Goal: Task Accomplishment & Management: Manage account settings

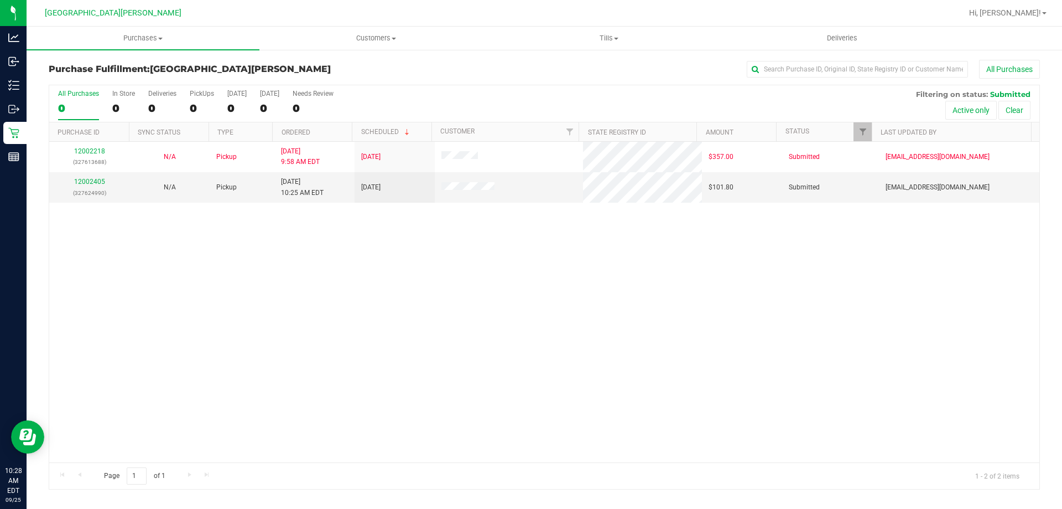
click at [382, 288] on div "12002218 (327613688) N/A Pickup 9/25/2025 9:58 AM EDT 9/25/2025 $357.00 Submitt…" at bounding box center [544, 302] width 991 height 320
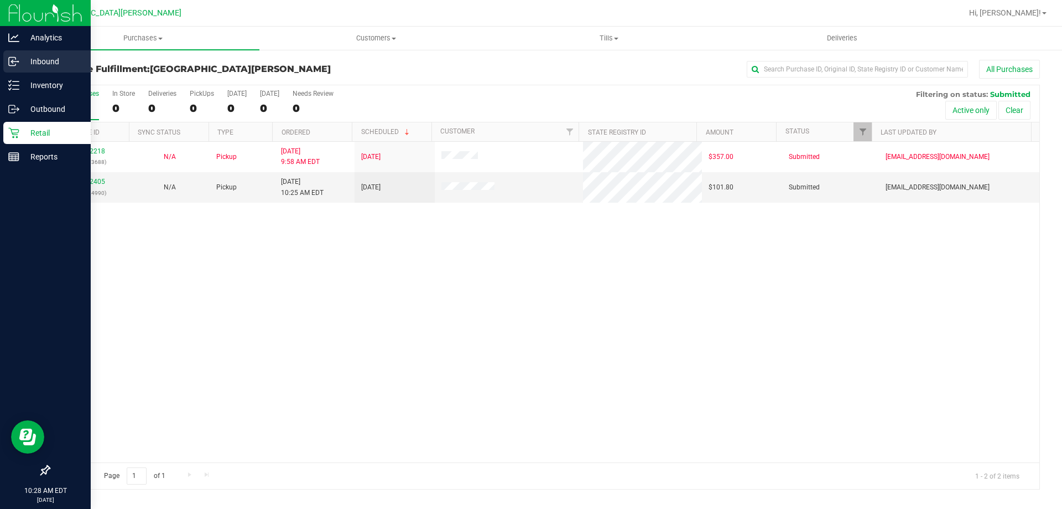
click at [33, 64] on p "Inbound" at bounding box center [52, 61] width 66 height 13
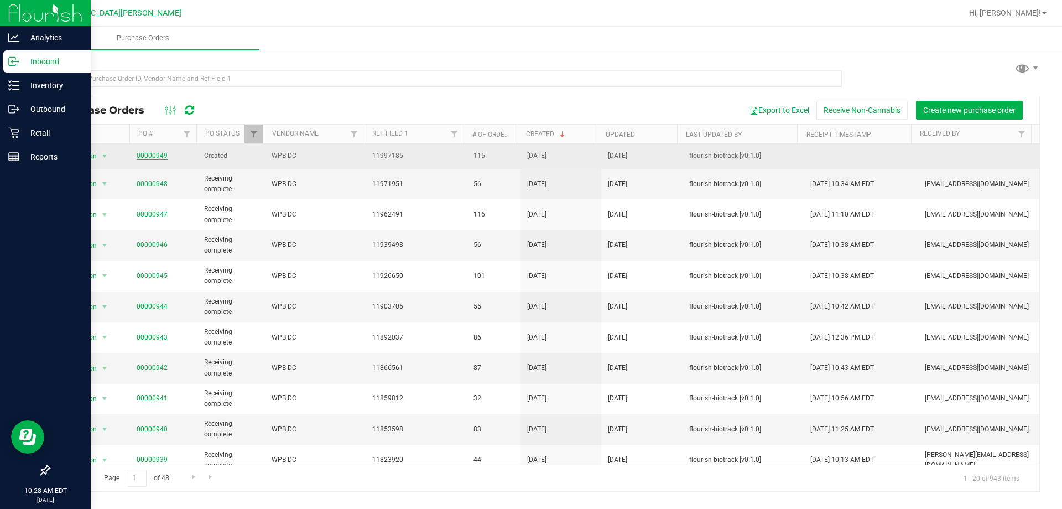
click at [154, 153] on link "00000949" at bounding box center [152, 156] width 31 height 8
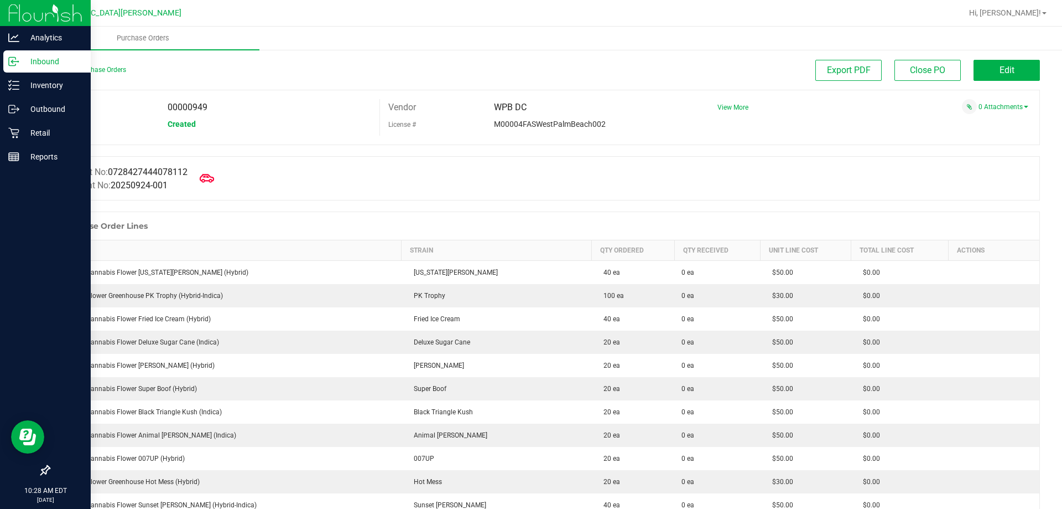
click at [214, 181] on icon at bounding box center [207, 178] width 14 height 8
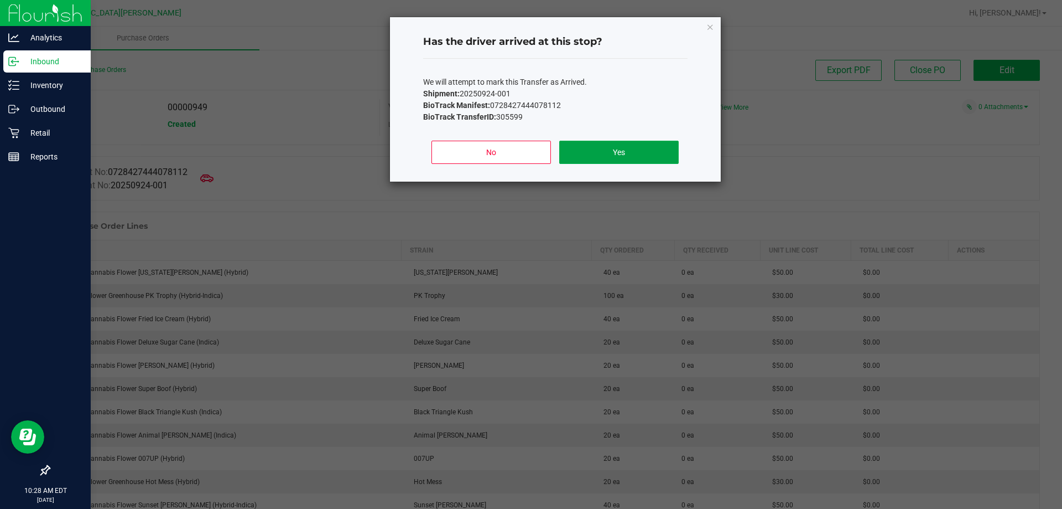
click at [586, 153] on button "Yes" at bounding box center [618, 152] width 119 height 23
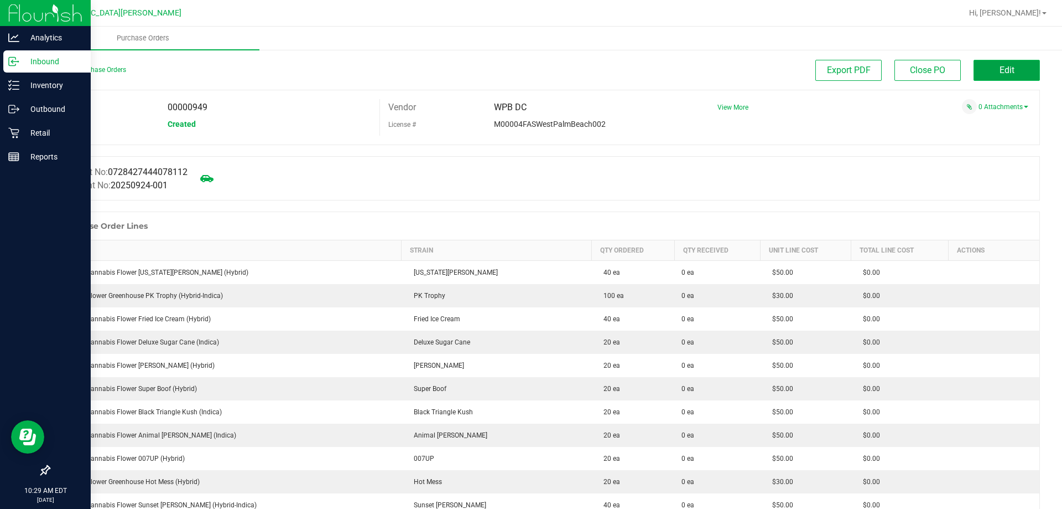
click at [990, 71] on button "Edit" at bounding box center [1007, 70] width 66 height 21
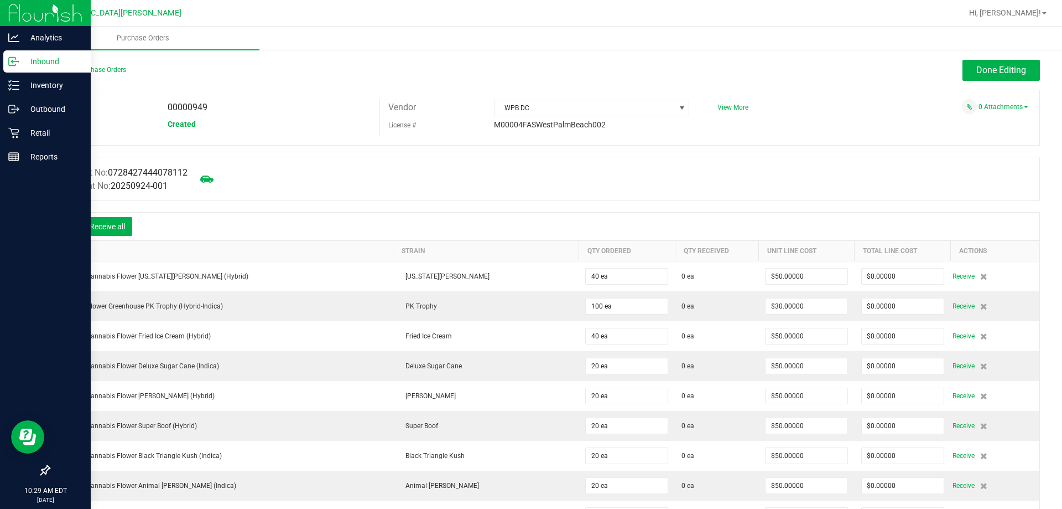
click at [69, 229] on icon at bounding box center [65, 227] width 11 height 11
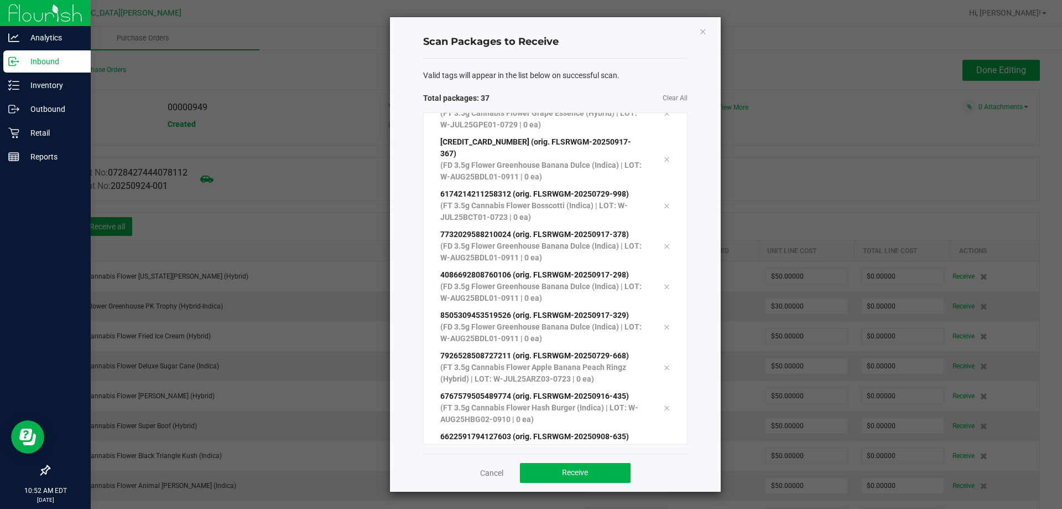
scroll to position [1191, 0]
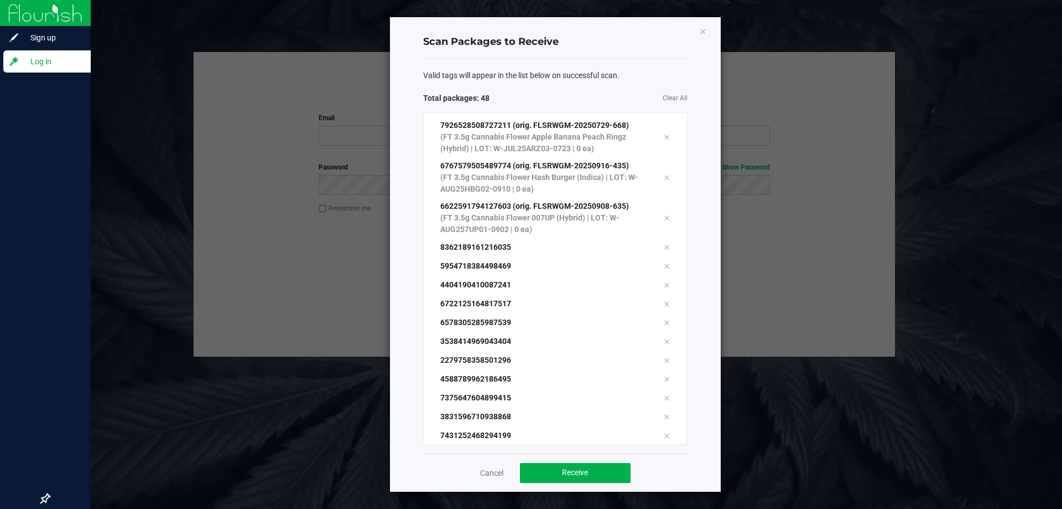
scroll to position [1343, 0]
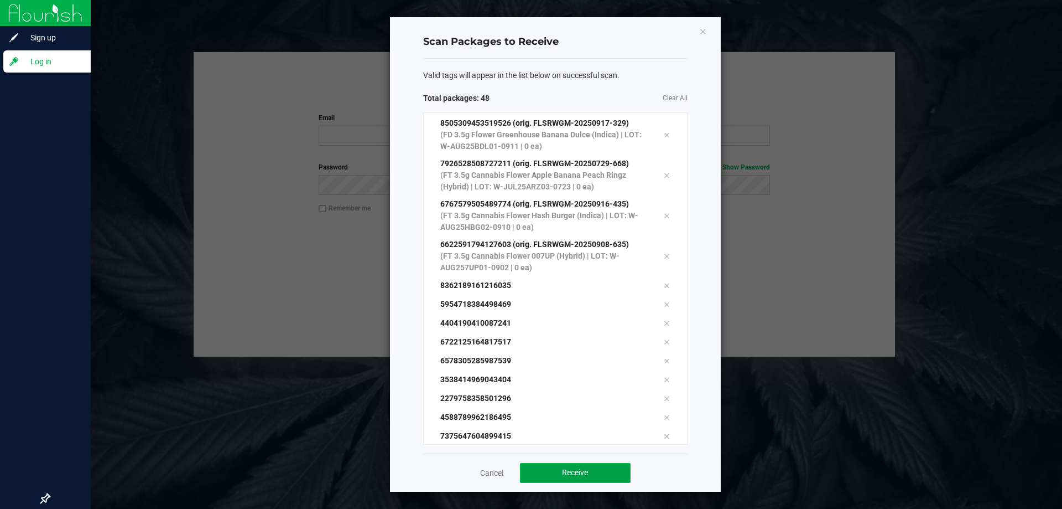
click at [540, 478] on button "Receive" at bounding box center [575, 473] width 111 height 20
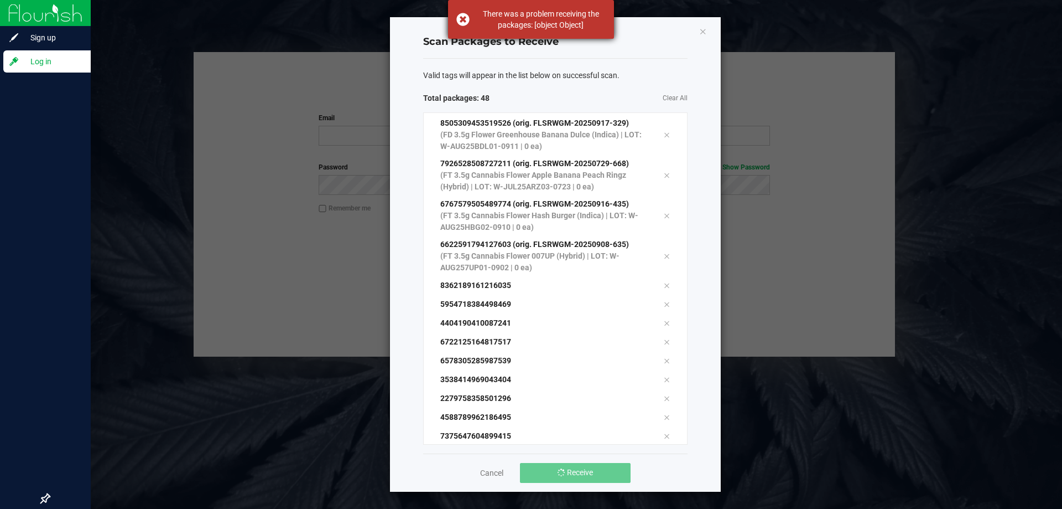
click at [468, 17] on div "There was a problem receiving the packages: [object Object]" at bounding box center [531, 19] width 166 height 39
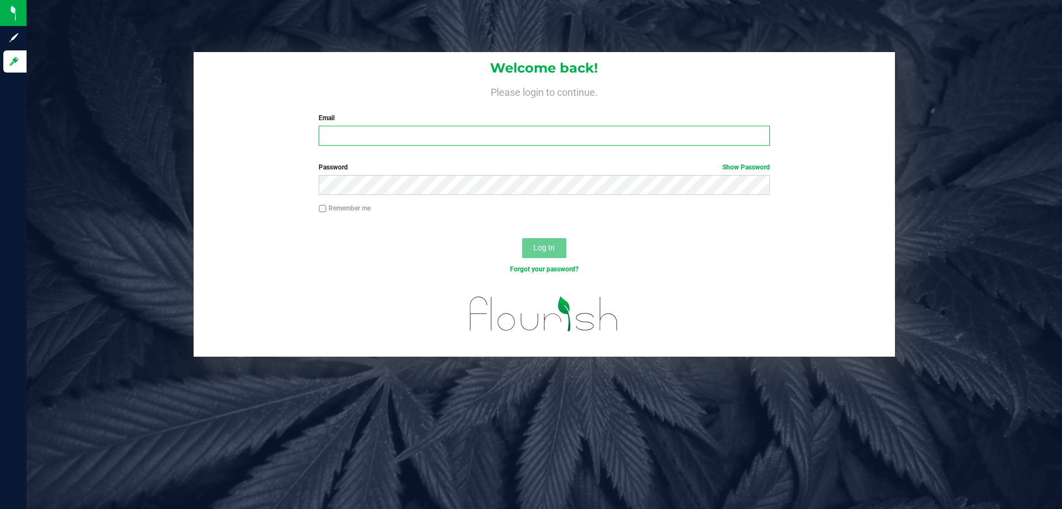
click at [454, 135] on input "Email" at bounding box center [544, 136] width 451 height 20
type input "[EMAIL_ADDRESS][DOMAIN_NAME]"
click at [522, 238] on button "Log In" at bounding box center [544, 248] width 44 height 20
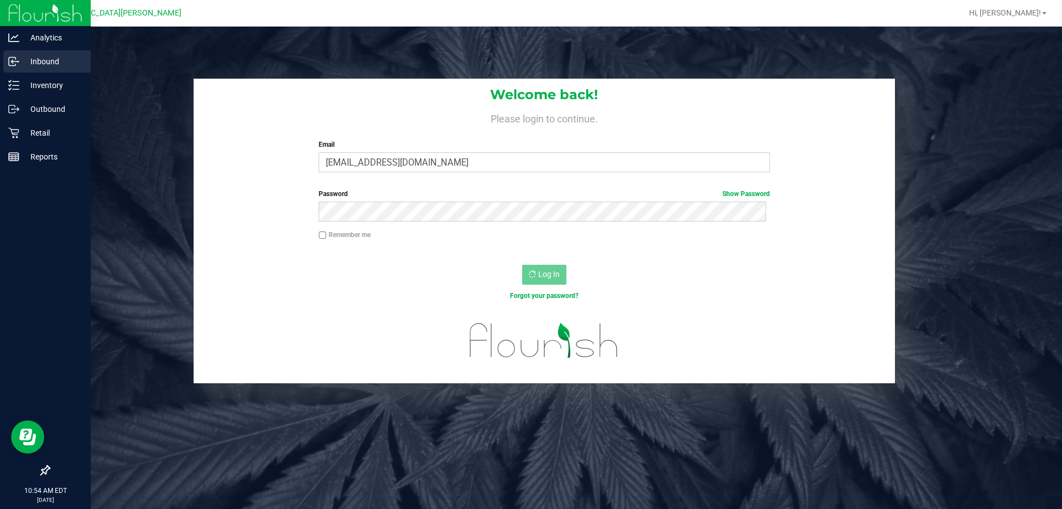
click at [26, 62] on p "Inbound" at bounding box center [52, 61] width 66 height 13
click at [21, 62] on p "Inbound" at bounding box center [52, 61] width 66 height 13
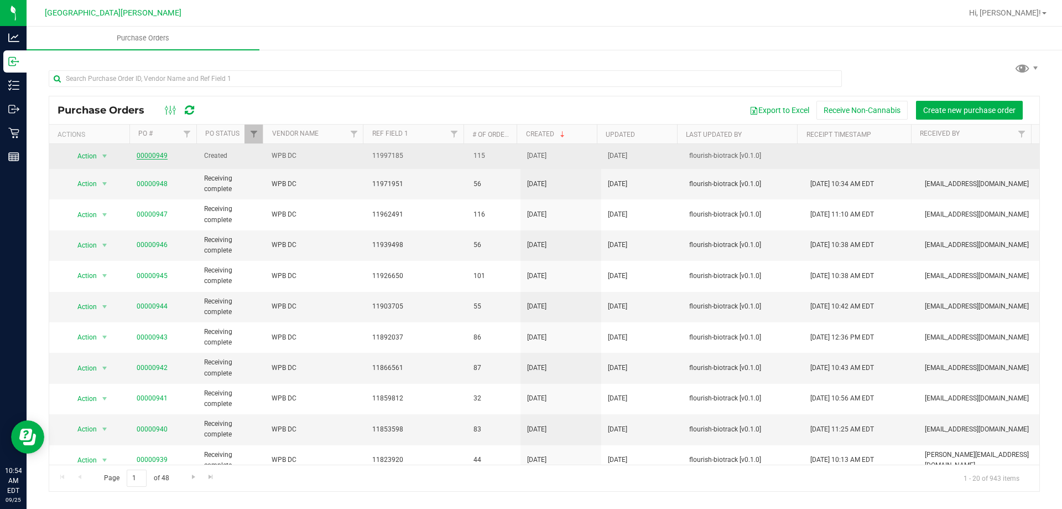
click at [149, 156] on link "00000949" at bounding box center [152, 156] width 31 height 8
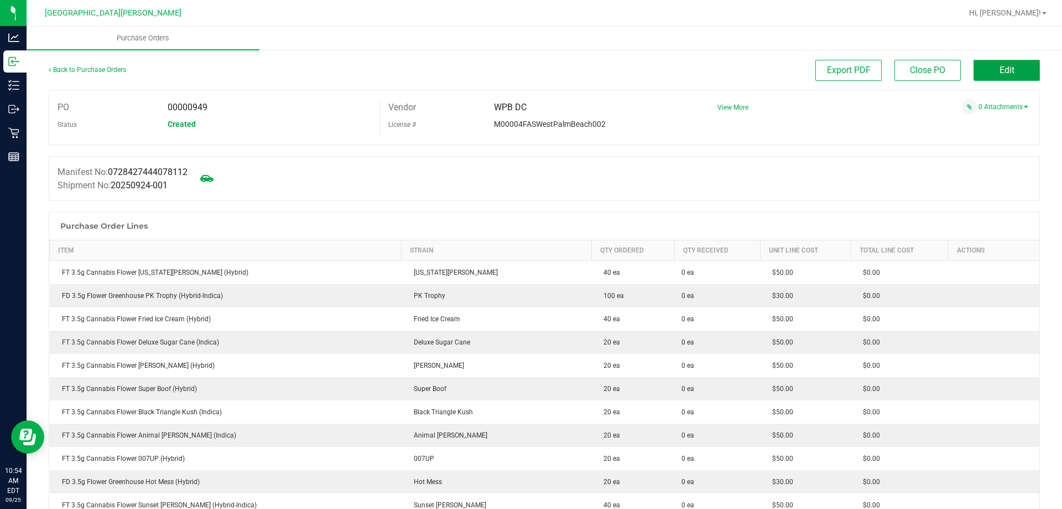
click at [975, 71] on button "Edit" at bounding box center [1007, 70] width 66 height 21
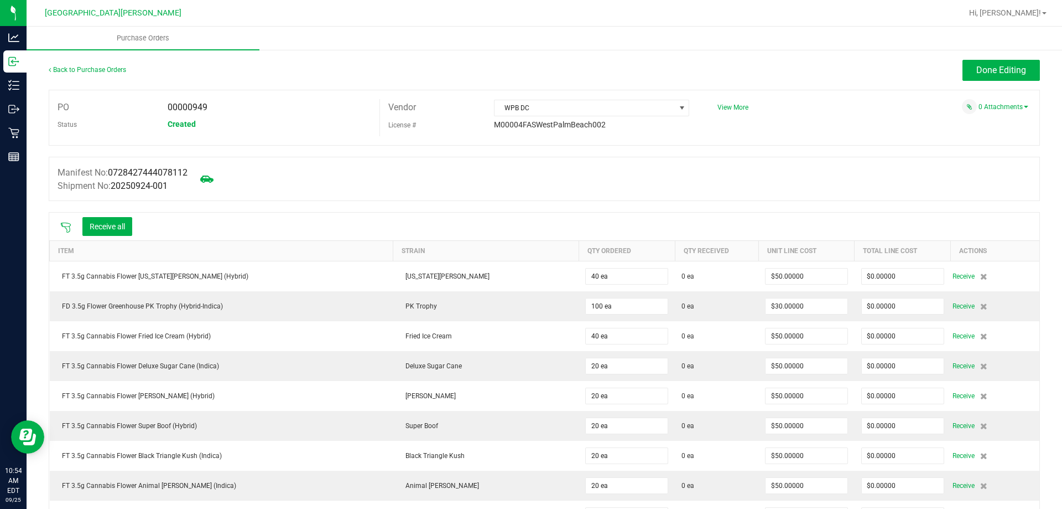
click at [63, 225] on icon at bounding box center [65, 227] width 11 height 11
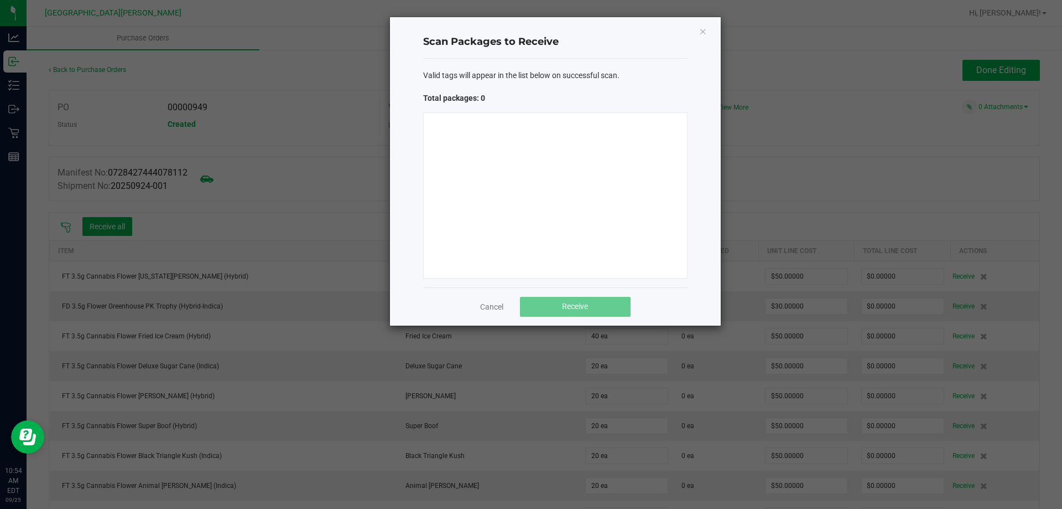
click at [508, 188] on div at bounding box center [555, 195] width 265 height 166
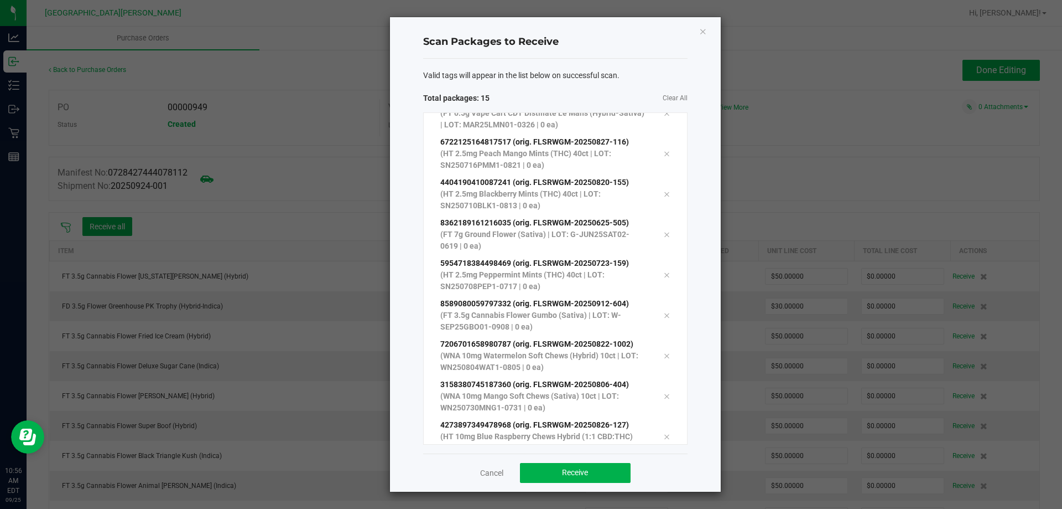
scroll to position [303, 0]
click at [601, 102] on span "Clear All" at bounding box center [622, 98] width 132 height 12
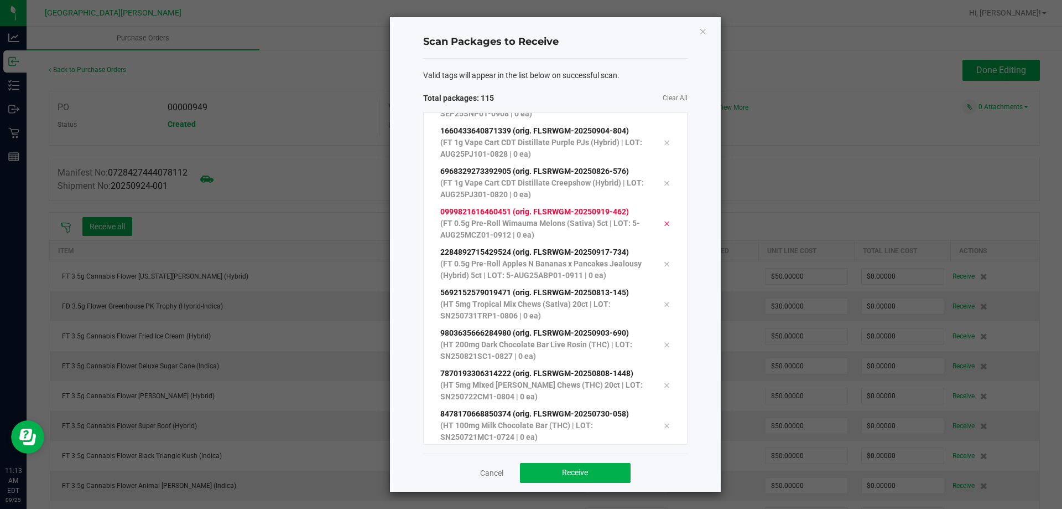
scroll to position [4354, 0]
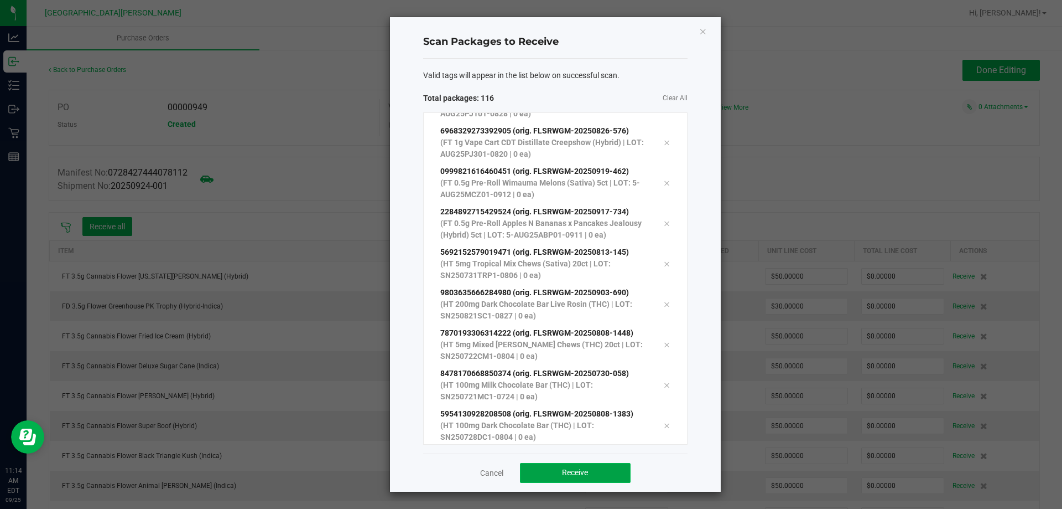
click at [577, 474] on span "Receive" at bounding box center [575, 472] width 26 height 9
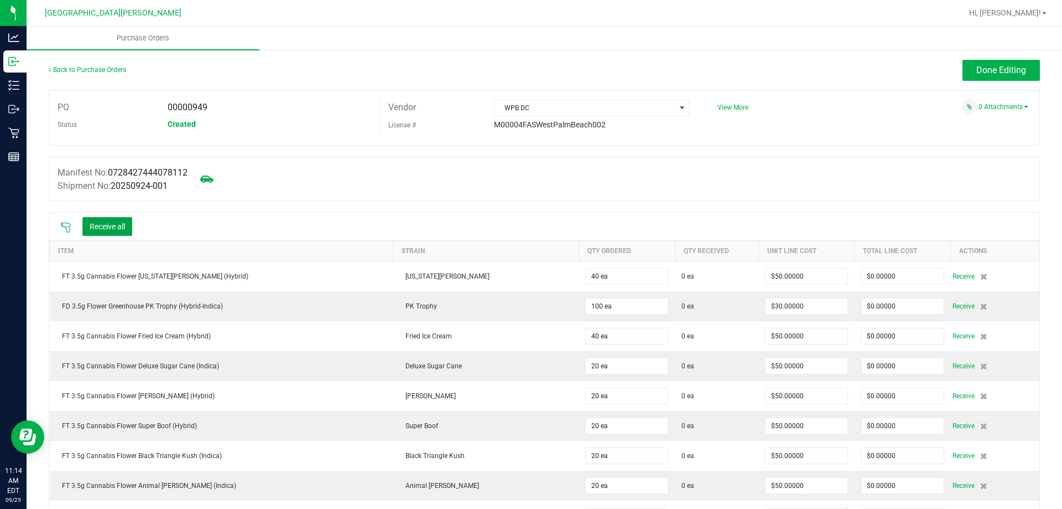
click at [118, 230] on button "Receive all" at bounding box center [107, 226] width 50 height 19
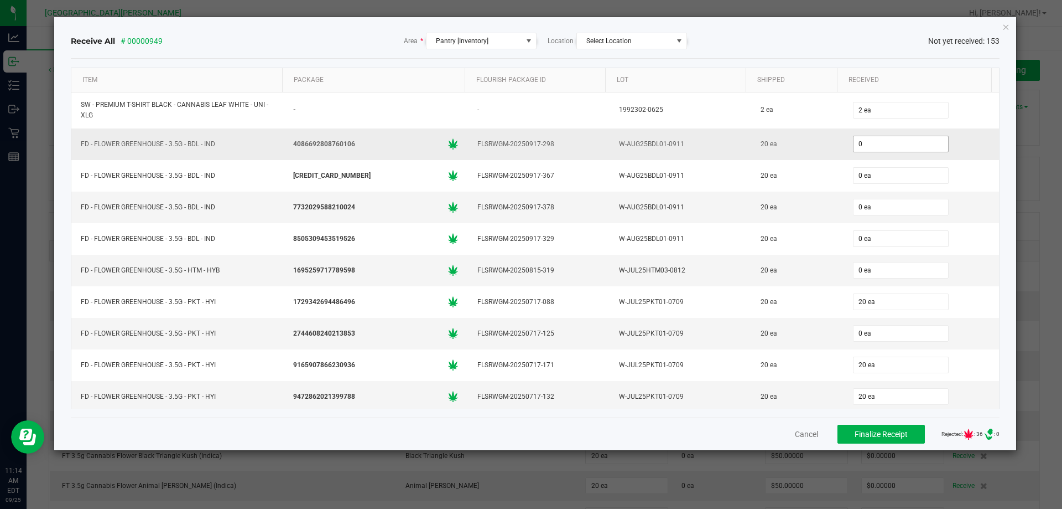
click at [859, 143] on input "0" at bounding box center [901, 143] width 95 height 15
type input "20"
type input "0"
type input "20 ea"
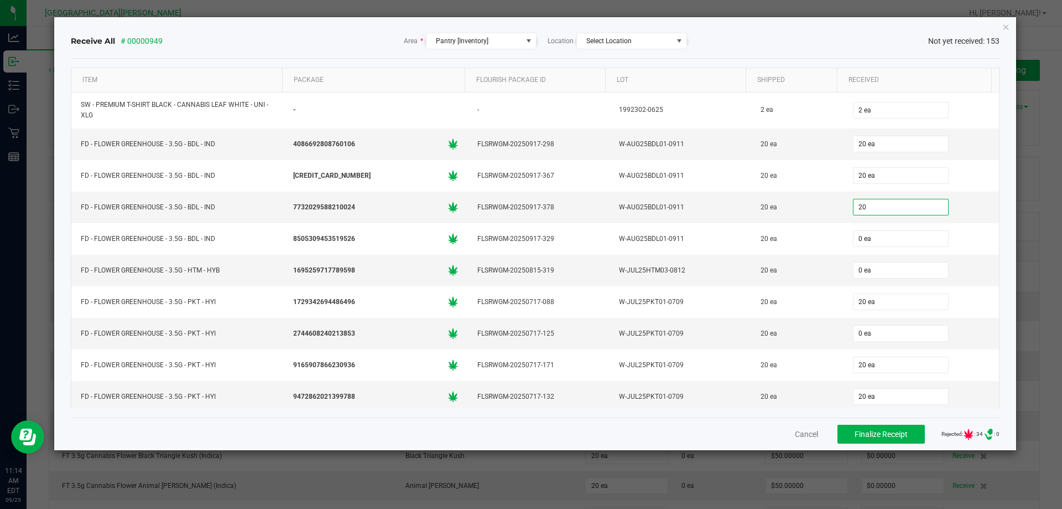
type input "20"
type input "0"
type input "20 ea"
type input "20"
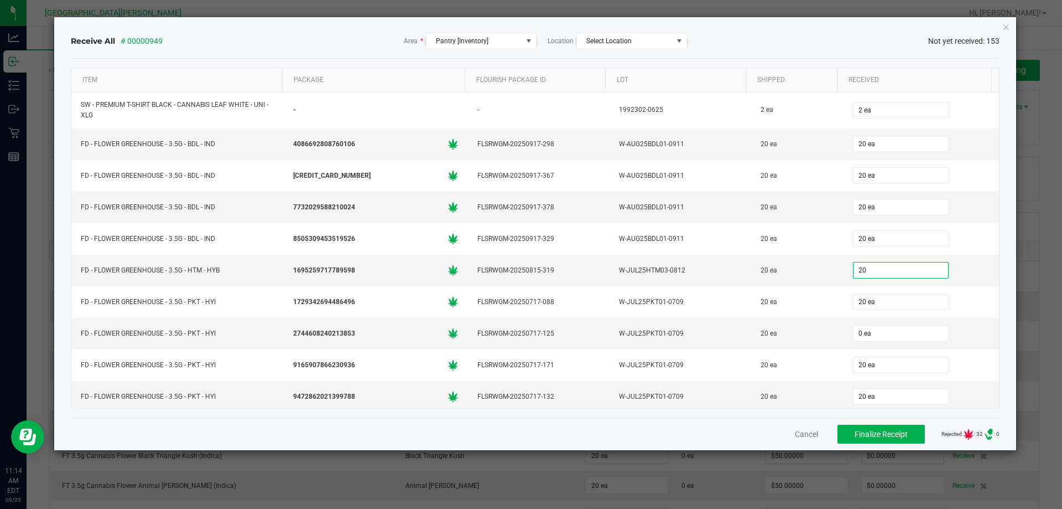
type input "20"
type input "20 ea"
type input "0"
type input "20 ea"
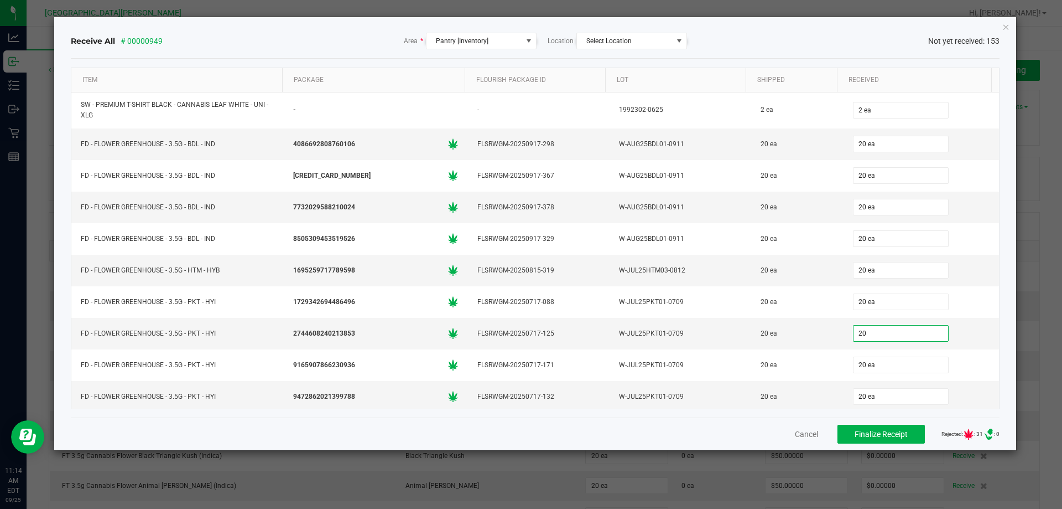
type input "20"
type input "20 ea"
type input "20"
type input "20 ea"
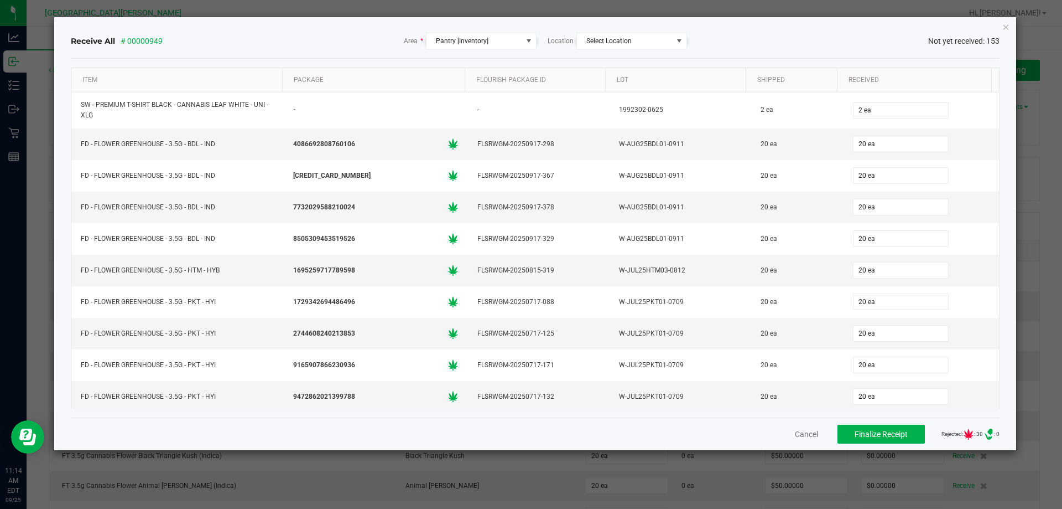
scroll to position [190, 0]
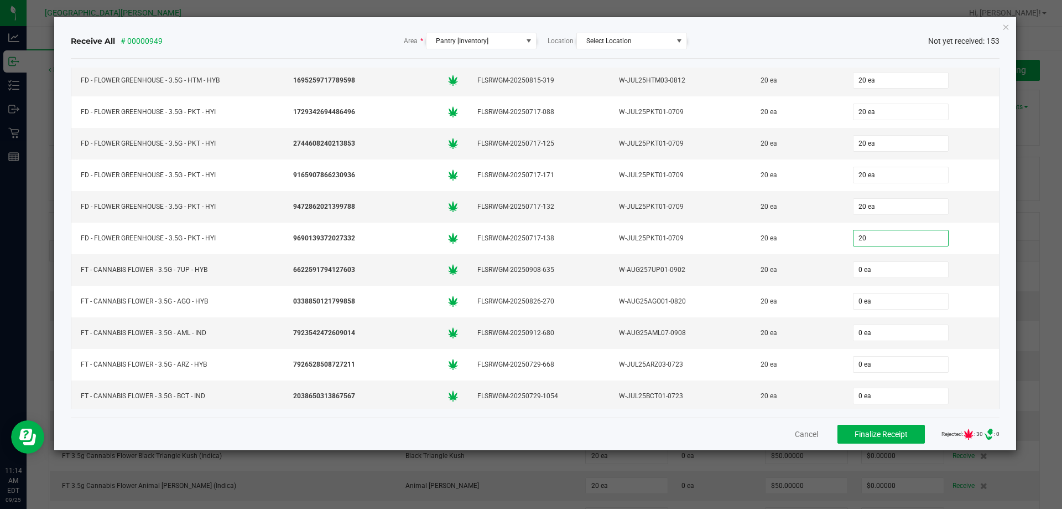
type input "20 ea"
type input "20"
type input "0"
type input "20 ea"
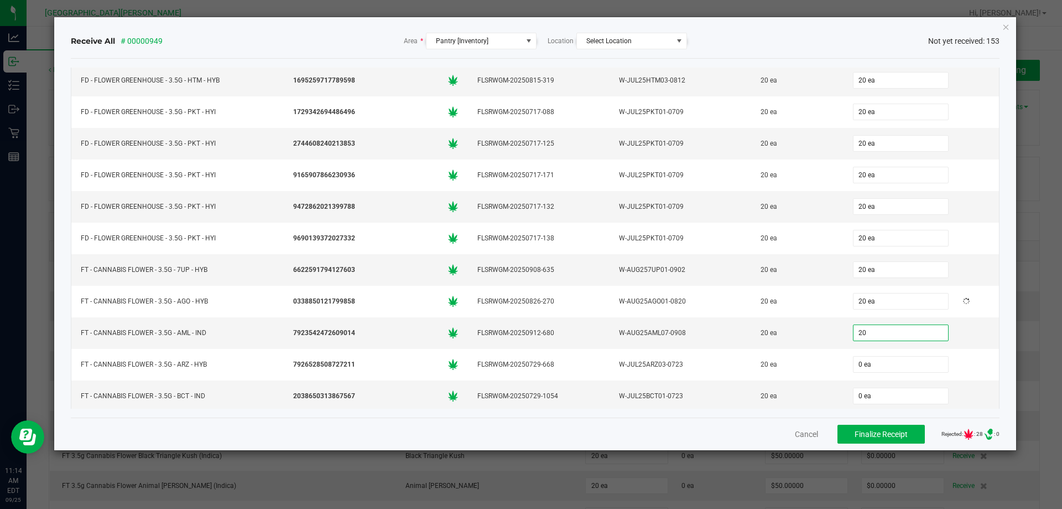
type input "20 ea"
type input "20"
type input "0"
type input "20 ea"
type input "20"
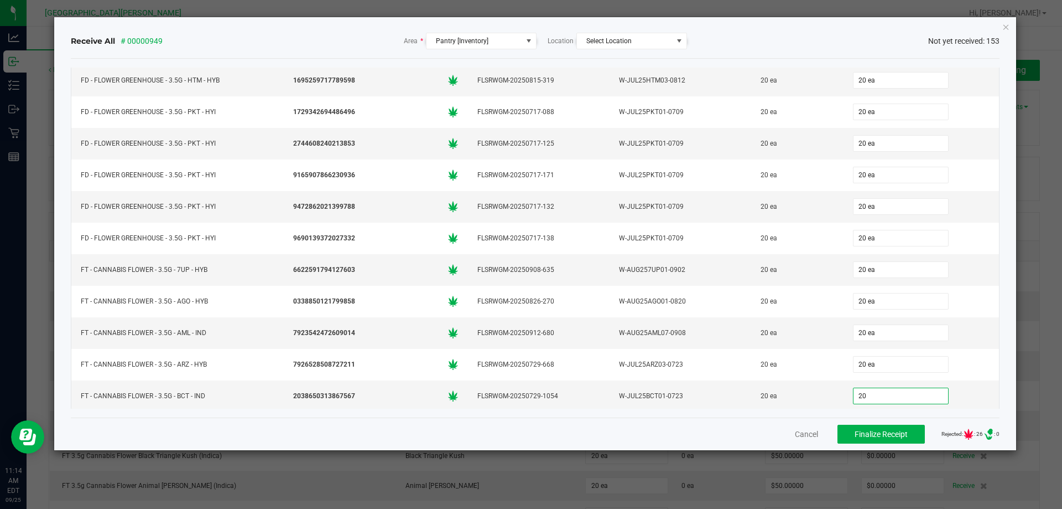
type input "0"
type input "20 ea"
type input "20"
type input "0"
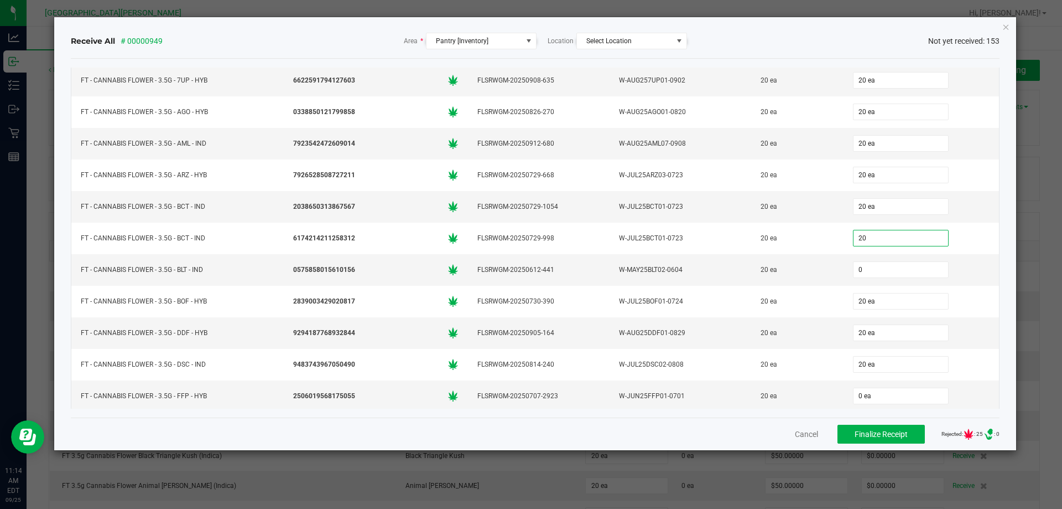
type input "20 ea"
type input "20"
type input "20 ea"
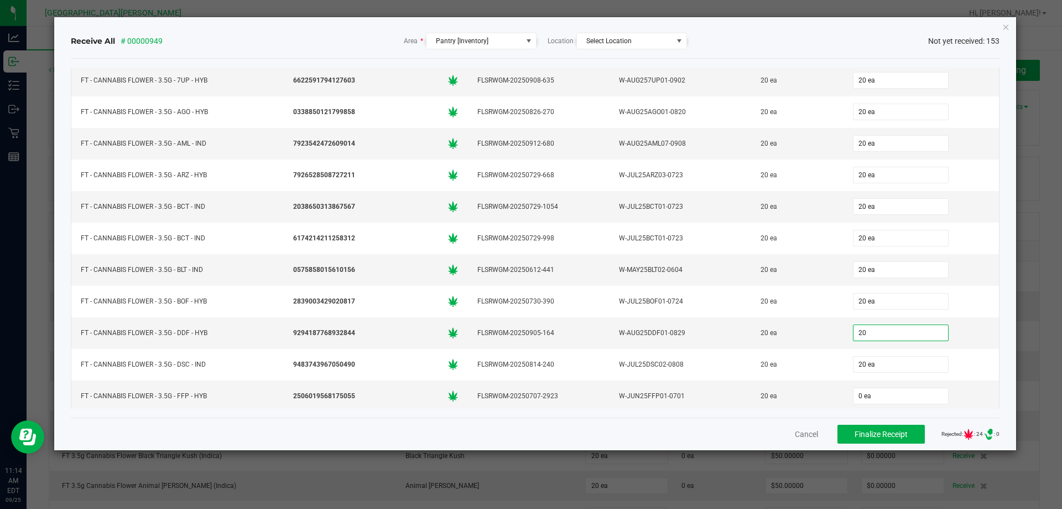
type input "20"
type input "20 ea"
type input "0"
type input "20"
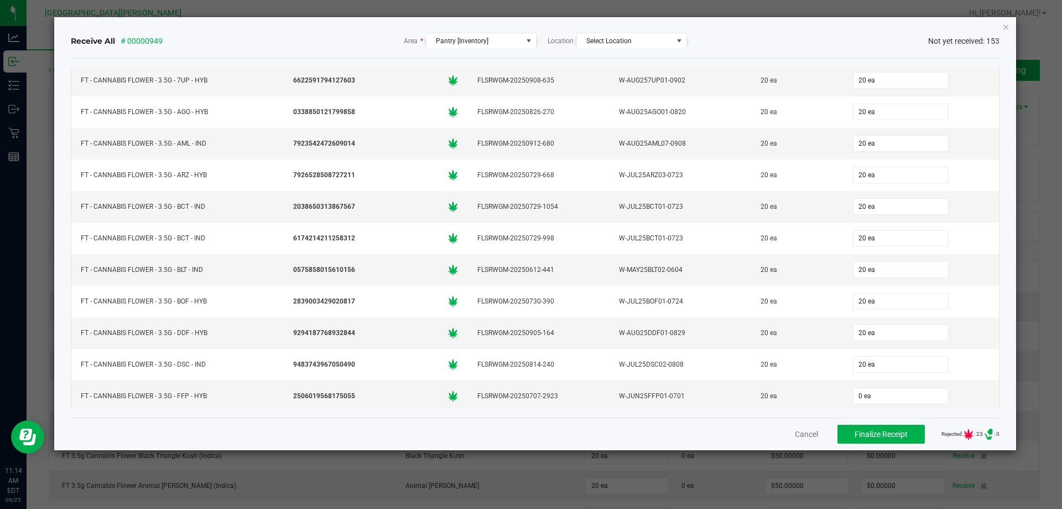
scroll to position [568, 0]
type input "0"
type input "20 ea"
click at [866, 205] on input "0" at bounding box center [901, 206] width 95 height 15
type input "20 ea"
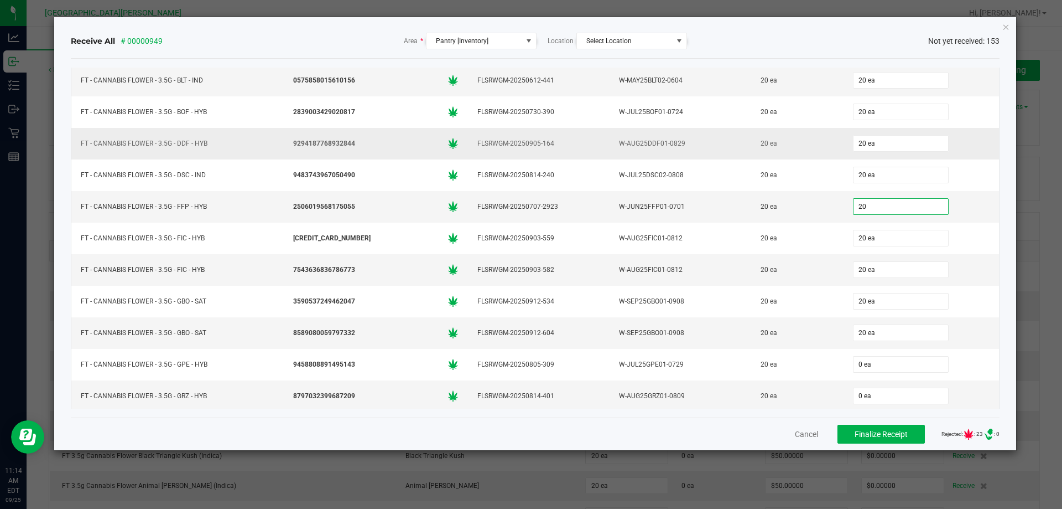
type input "20"
type input "20 ea"
type input "20"
type input "20 ea"
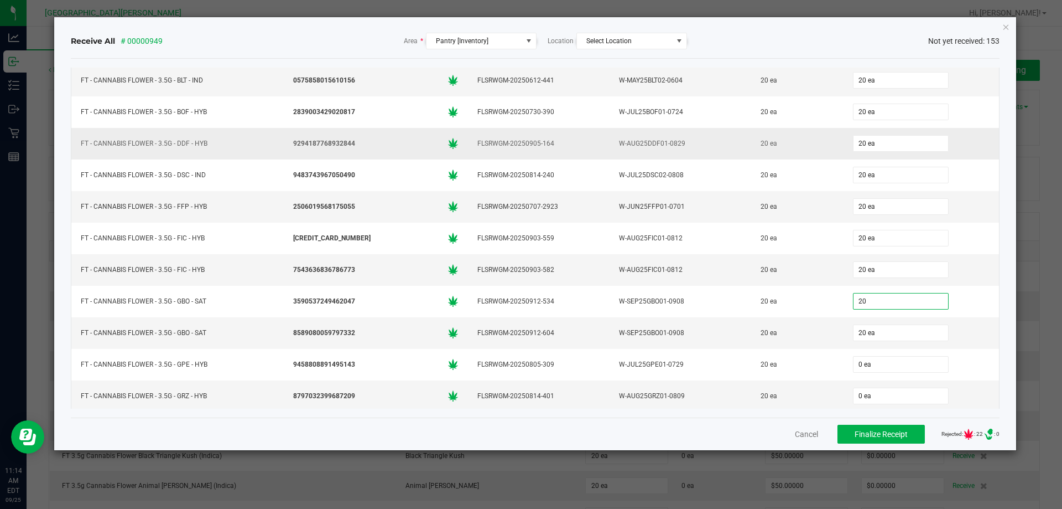
type input "20"
type input "20 ea"
type input "0"
type input "20 ea"
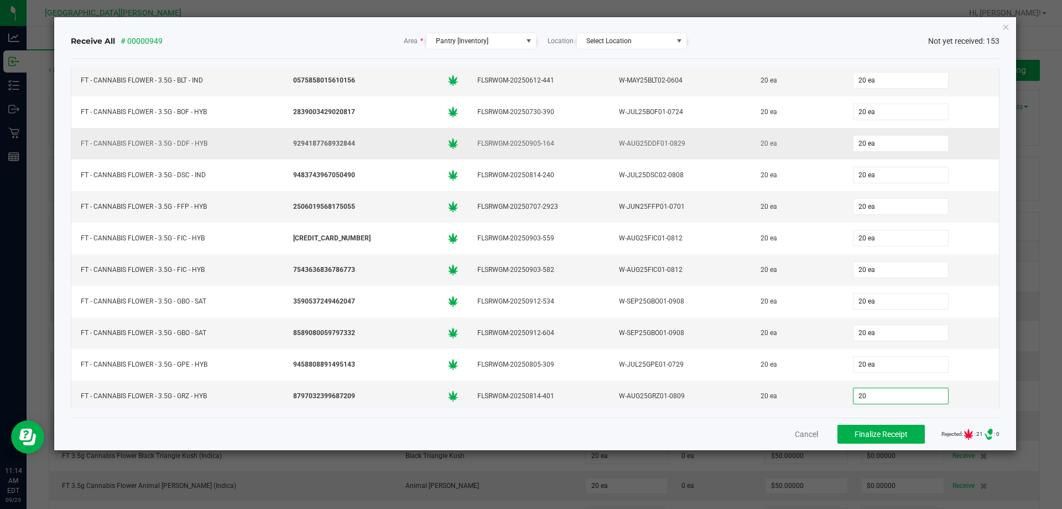
type input "20"
type input "20 ea"
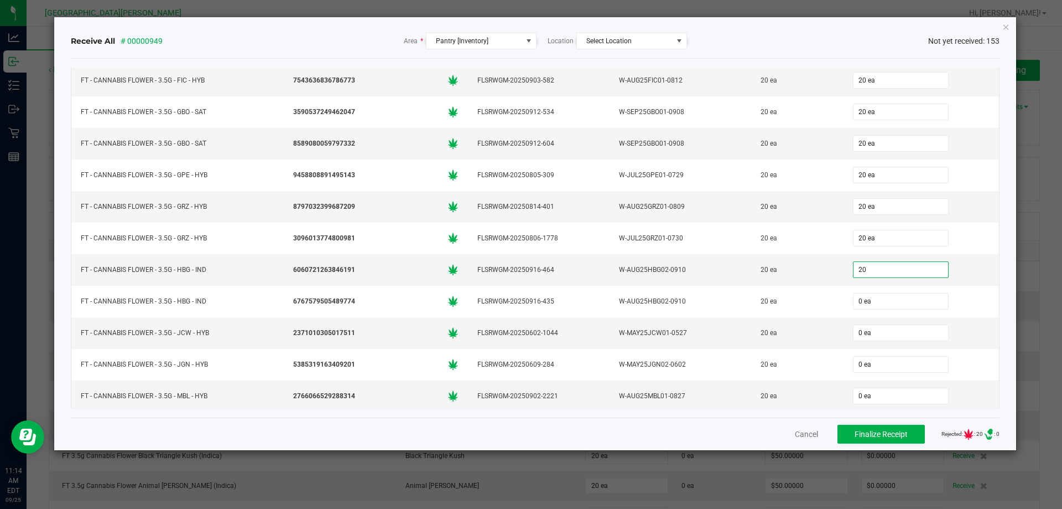
type input "20"
type input "0"
type input "20 ea"
type input "20"
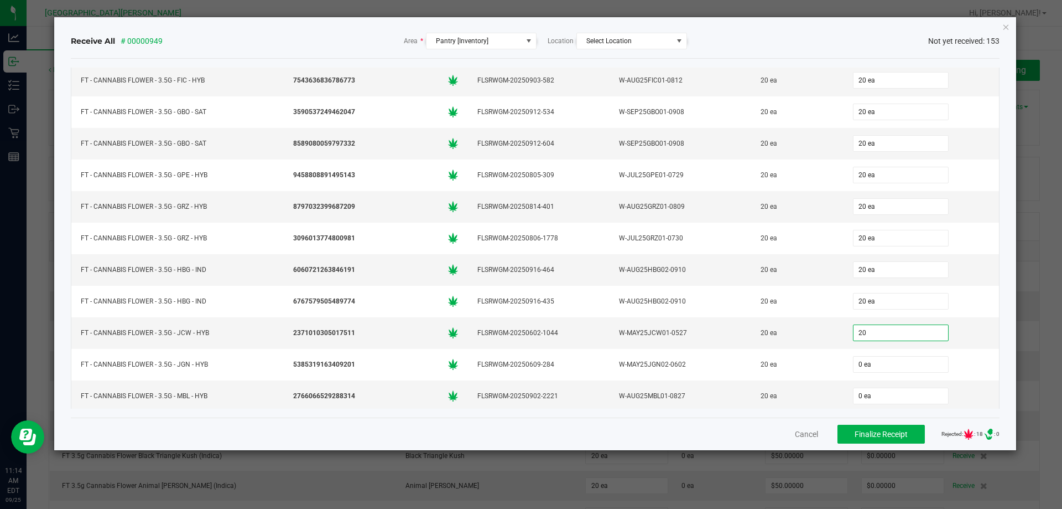
type input "0"
type input "20 ea"
type input "20"
type input "0"
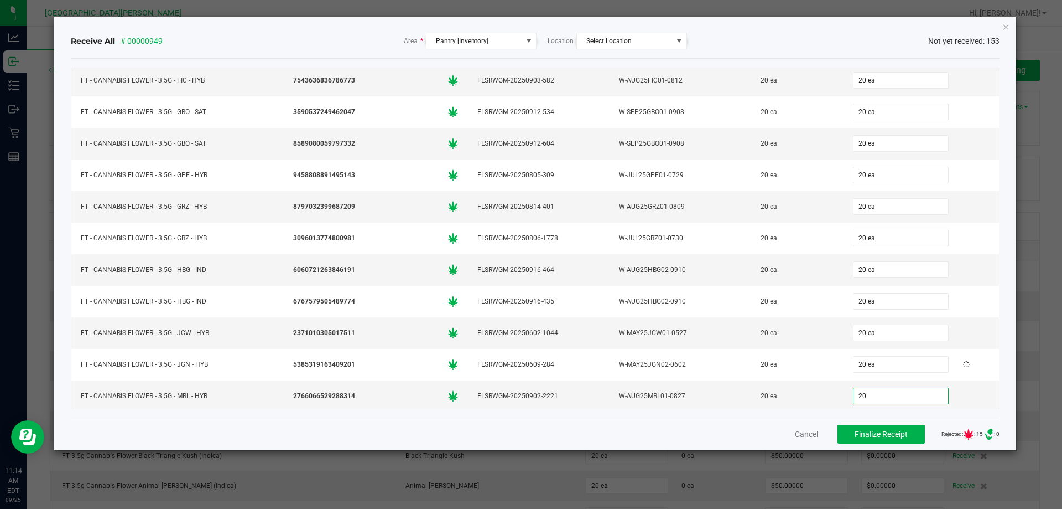
type input "20 ea"
type input "20"
type input "0"
type input "20 ea"
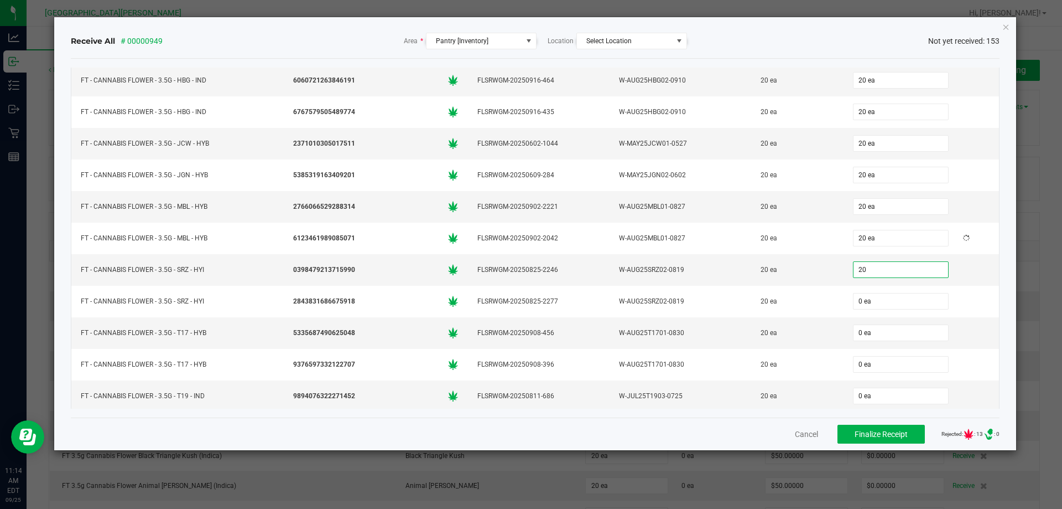
type input "20 ea"
type input "20"
type input "0"
type input "20 ea"
type input "20"
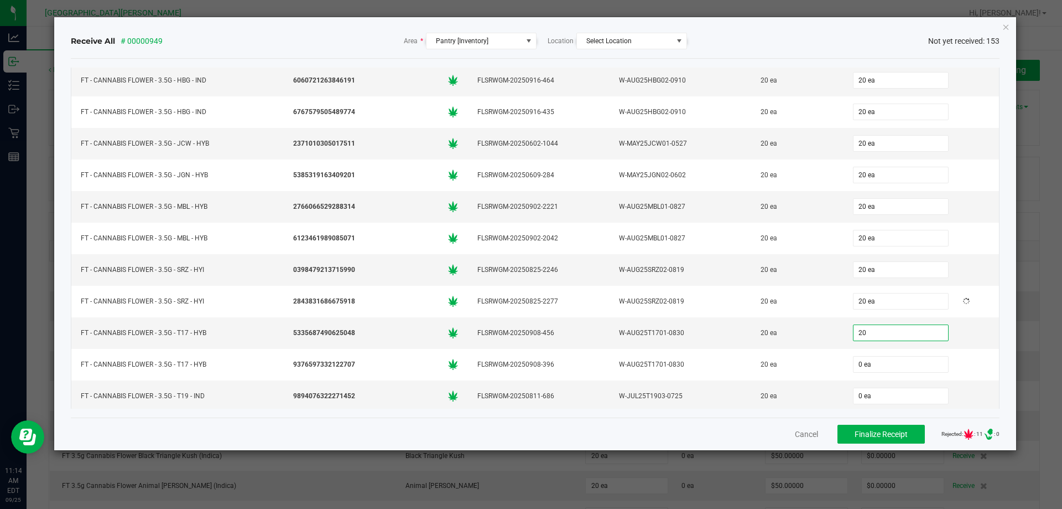
type input "0"
type input "20 ea"
type input "20"
type input "0"
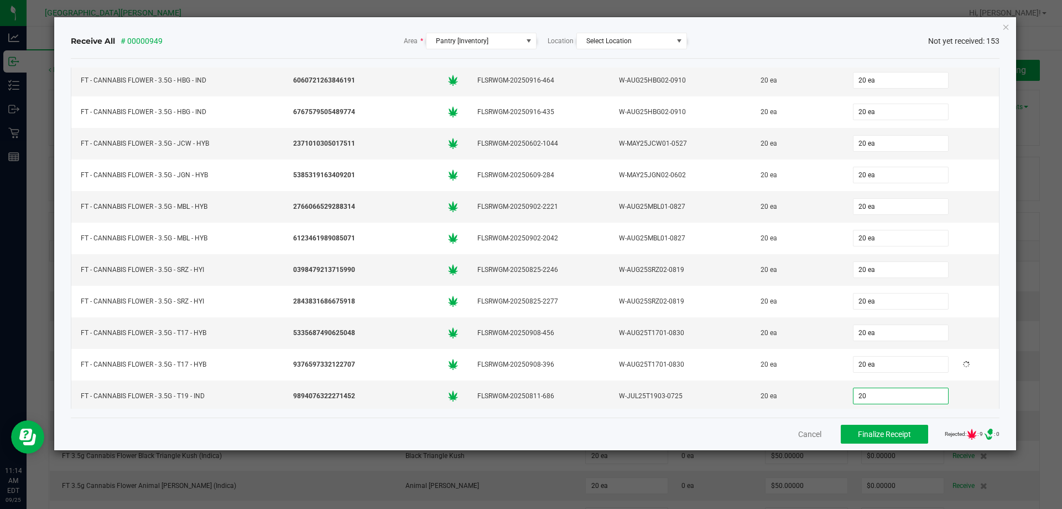
type input "20 ea"
type input "20"
type input "0"
type input "20 ea"
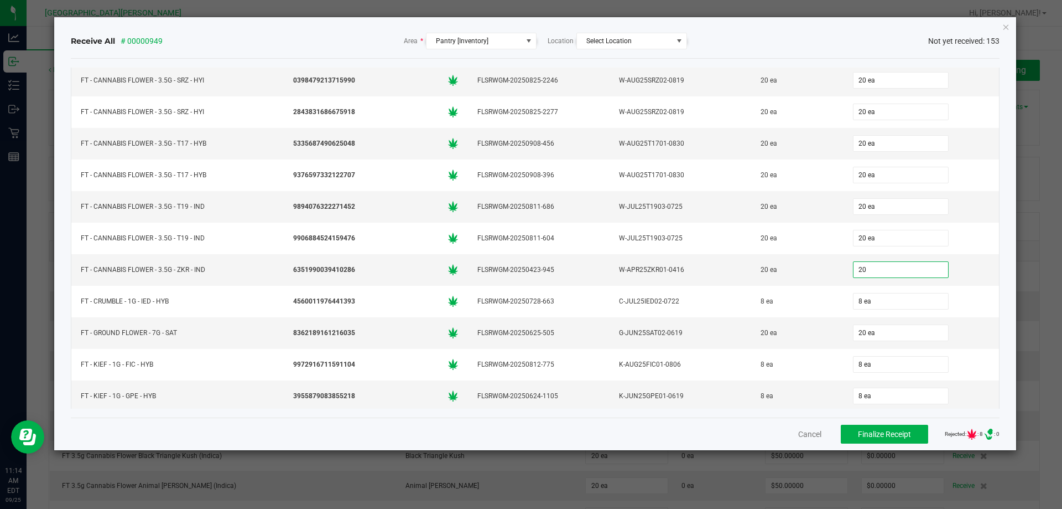
type input "20 ea"
type input "8"
type input "20"
type input "8 ea"
type input "20 ea"
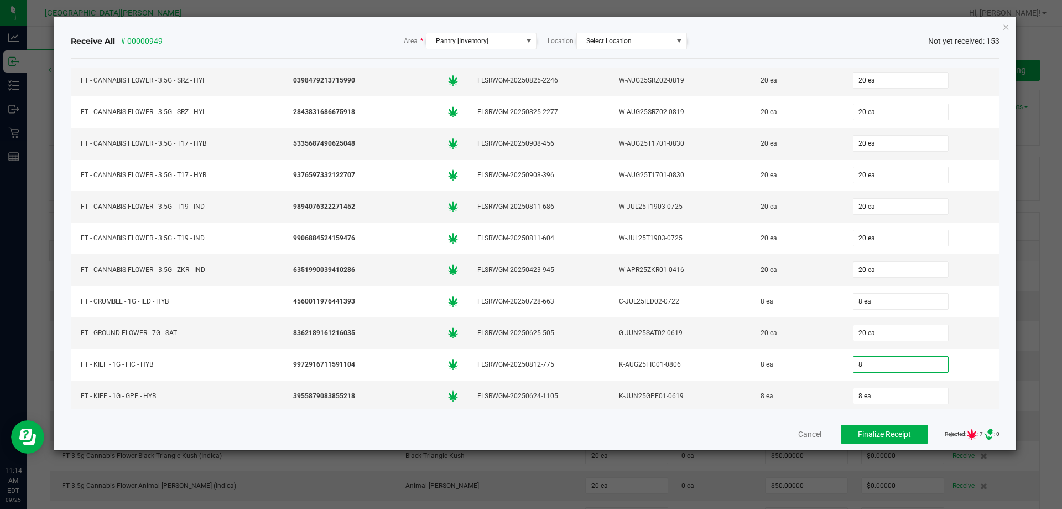
type input "8 ea"
type input "8"
type input "8 ea"
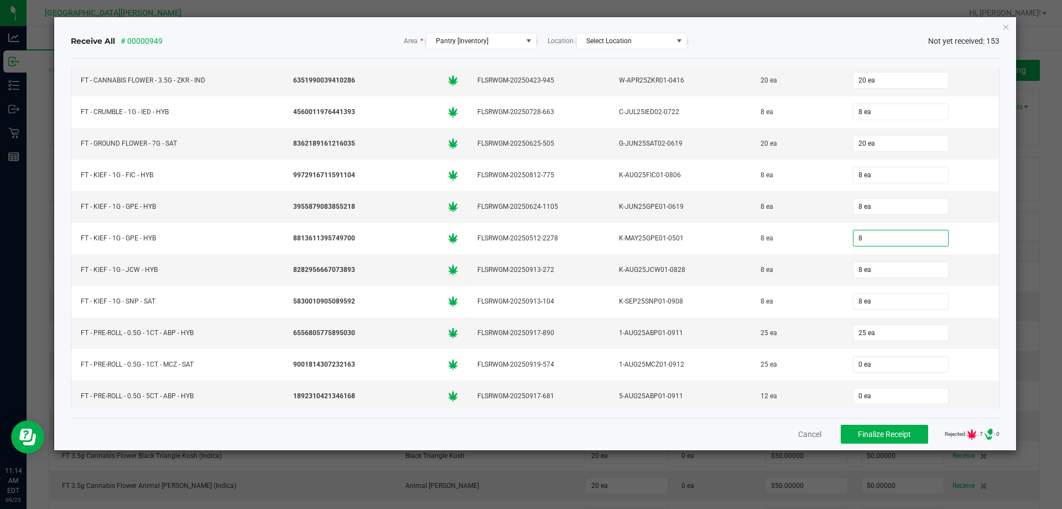
type input "8 ea"
type input "8"
type input "8 ea"
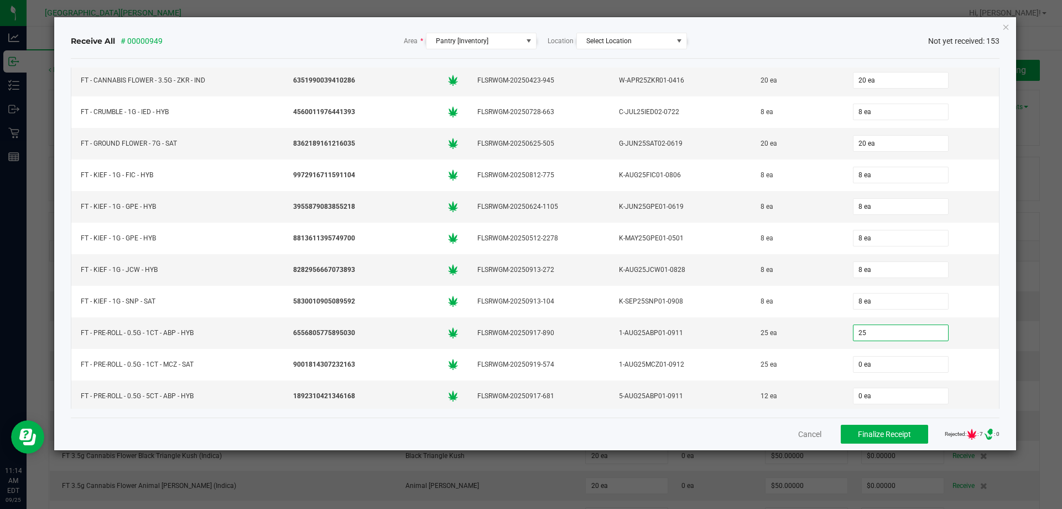
type input "25 ea"
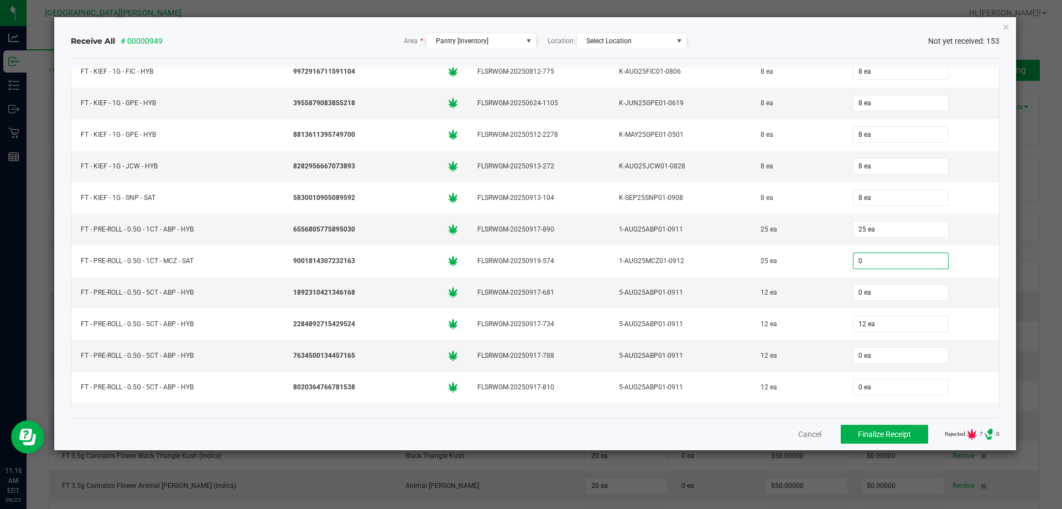
scroll to position [1436, 0]
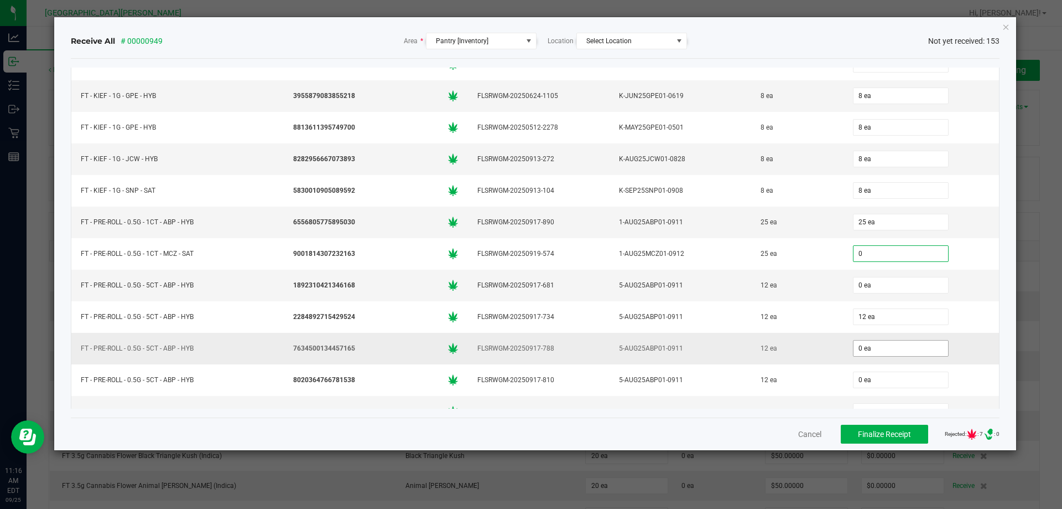
click at [854, 347] on input "0 ea" at bounding box center [901, 347] width 95 height 15
type input "0 ea"
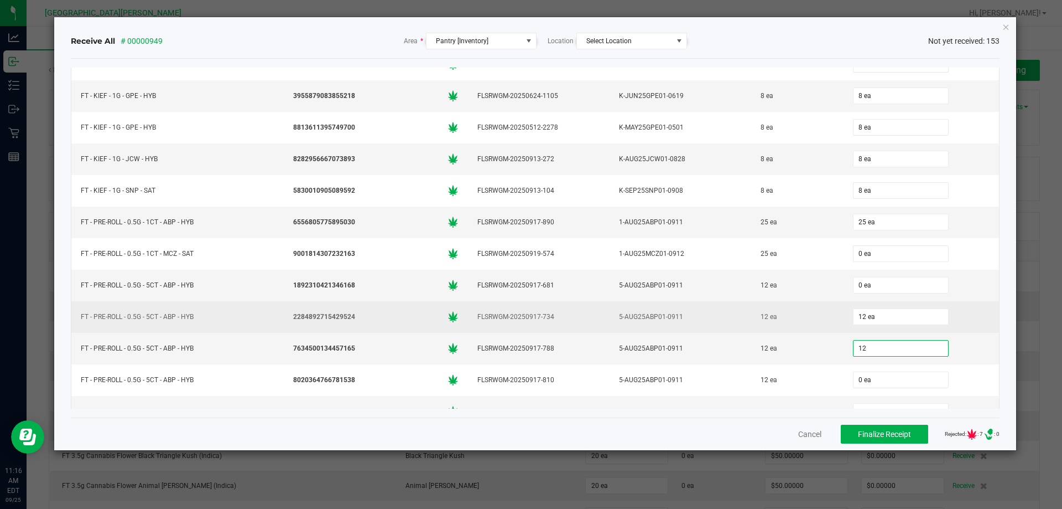
type input "12"
type input "0"
type input "12 ea"
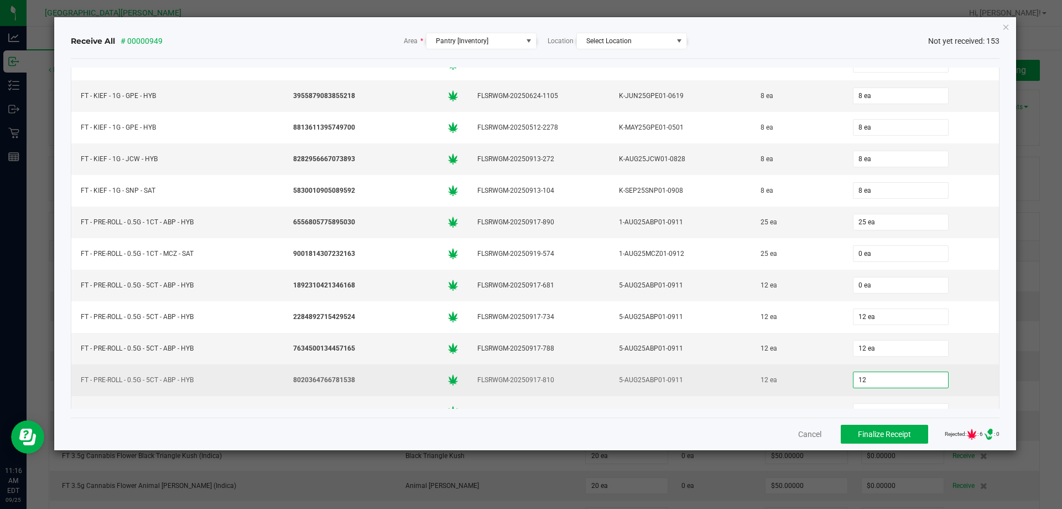
click at [871, 382] on input "12" at bounding box center [901, 379] width 95 height 15
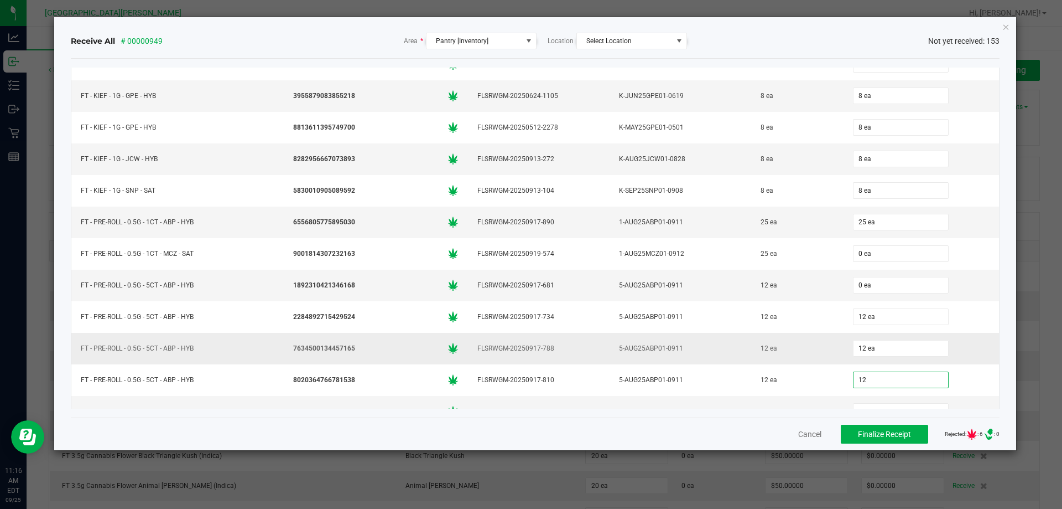
type input "12"
type input "12 ea"
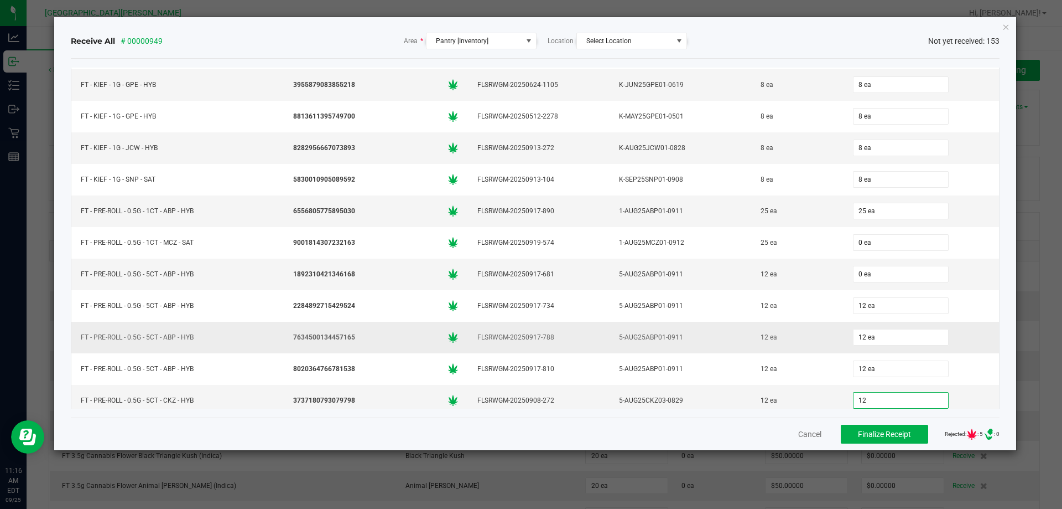
type input "12"
type input "12 ea"
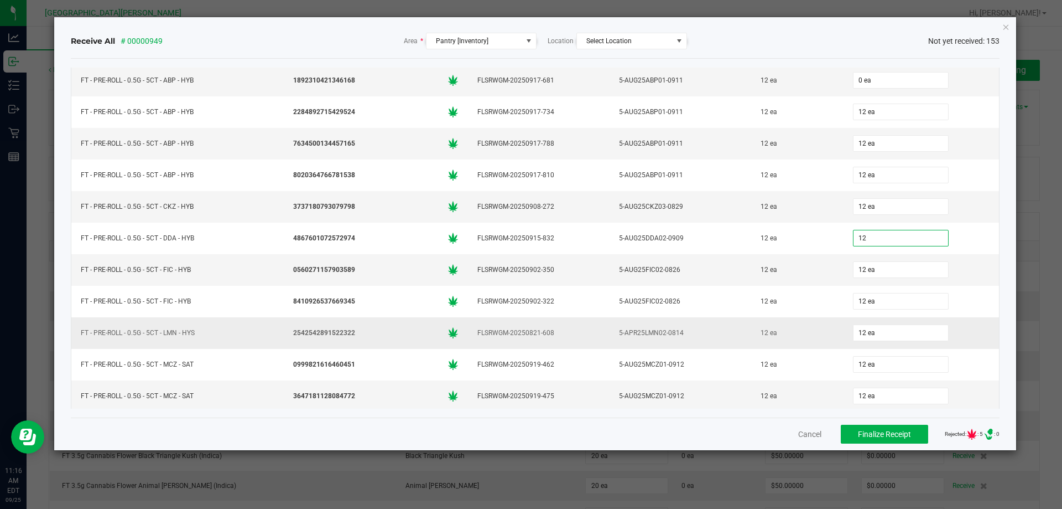
type input "12 ea"
click at [786, 321] on td "12 ea" at bounding box center [797, 333] width 92 height 32
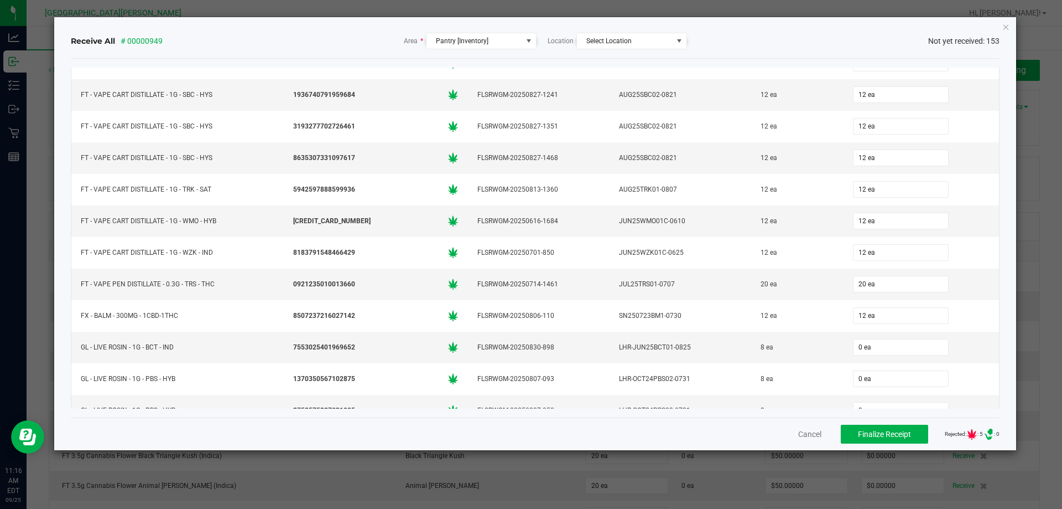
scroll to position [3854, 0]
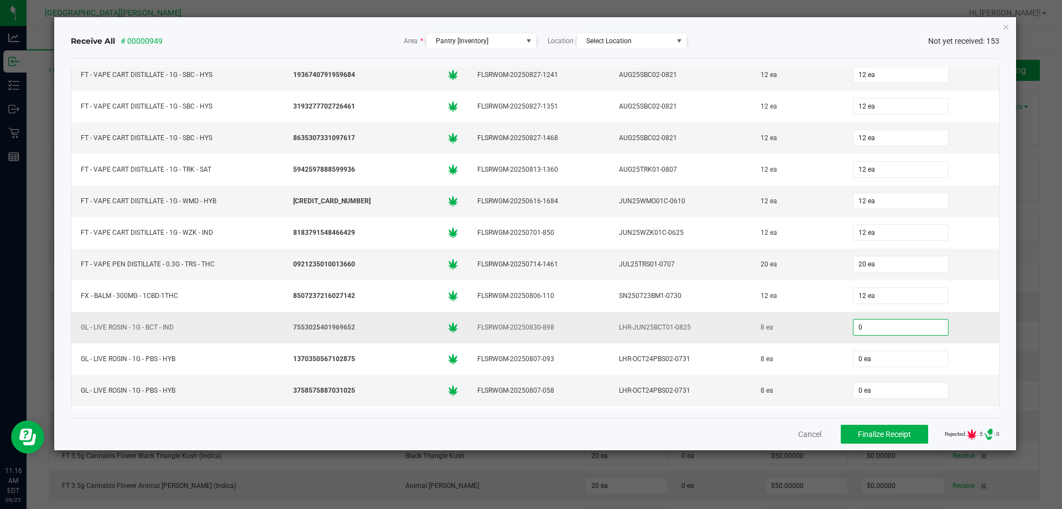
click at [854, 325] on input "0" at bounding box center [901, 326] width 95 height 15
type input "8"
type input "0"
type input "8 ea"
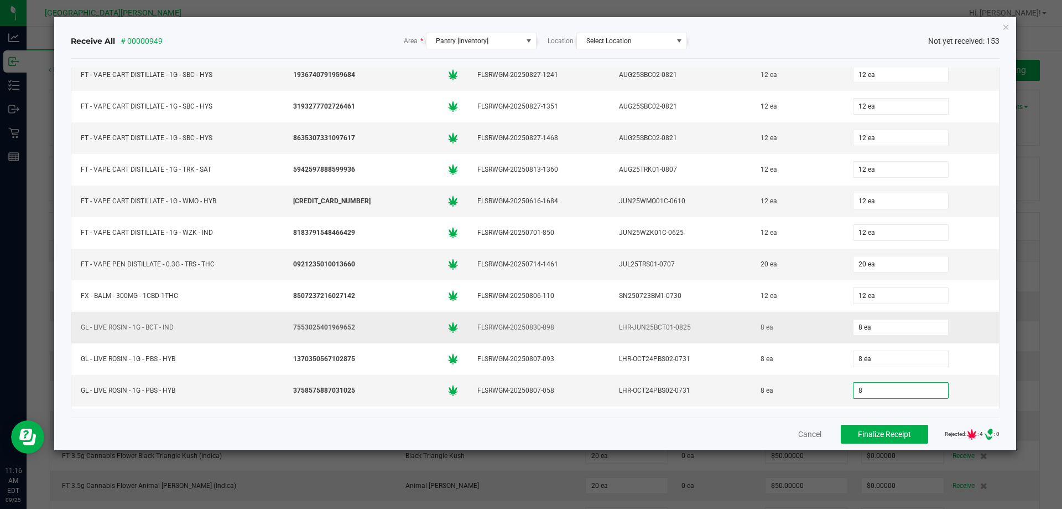
type input "8"
type input "8 ea"
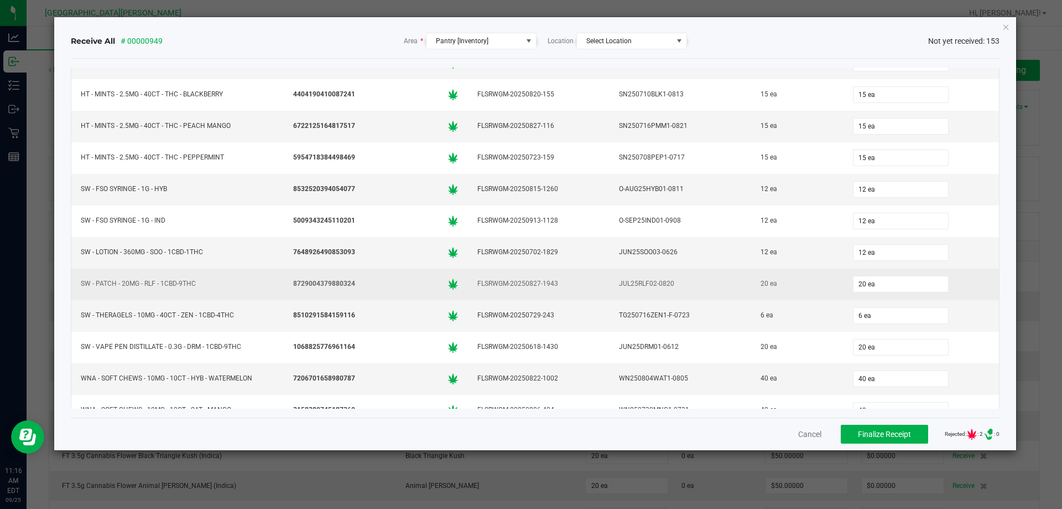
scroll to position [4519, 0]
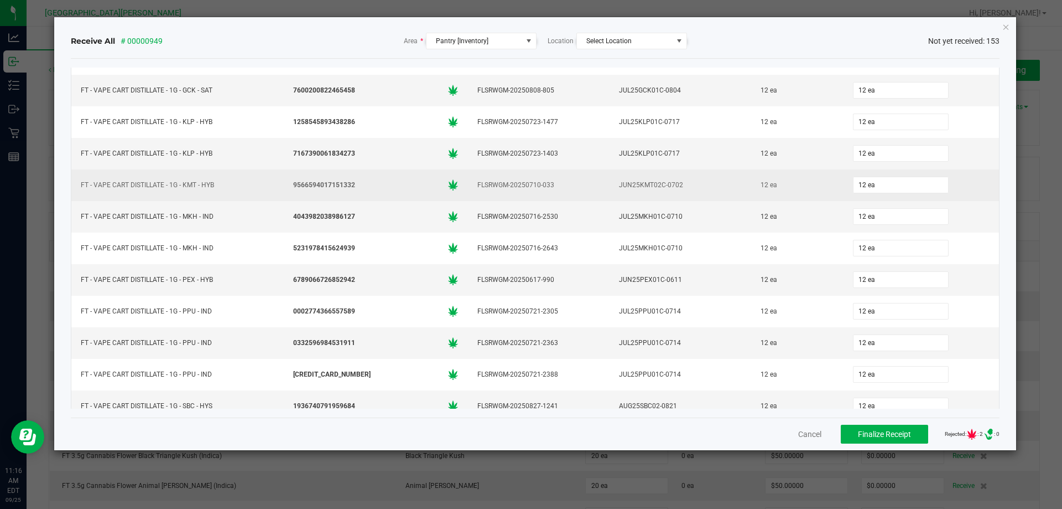
click at [961, 178] on div "12 ea" at bounding box center [922, 185] width 143 height 22
type input "8 ea"
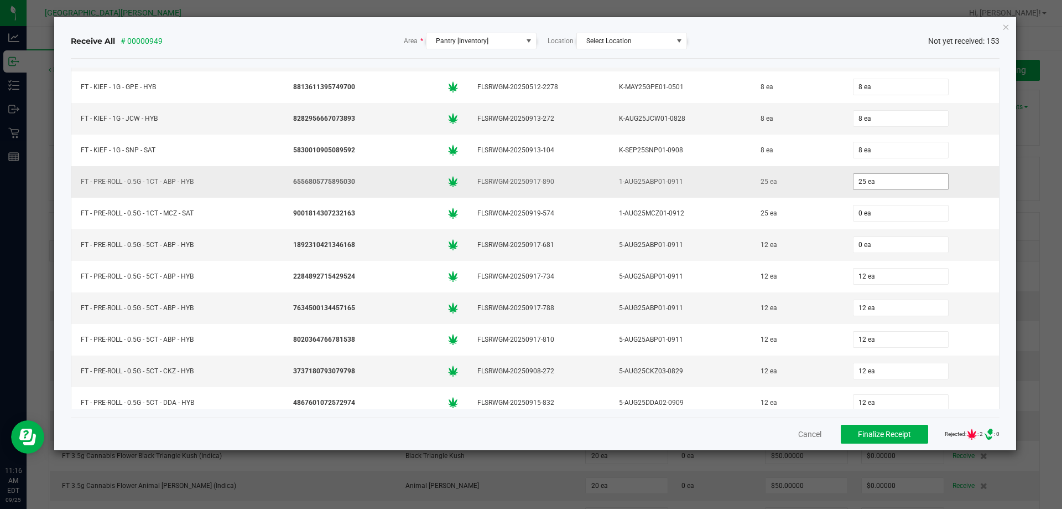
scroll to position [1476, 0]
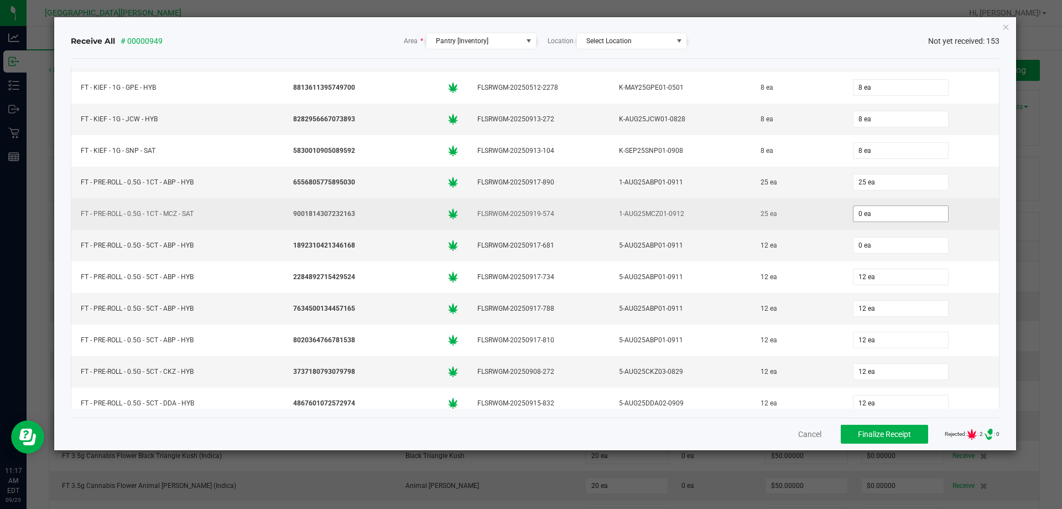
click at [872, 212] on input "0 ea" at bounding box center [901, 213] width 95 height 15
type input "25"
type input "0"
type input "25 ea"
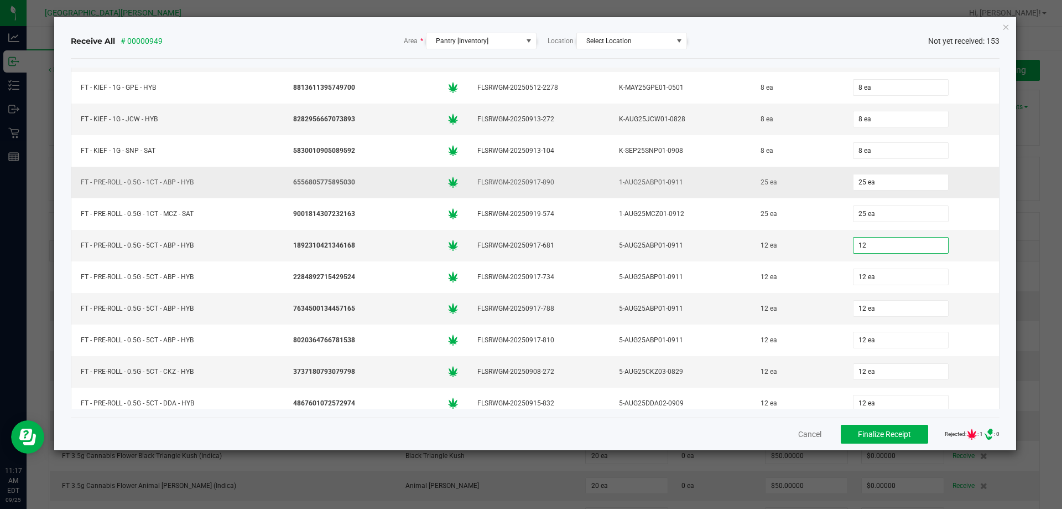
click at [924, 197] on td "25 ea" at bounding box center [922, 183] width 156 height 32
type input "12 ea"
click at [858, 437] on span "Finalize Receipt" at bounding box center [884, 433] width 53 height 9
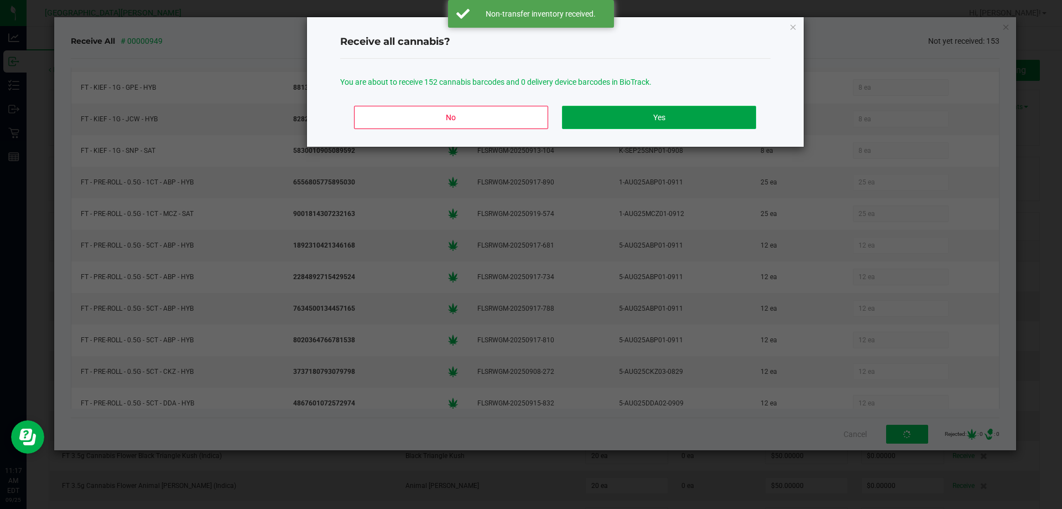
click at [657, 119] on button "Yes" at bounding box center [659, 117] width 194 height 23
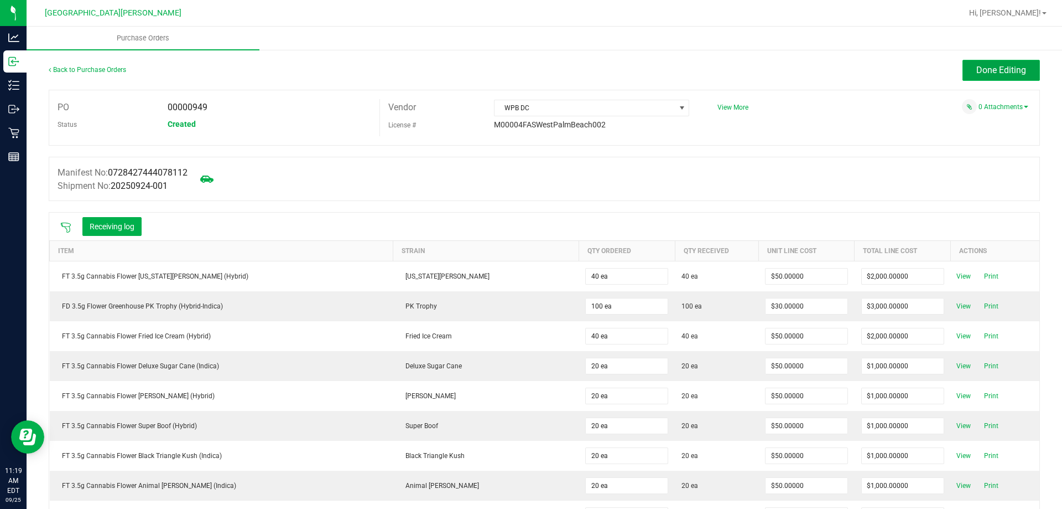
click at [975, 76] on button "Done Editing" at bounding box center [1001, 70] width 77 height 21
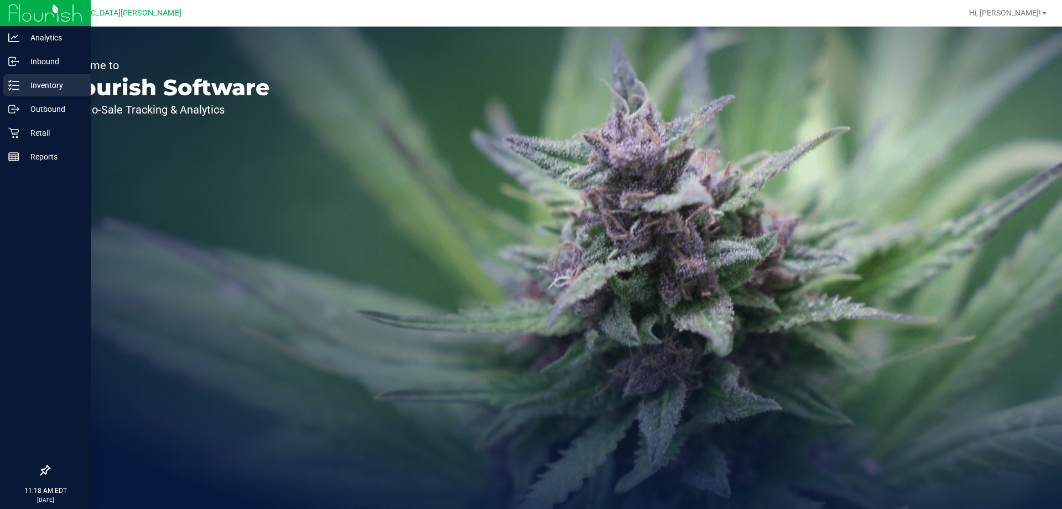
click at [48, 85] on p "Inventory" at bounding box center [52, 85] width 66 height 13
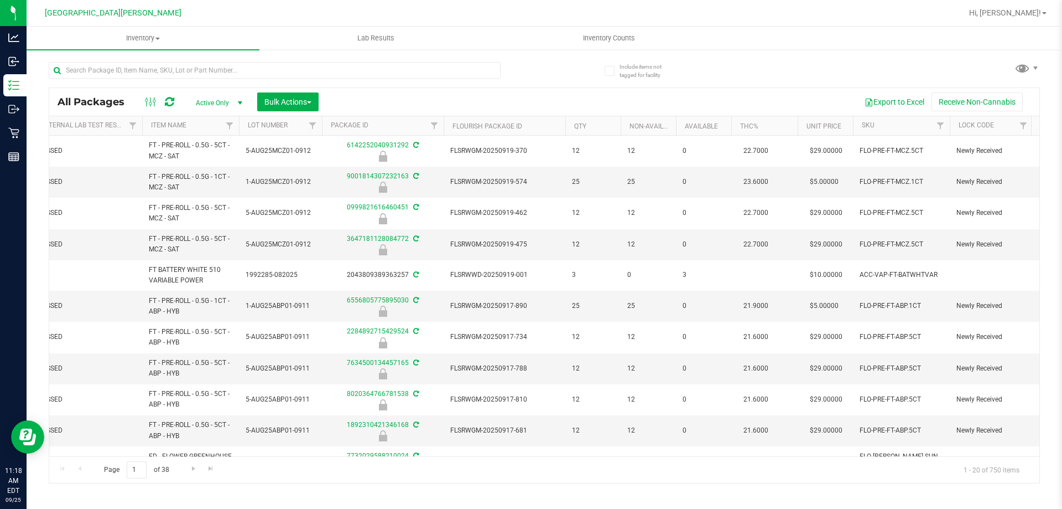
scroll to position [0, 139]
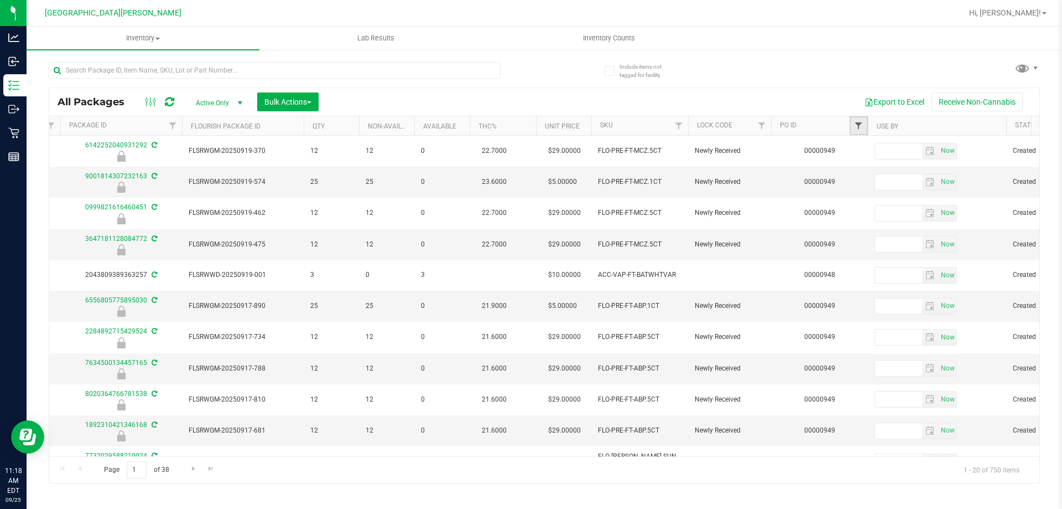
click at [856, 123] on span "Filter" at bounding box center [858, 125] width 9 height 9
type input "949"
click at [887, 173] on button "Filter" at bounding box center [883, 179] width 53 height 24
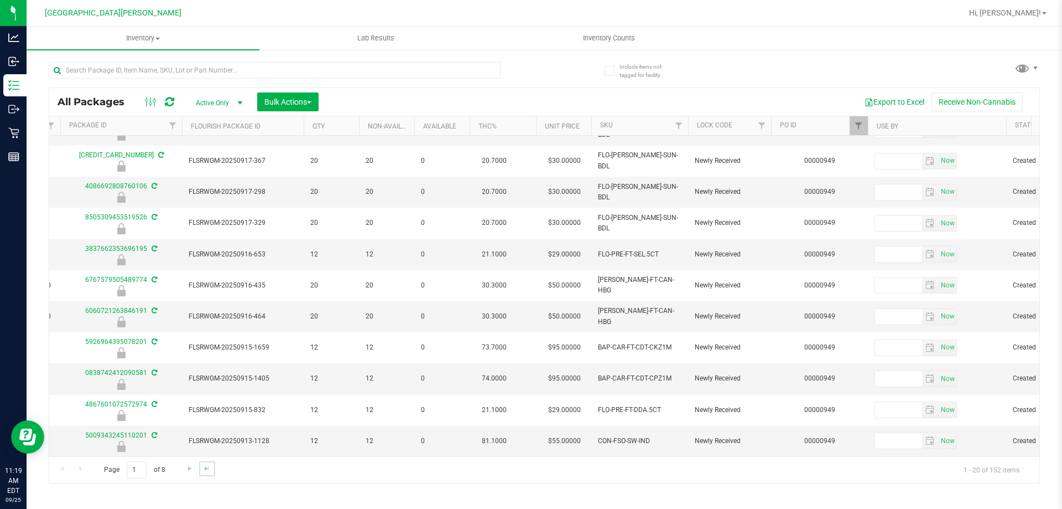
click at [200, 471] on link "Go to the last page" at bounding box center [207, 468] width 16 height 15
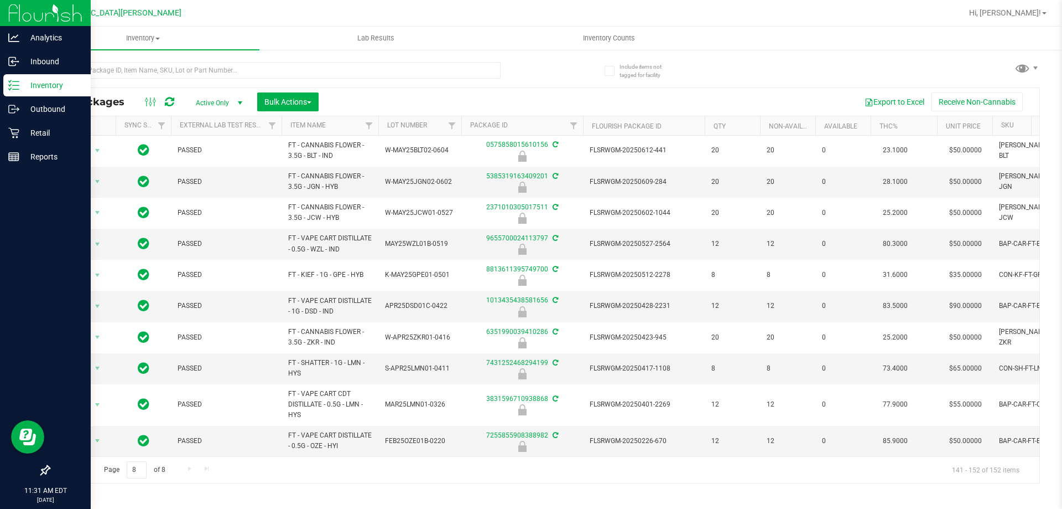
click at [25, 84] on p "Inventory" at bounding box center [52, 85] width 66 height 13
click at [6, 117] on div "Outbound" at bounding box center [46, 109] width 87 height 22
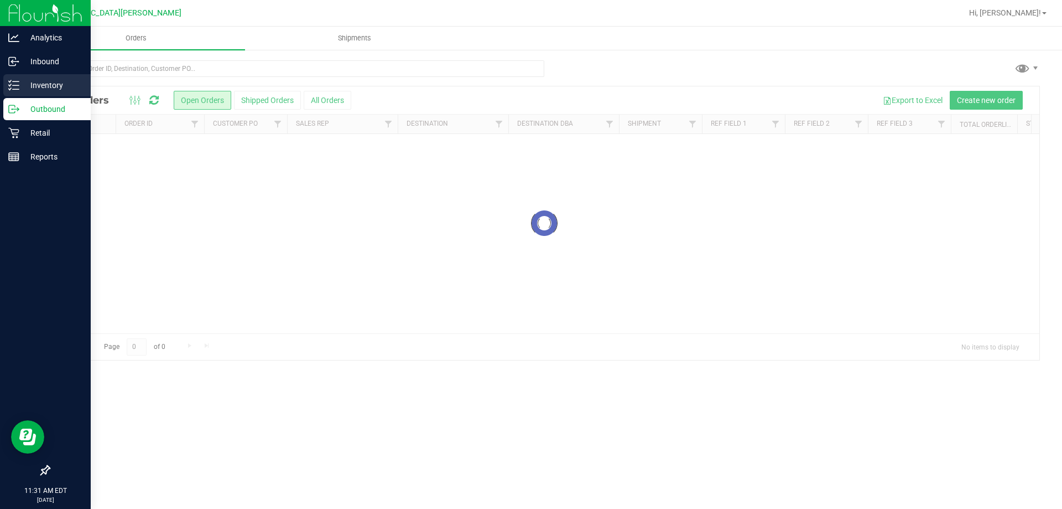
click at [54, 85] on p "Inventory" at bounding box center [52, 85] width 66 height 13
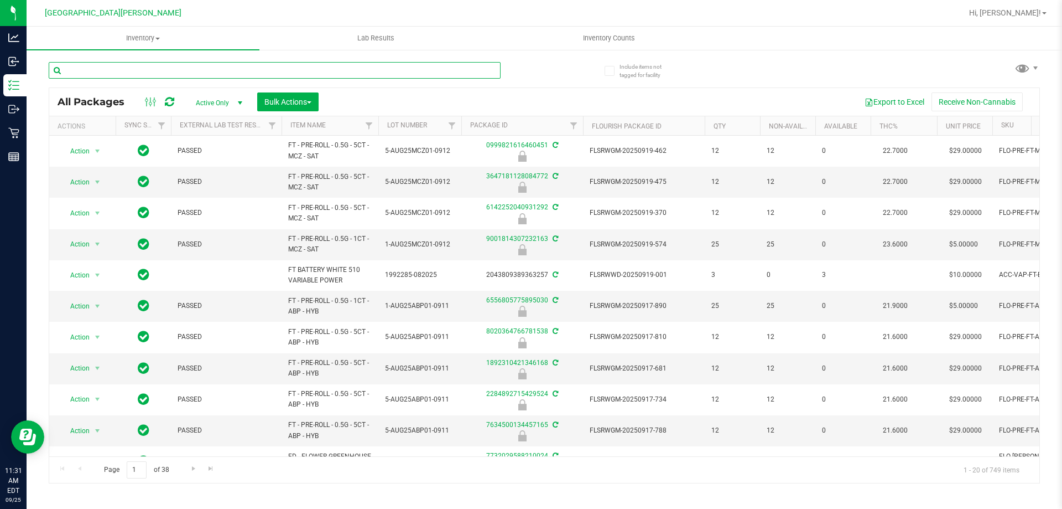
click at [141, 72] on input "text" at bounding box center [275, 70] width 452 height 17
type input "2437636414464899"
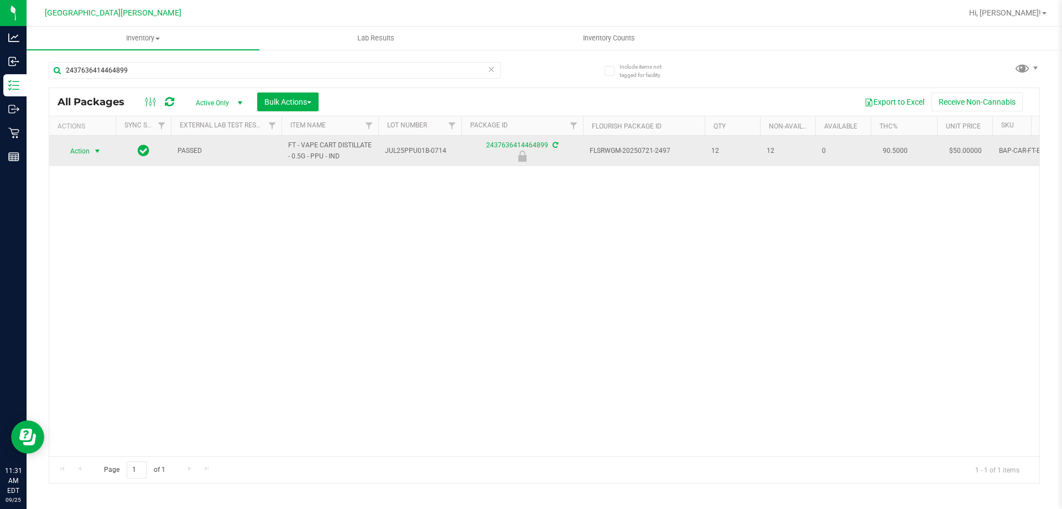
click at [89, 149] on span "Action" at bounding box center [75, 150] width 30 height 15
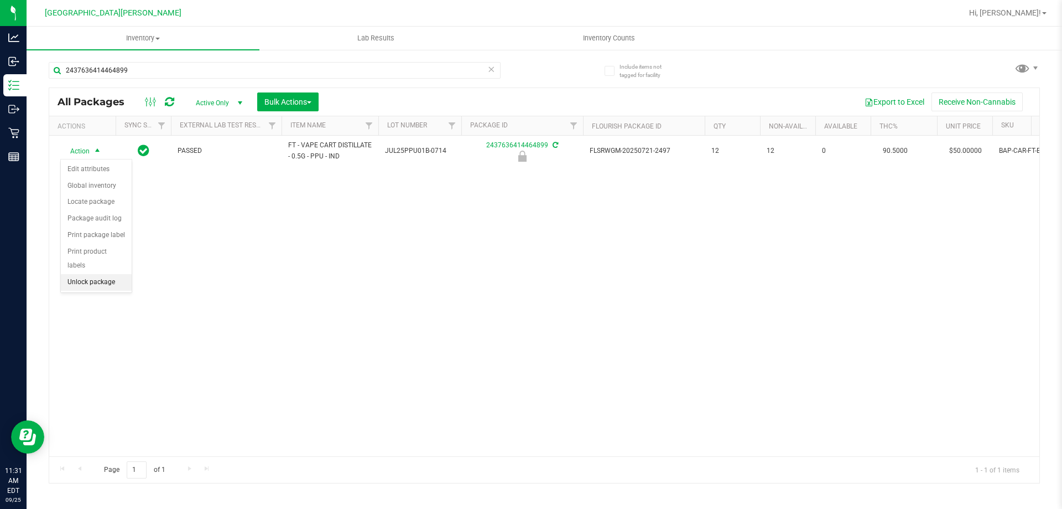
click at [75, 274] on li "Unlock package" at bounding box center [96, 282] width 71 height 17
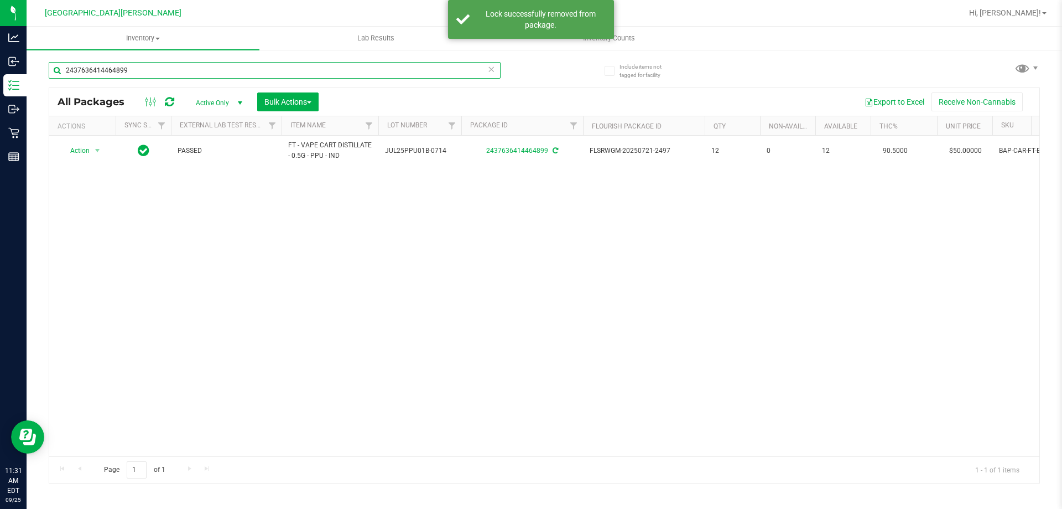
click at [175, 74] on input "2437636414464899" at bounding box center [275, 70] width 452 height 17
type input "2238807992558879"
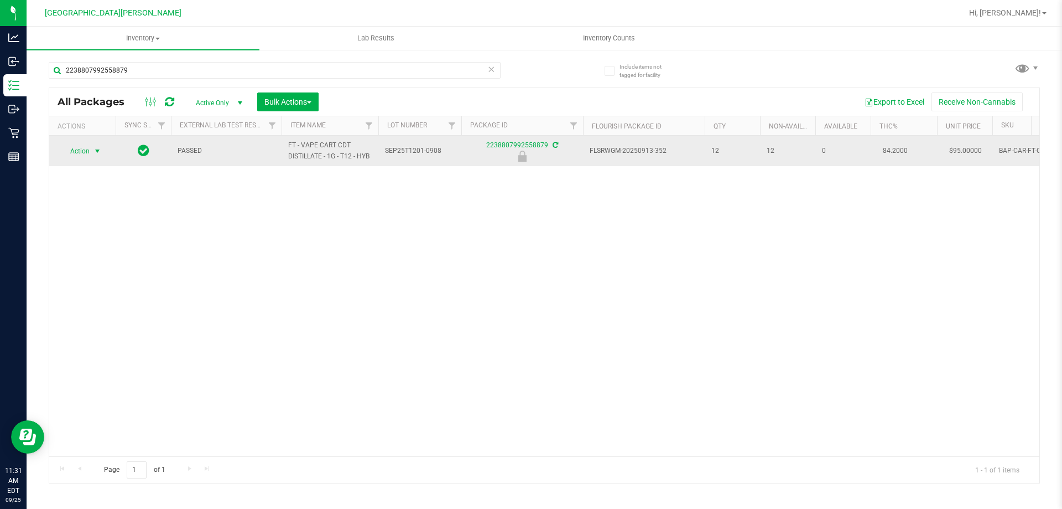
click at [87, 149] on span "Action" at bounding box center [75, 150] width 30 height 15
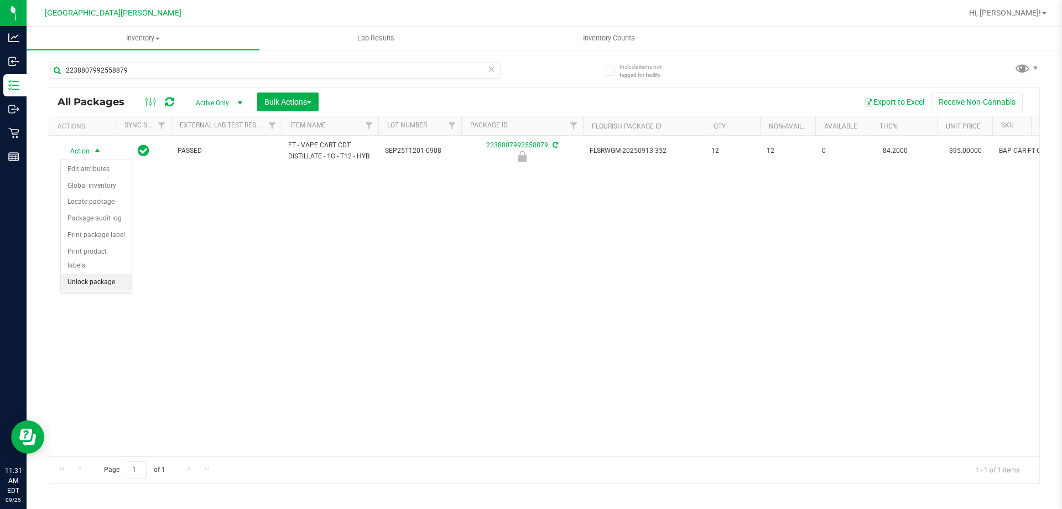
click at [106, 274] on li "Unlock package" at bounding box center [96, 282] width 71 height 17
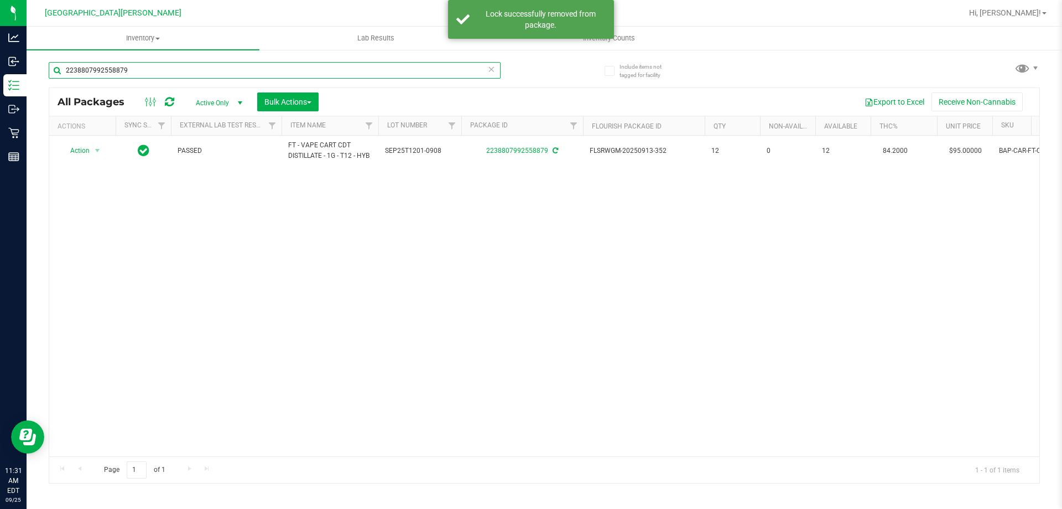
click at [180, 74] on input "2238807992558879" at bounding box center [275, 70] width 452 height 17
type input "0199380053190385"
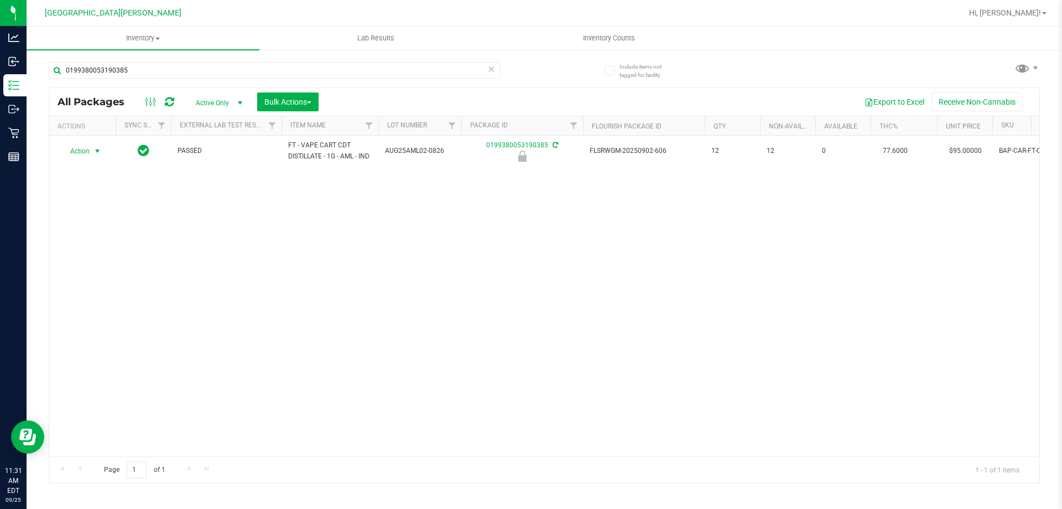
click at [81, 148] on span "Action" at bounding box center [75, 150] width 30 height 15
click at [78, 274] on li "Unlock package" at bounding box center [96, 282] width 71 height 17
click at [145, 69] on input "0199380053190385" at bounding box center [275, 70] width 452 height 17
type input "6578305285987539"
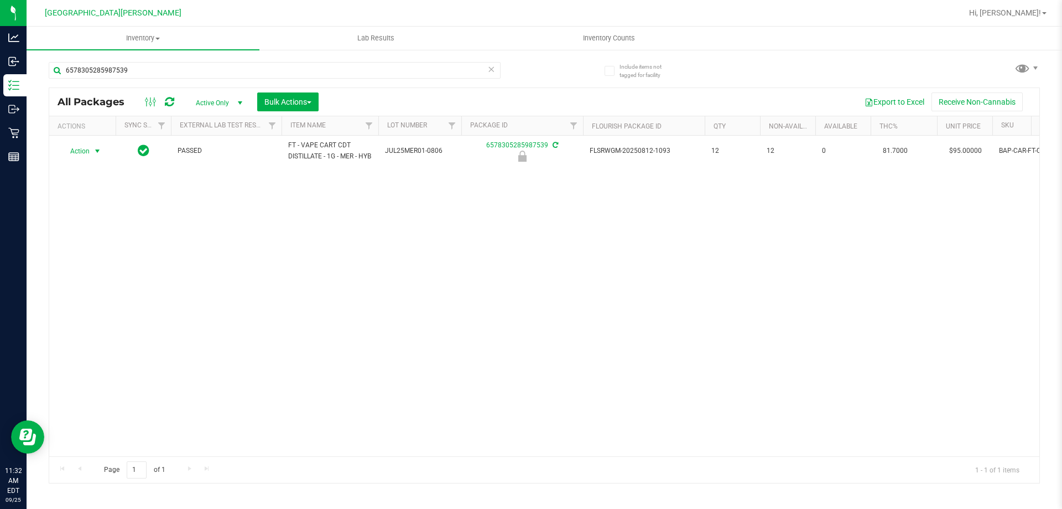
drag, startPoint x: 90, startPoint y: 159, endPoint x: 90, endPoint y: 174, distance: 15.5
click at [89, 159] on span "Action" at bounding box center [75, 150] width 30 height 15
click at [90, 279] on li "Unlock package" at bounding box center [96, 287] width 71 height 17
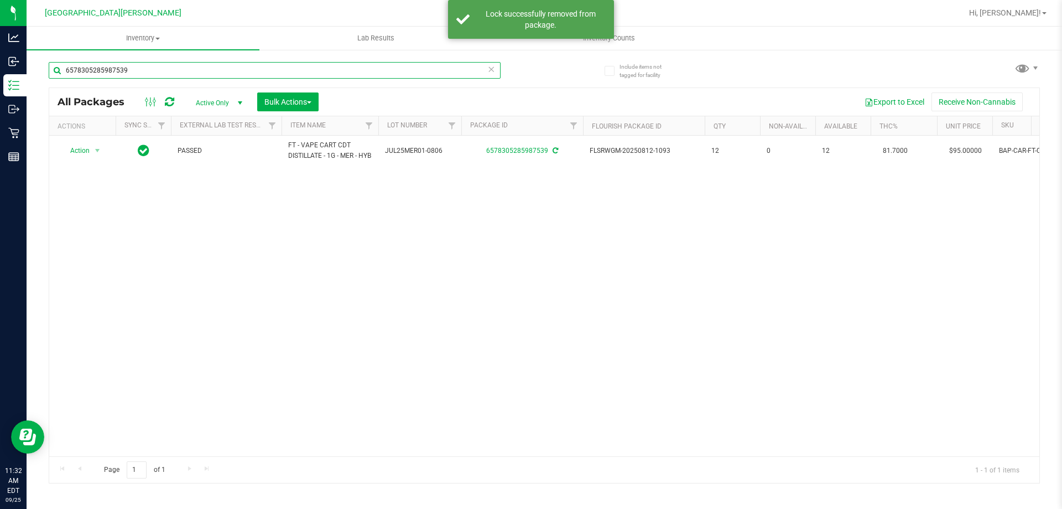
click at [169, 72] on input "6578305285987539" at bounding box center [275, 70] width 452 height 17
click at [168, 71] on input "6578305285987539" at bounding box center [275, 70] width 452 height 17
type input "1683760142318973"
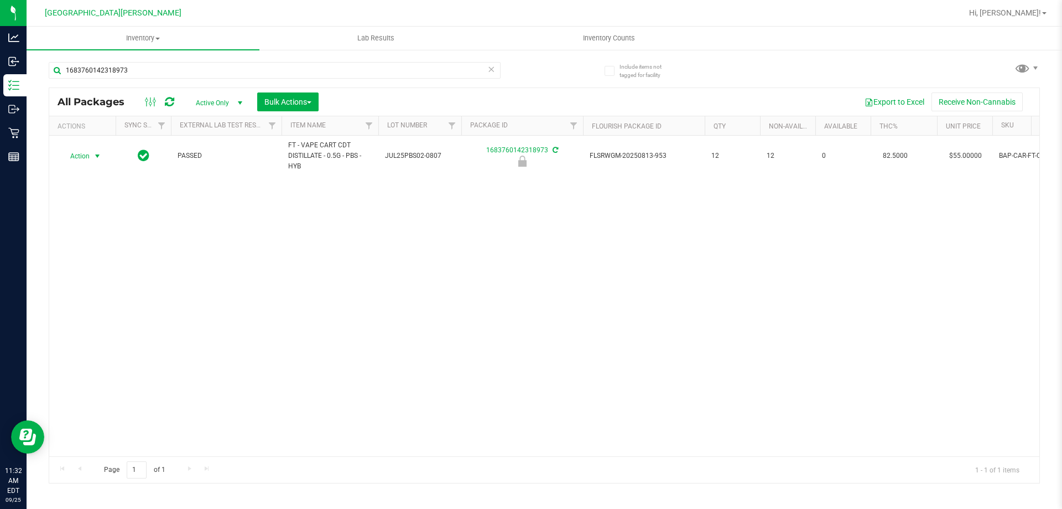
click at [91, 158] on span "select" at bounding box center [98, 155] width 14 height 15
click at [95, 279] on li "Unlock package" at bounding box center [96, 287] width 71 height 17
click at [137, 71] on input "1683760142318973" at bounding box center [275, 70] width 452 height 17
click at [138, 74] on input "1683760142318973" at bounding box center [275, 70] width 452 height 17
type input "8787644613536866"
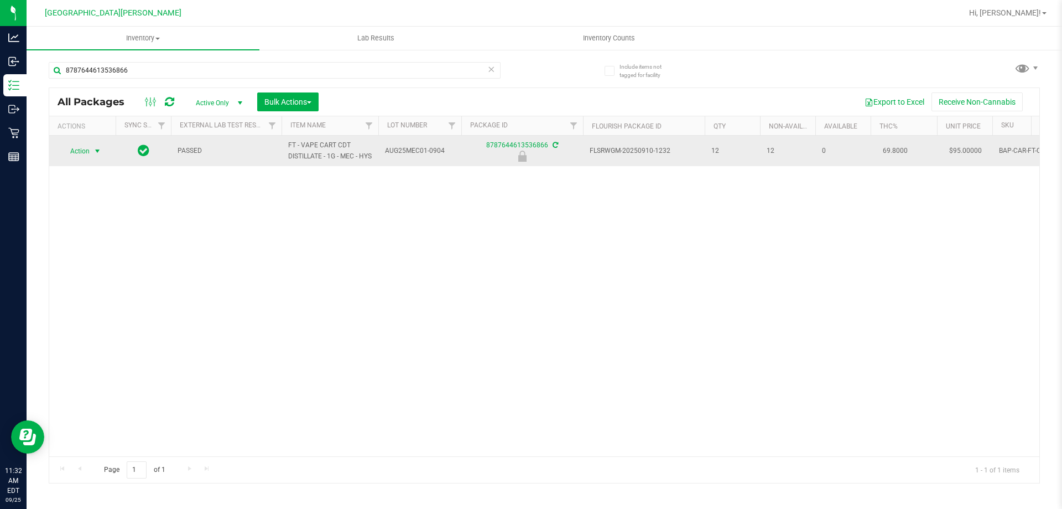
click at [92, 159] on span "select" at bounding box center [98, 150] width 14 height 15
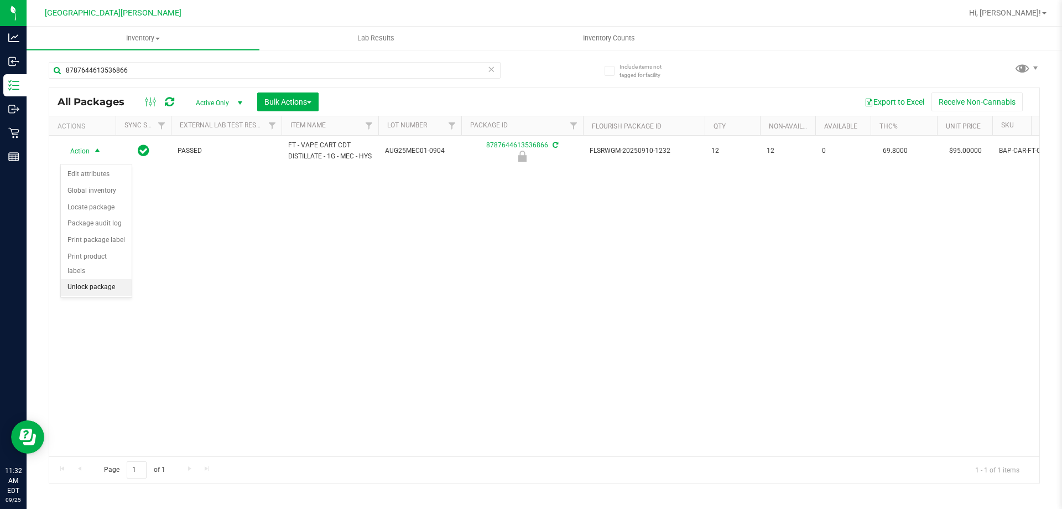
click at [89, 279] on li "Unlock package" at bounding box center [96, 287] width 71 height 17
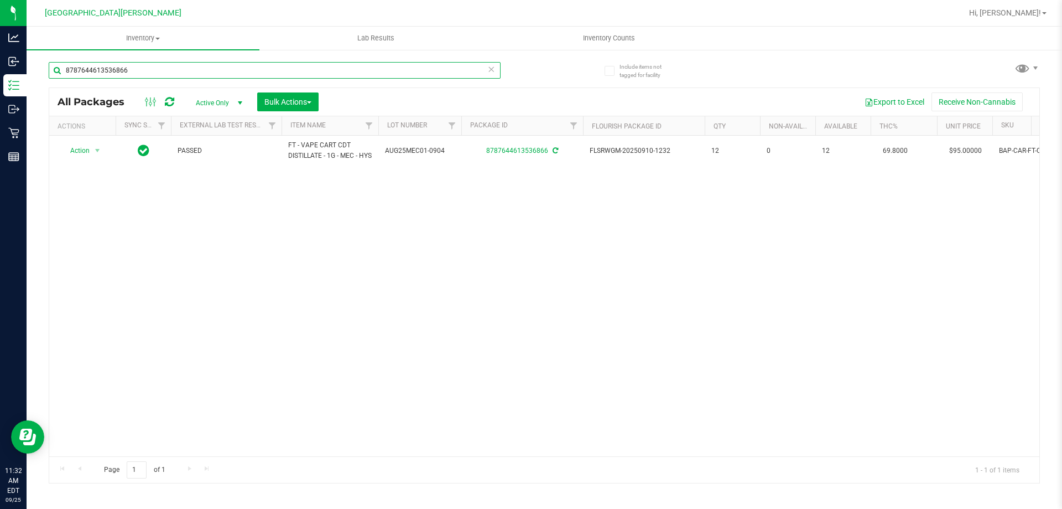
click at [153, 71] on input "8787644613536866" at bounding box center [275, 70] width 452 height 17
type input "3453408448993545"
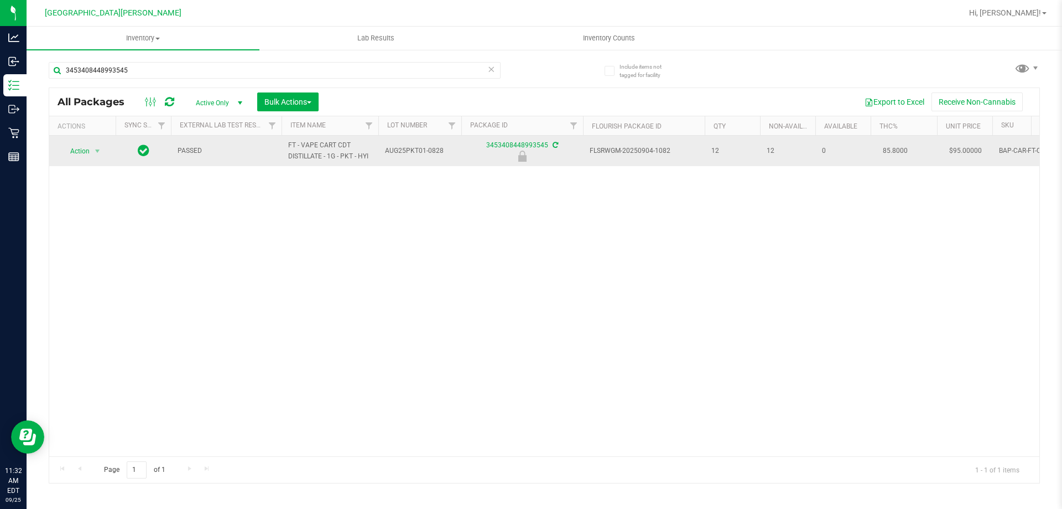
click at [91, 156] on span "select" at bounding box center [98, 150] width 14 height 15
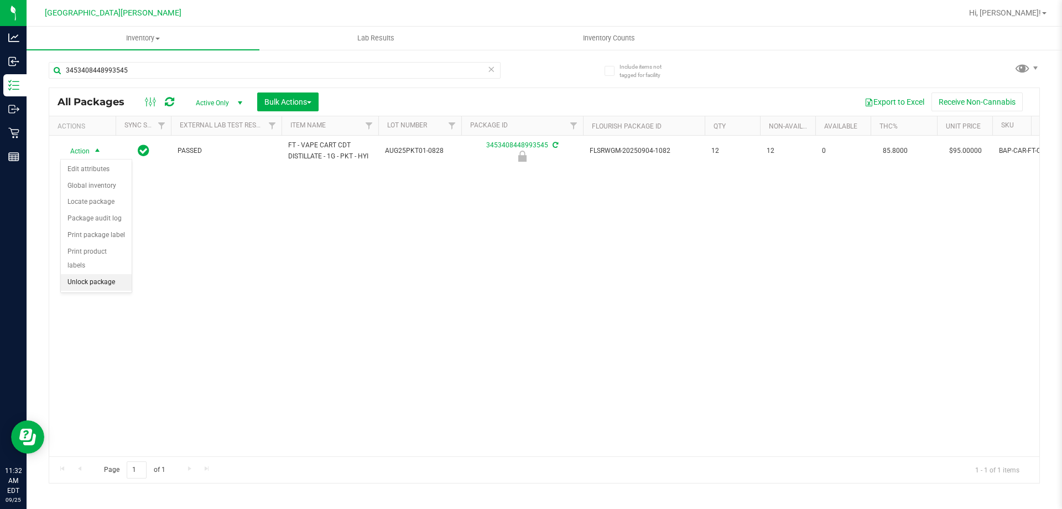
click at [93, 274] on li "Unlock package" at bounding box center [96, 282] width 71 height 17
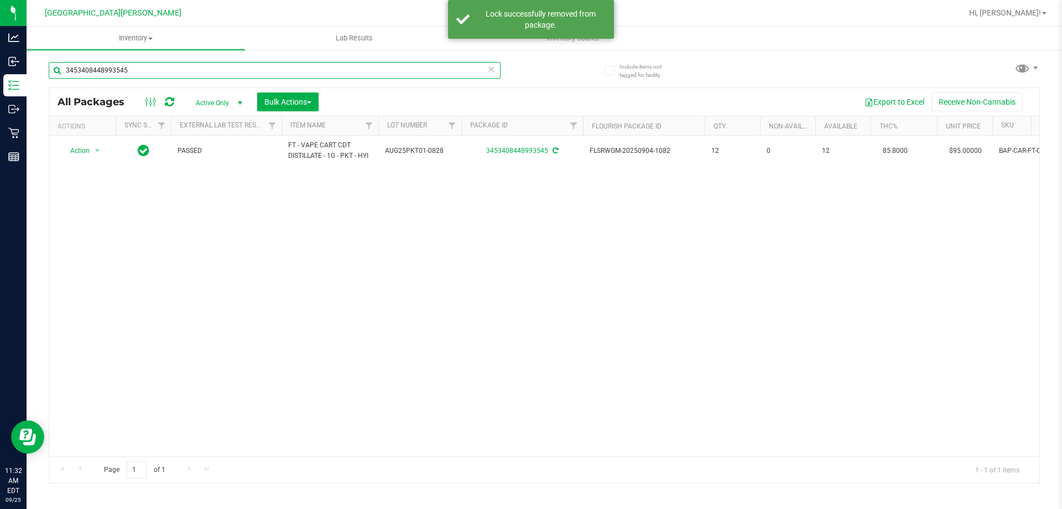
click at [113, 71] on input "3453408448993545" at bounding box center [275, 70] width 452 height 17
type input "6968329273392905"
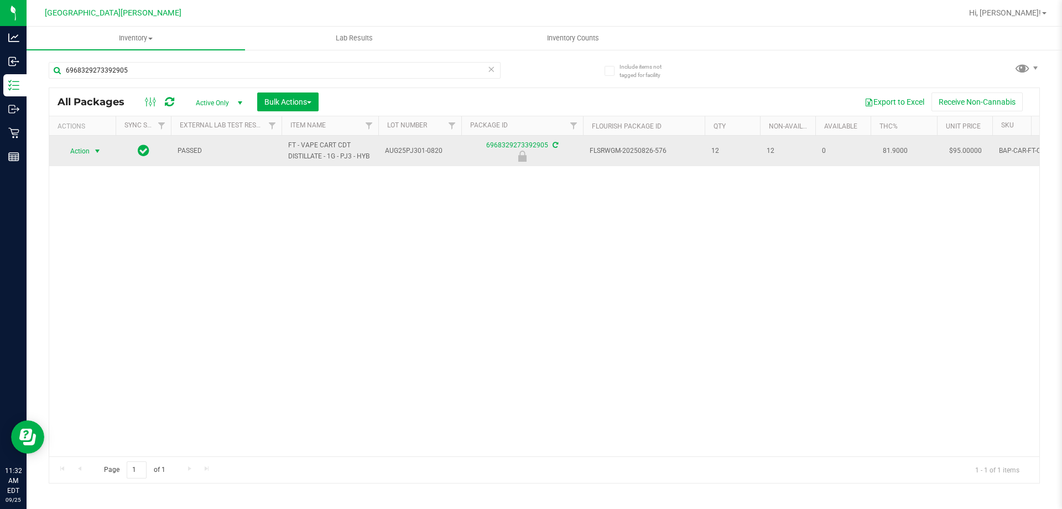
click at [86, 153] on span "Action" at bounding box center [75, 150] width 30 height 15
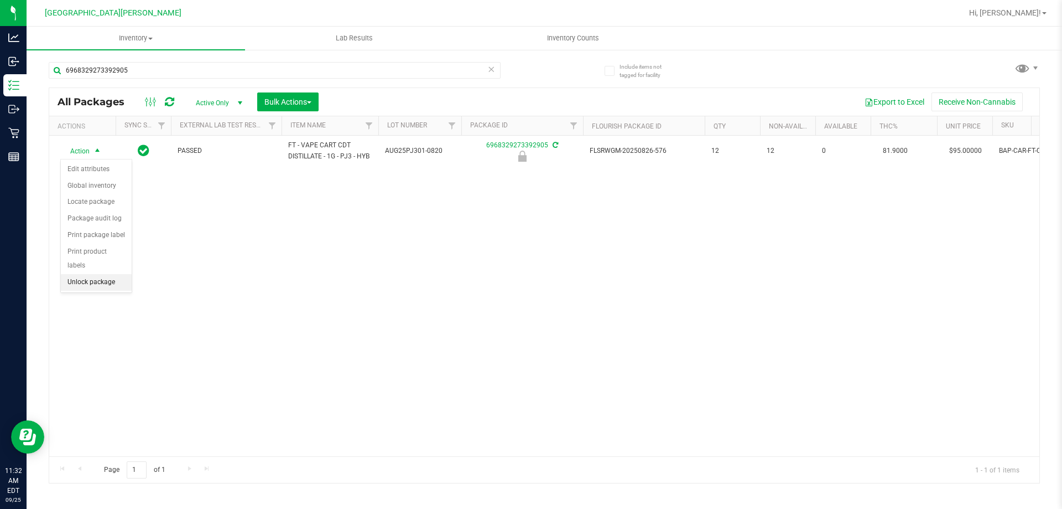
click at [94, 274] on li "Unlock package" at bounding box center [96, 282] width 71 height 17
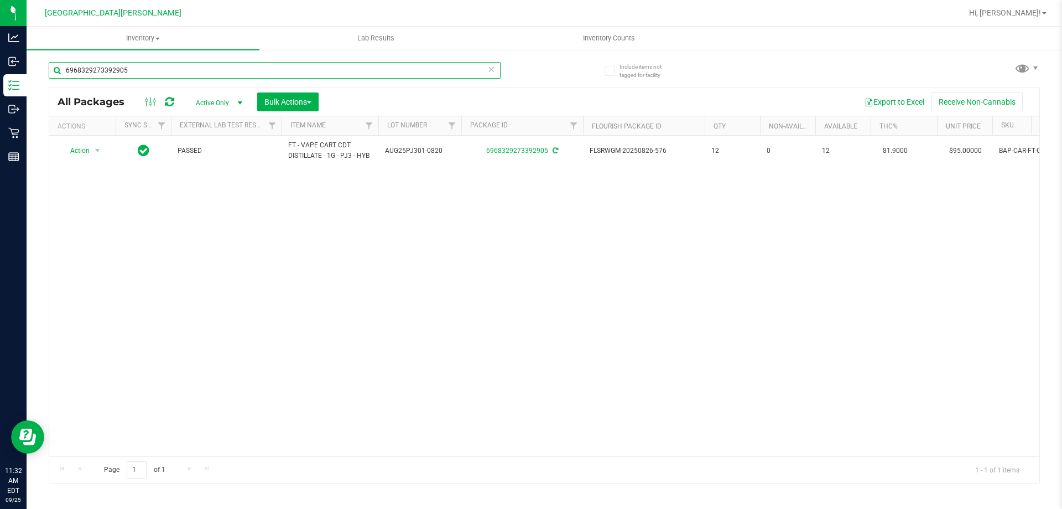
click at [169, 70] on input "6968329273392905" at bounding box center [275, 70] width 452 height 17
type input "7297044291963445"
click at [82, 153] on span "Action" at bounding box center [75, 150] width 30 height 15
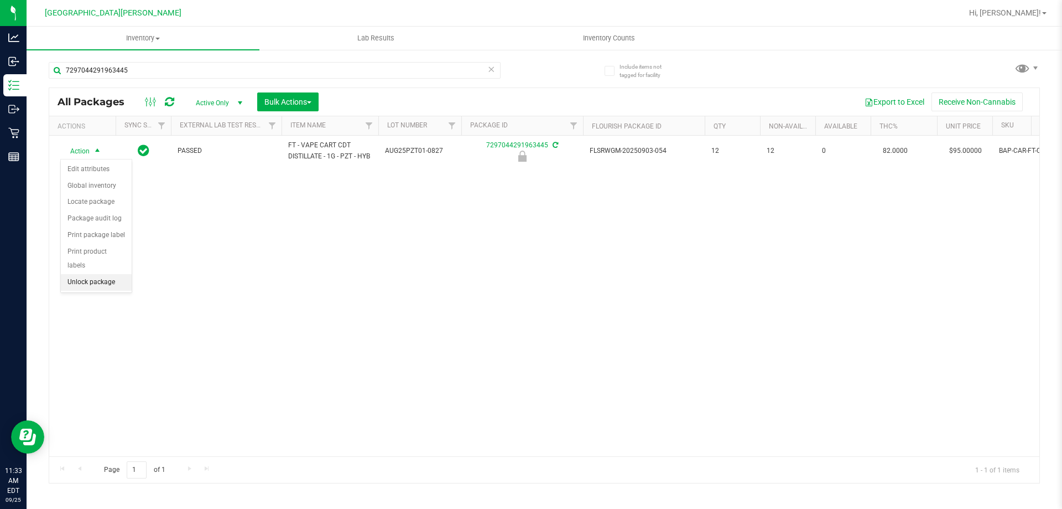
click at [92, 274] on li "Unlock package" at bounding box center [96, 282] width 71 height 17
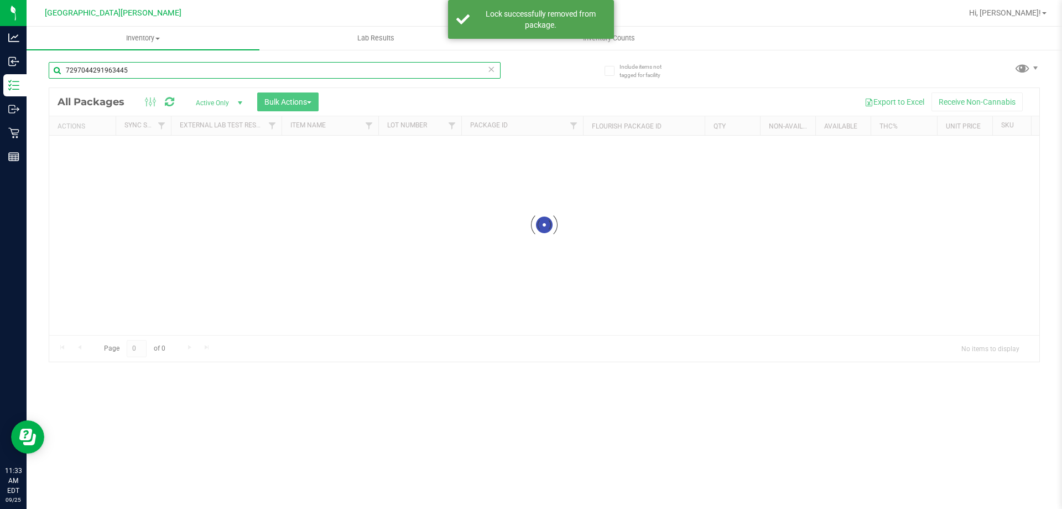
click at [141, 71] on input "7297044291963445" at bounding box center [275, 70] width 452 height 17
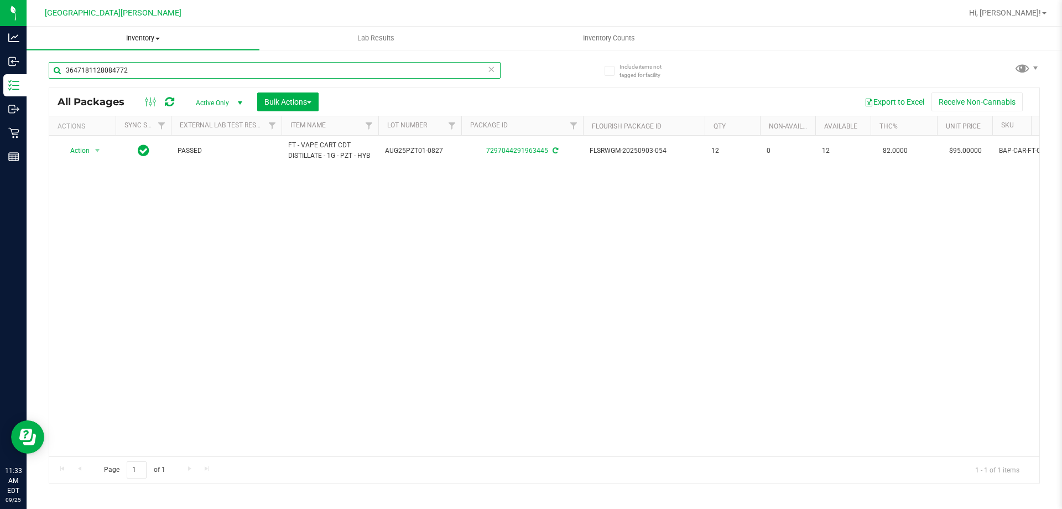
type input "3647181128084772"
click at [97, 154] on span "select" at bounding box center [97, 151] width 9 height 9
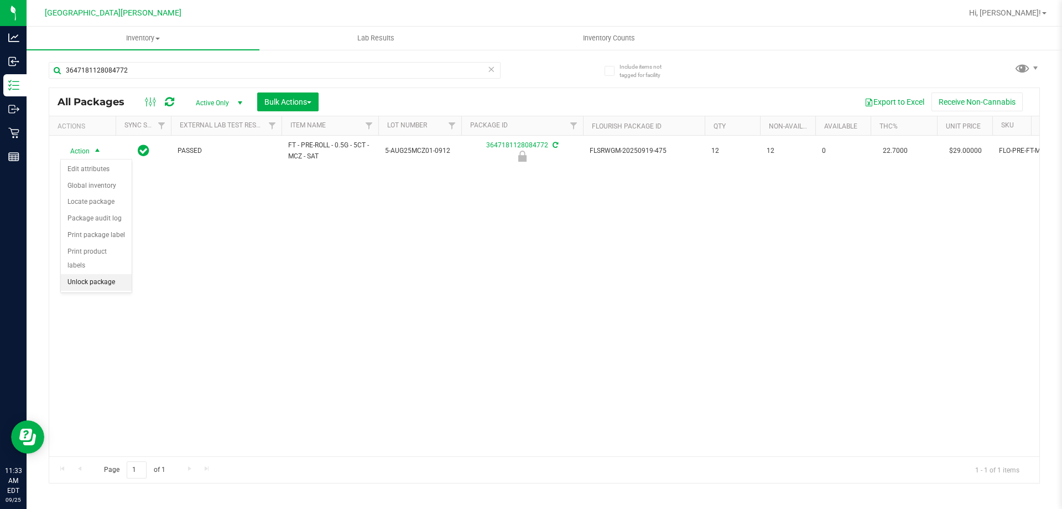
click at [113, 274] on li "Unlock package" at bounding box center [96, 282] width 71 height 17
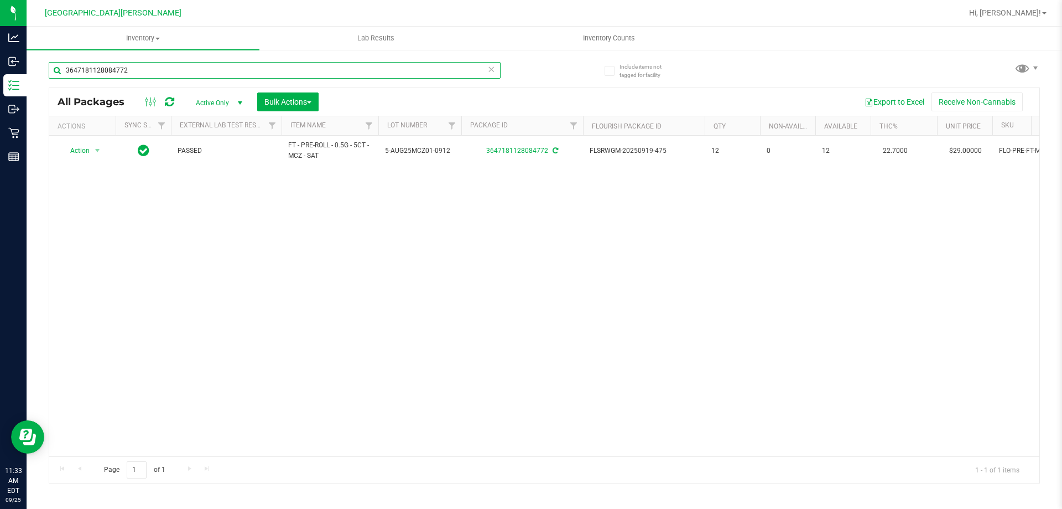
click at [160, 71] on input "3647181128084772" at bounding box center [275, 70] width 452 height 17
type input "9001814307232163"
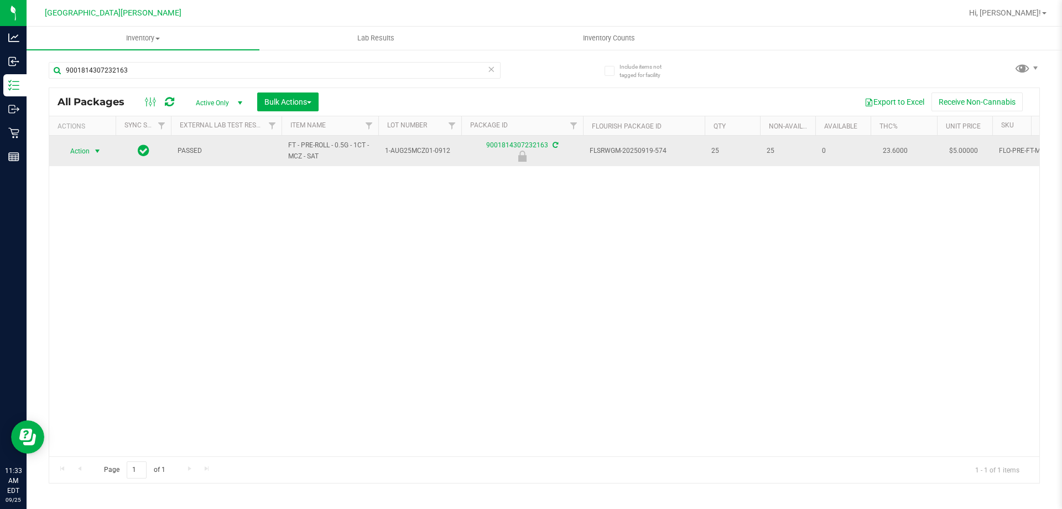
click at [87, 144] on span "Action" at bounding box center [75, 150] width 30 height 15
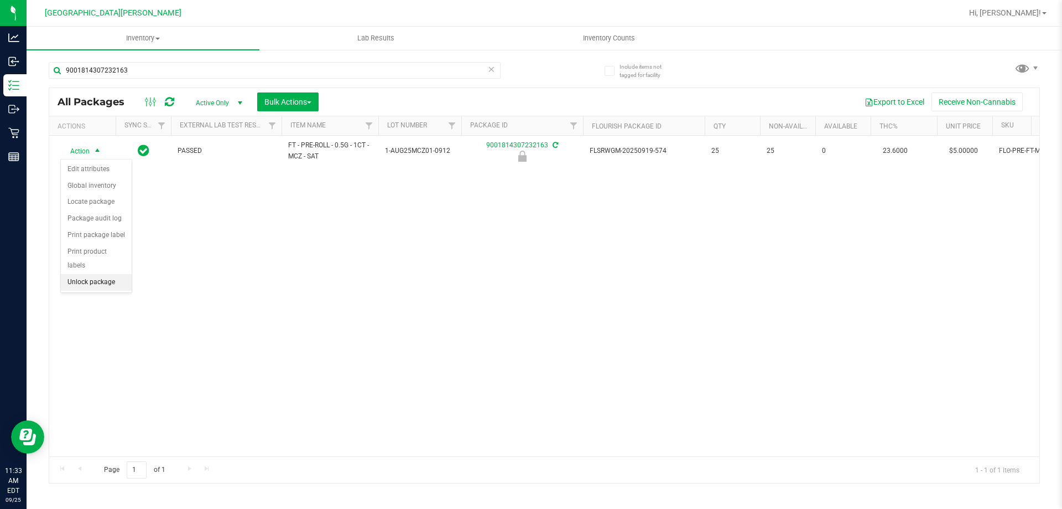
click at [81, 274] on li "Unlock package" at bounding box center [96, 282] width 71 height 17
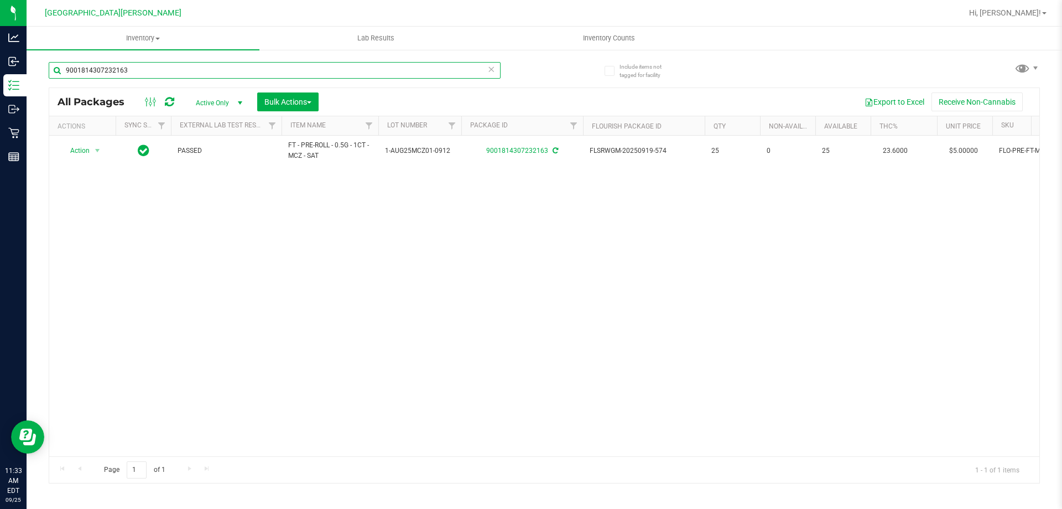
click at [204, 69] on input "9001814307232163" at bounding box center [275, 70] width 452 height 17
type input "1660433640871339"
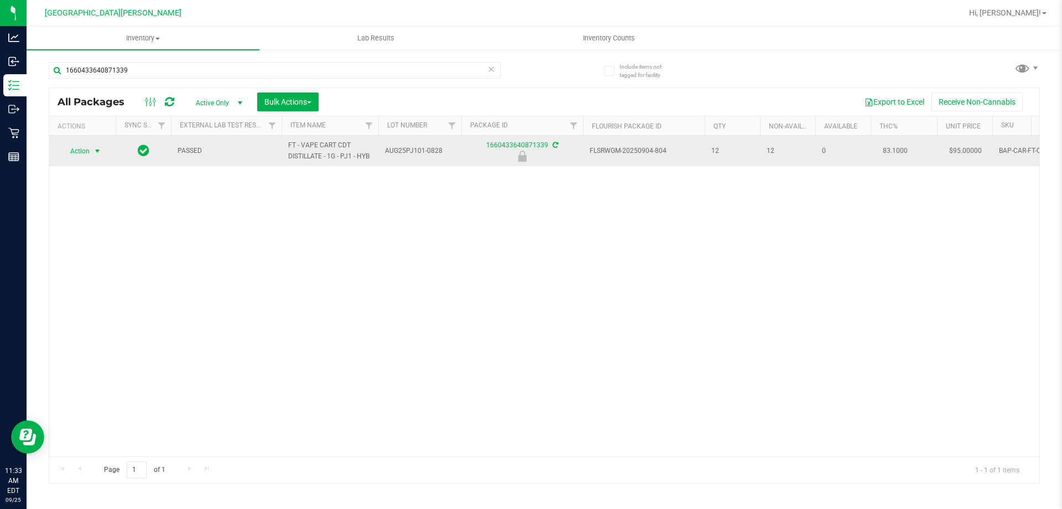
click at [89, 151] on span "Action" at bounding box center [75, 150] width 30 height 15
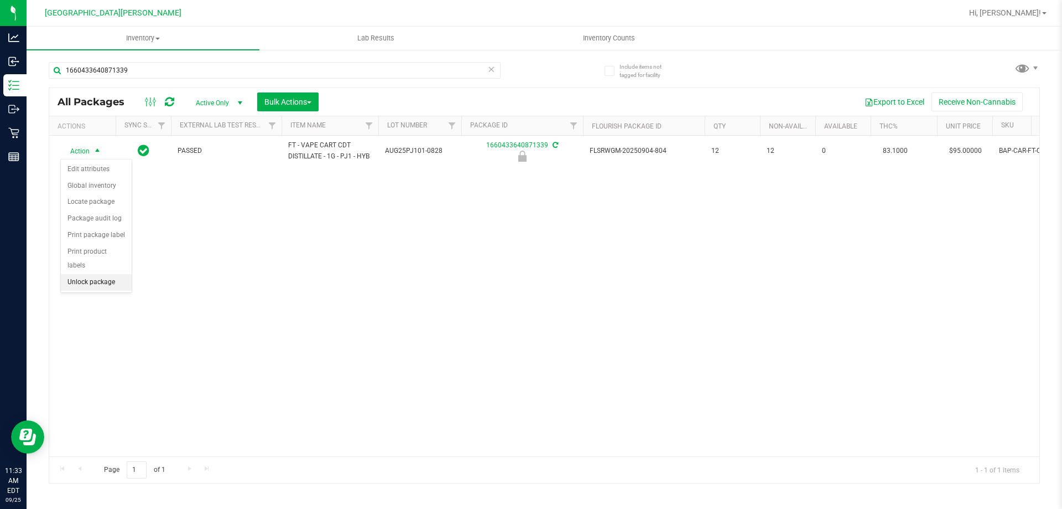
click at [95, 274] on li "Unlock package" at bounding box center [96, 282] width 71 height 17
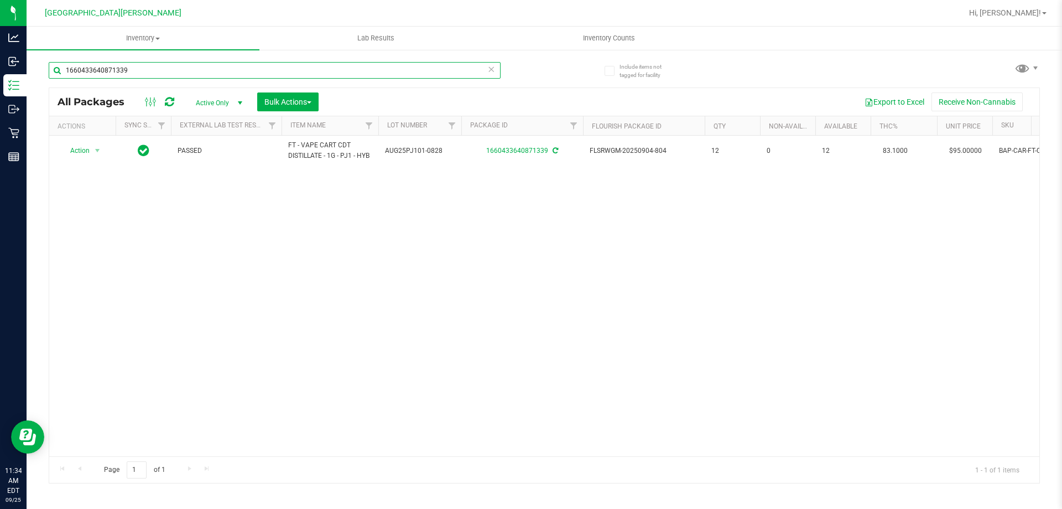
click at [135, 65] on input "1660433640871339" at bounding box center [275, 70] width 452 height 17
type input "3831596710938868"
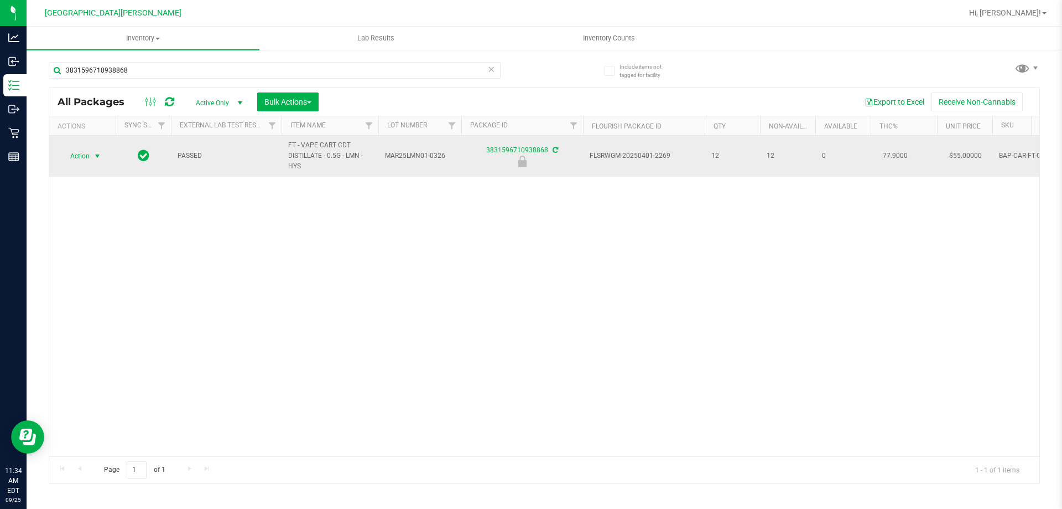
click at [84, 154] on span "Action" at bounding box center [75, 155] width 30 height 15
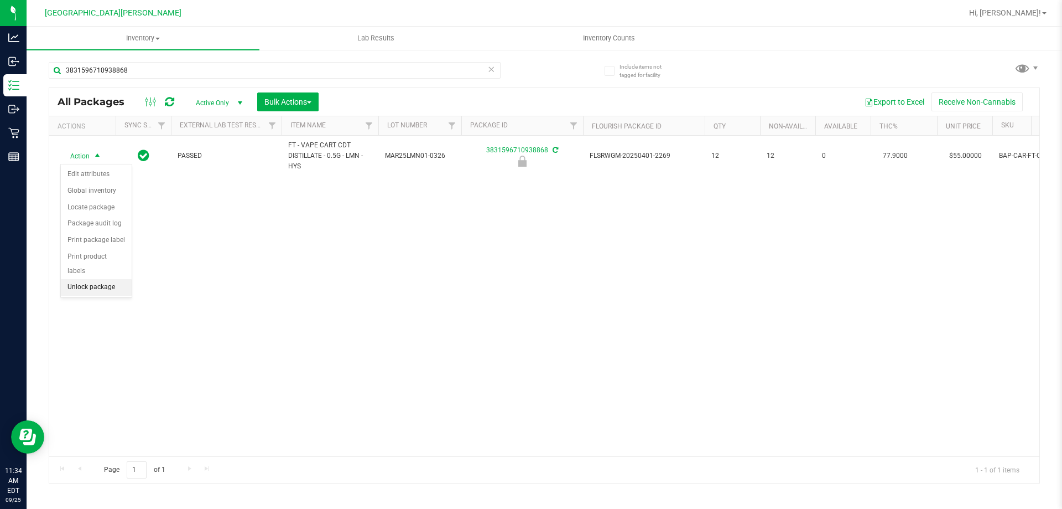
click at [91, 279] on li "Unlock package" at bounding box center [96, 287] width 71 height 17
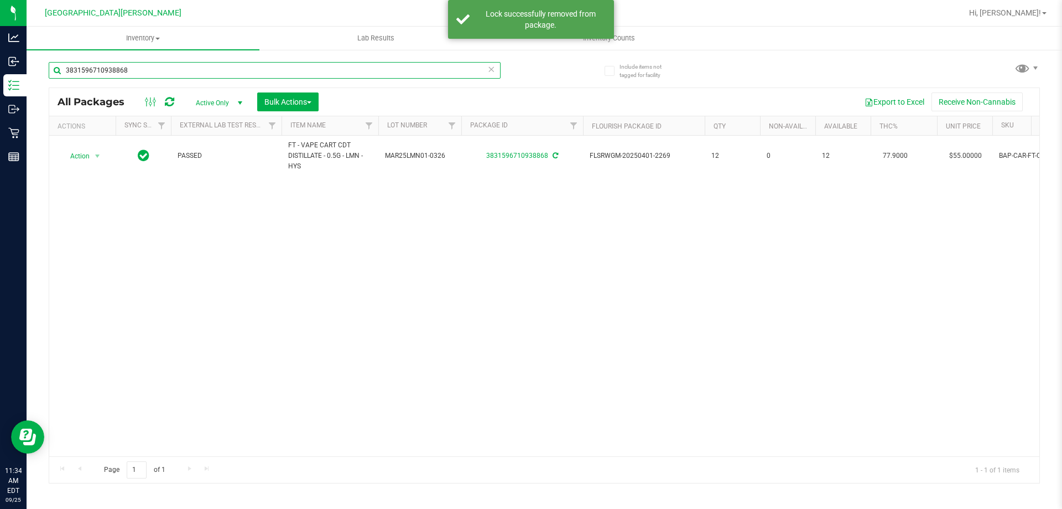
click at [153, 72] on input "3831596710938868" at bounding box center [275, 70] width 452 height 17
type input "4969182032444334"
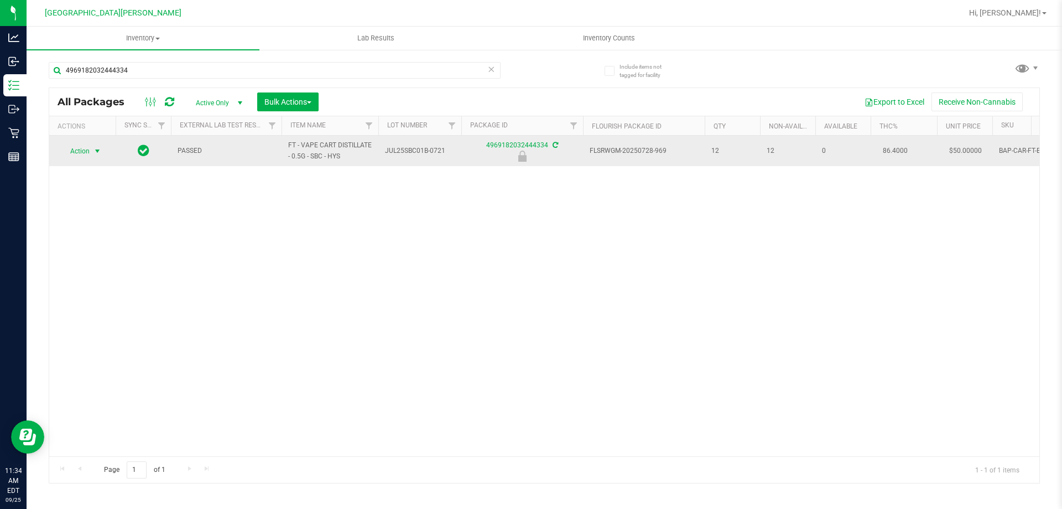
click at [91, 154] on span "select" at bounding box center [98, 150] width 14 height 15
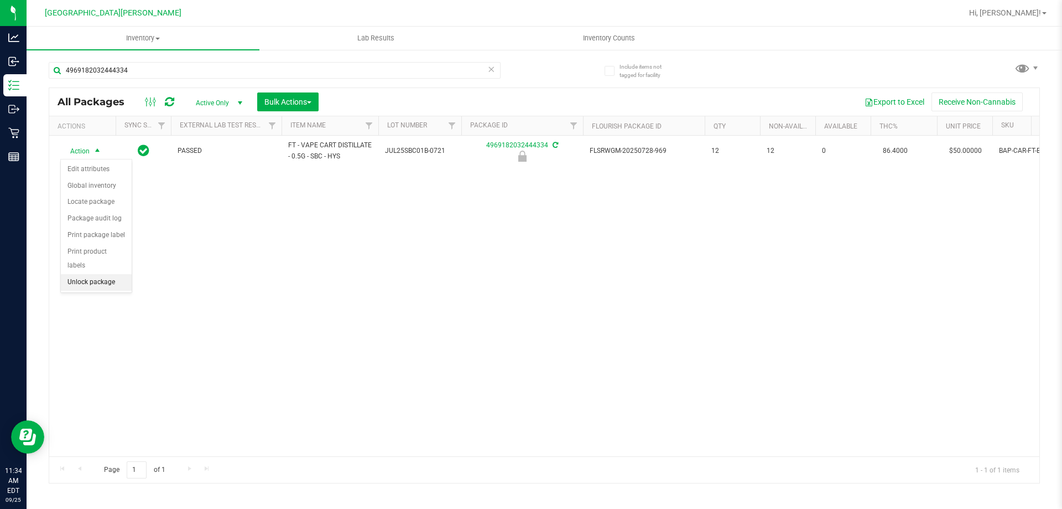
click at [87, 274] on li "Unlock package" at bounding box center [96, 282] width 71 height 17
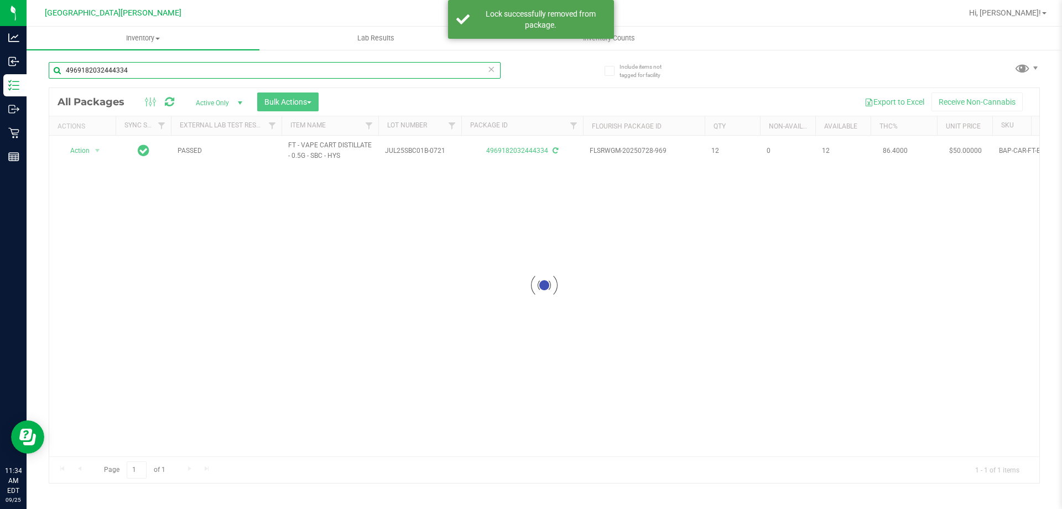
click at [101, 69] on input "4969182032444334" at bounding box center [275, 70] width 452 height 17
type input "1936740791959684"
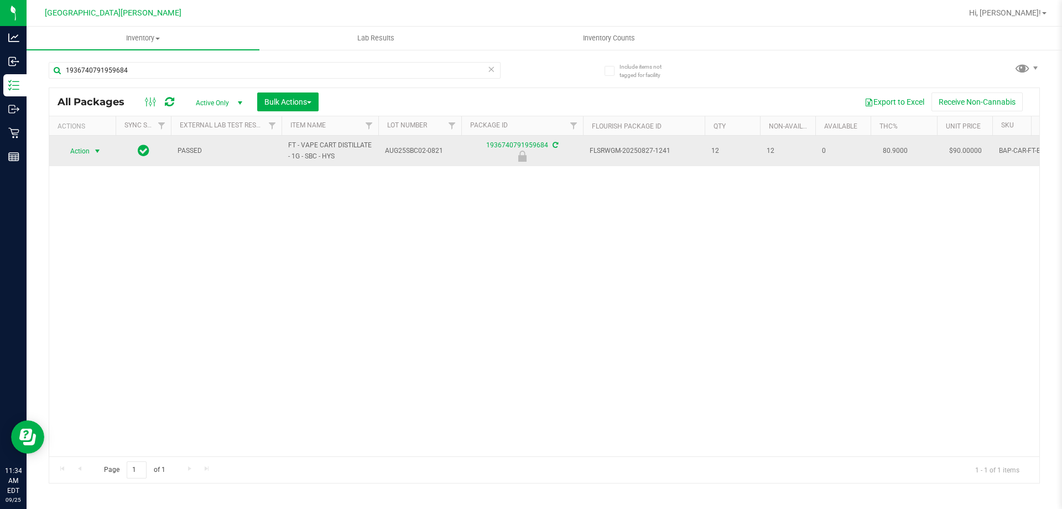
click at [88, 152] on span "Action" at bounding box center [75, 150] width 30 height 15
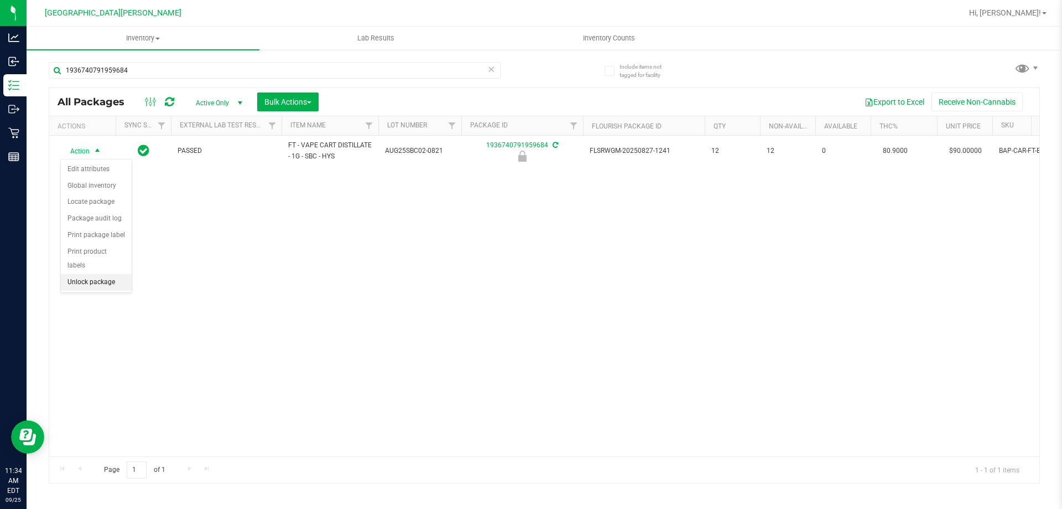
click at [95, 274] on li "Unlock package" at bounding box center [96, 282] width 71 height 17
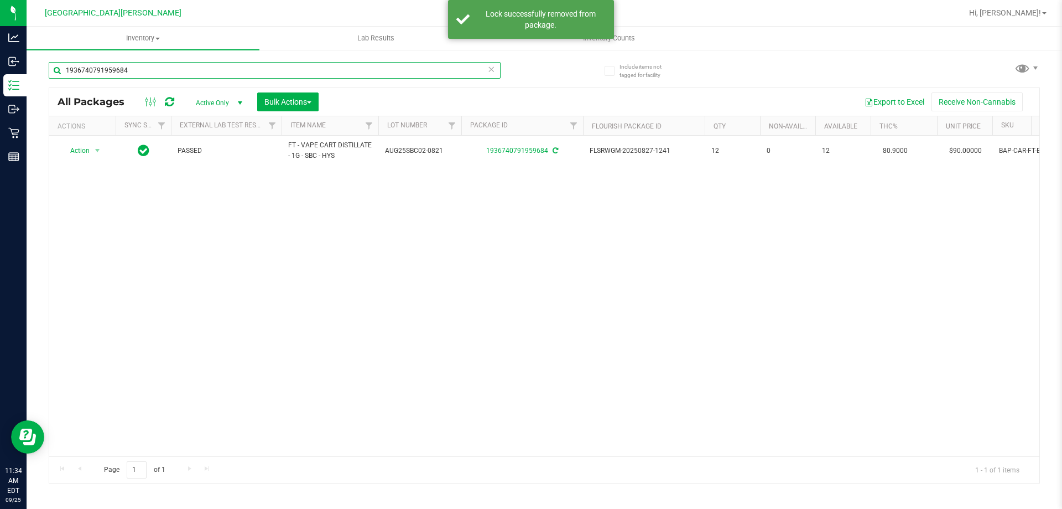
click at [150, 71] on input "1936740791959684" at bounding box center [275, 70] width 452 height 17
click at [149, 70] on input "1936740791959684" at bounding box center [275, 70] width 452 height 17
type input "6556805775895030"
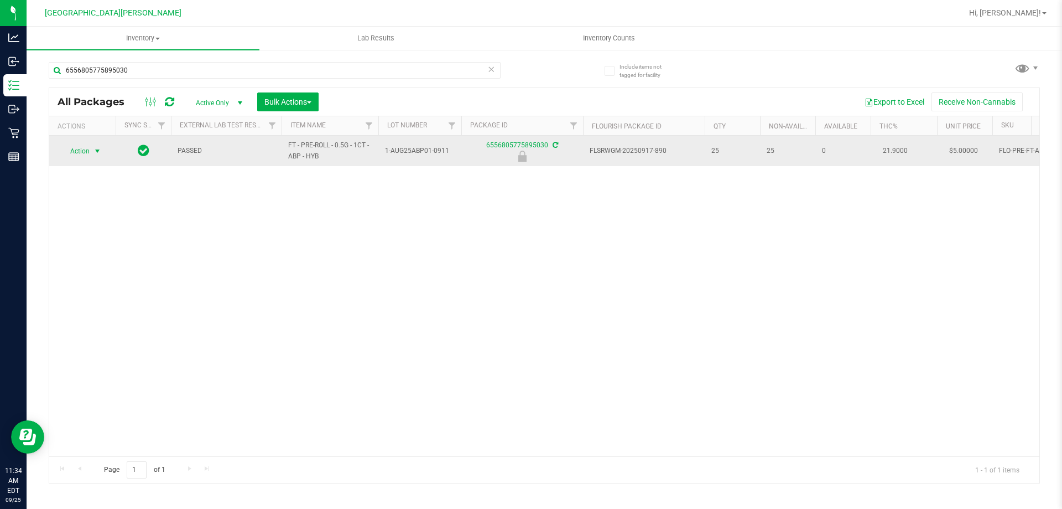
click at [77, 153] on span "Action" at bounding box center [75, 150] width 30 height 15
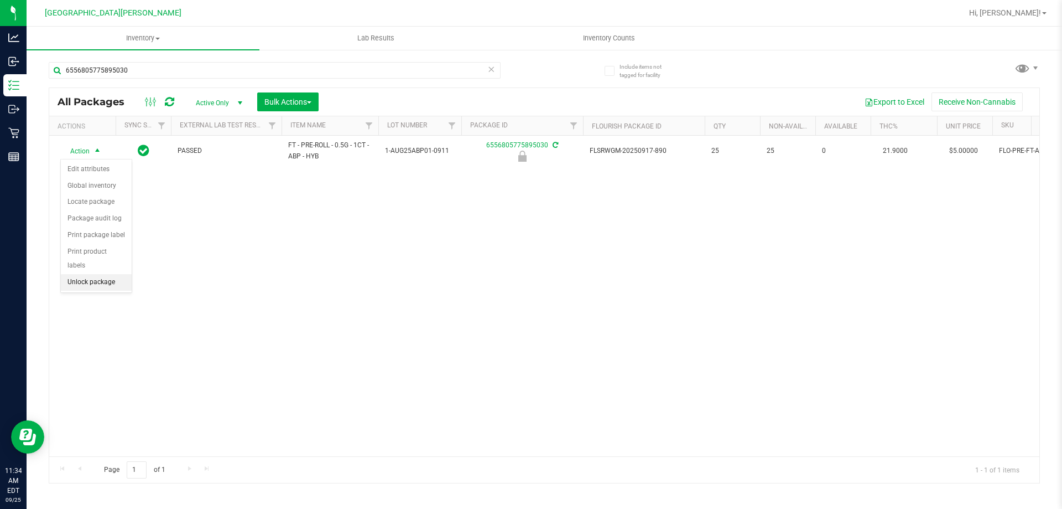
click at [88, 274] on li "Unlock package" at bounding box center [96, 282] width 71 height 17
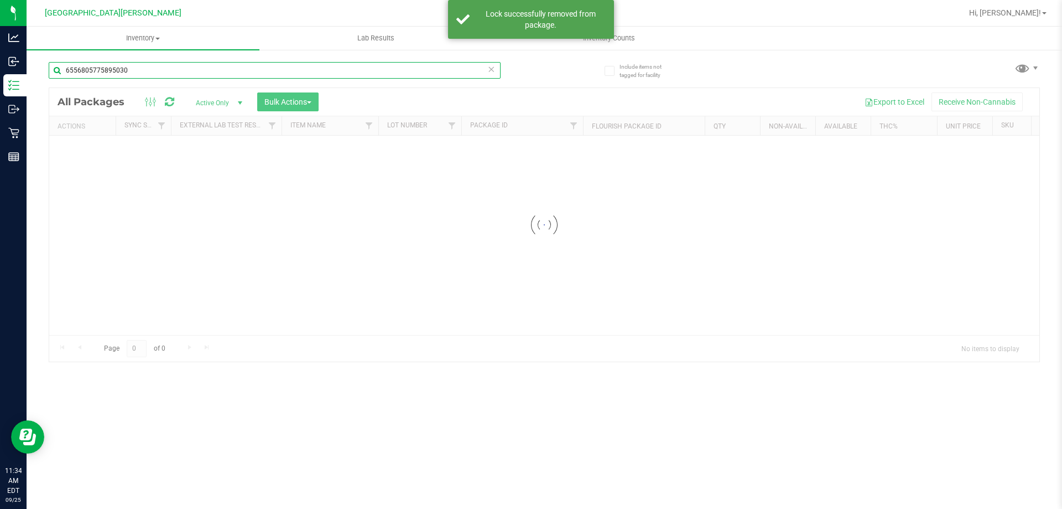
click at [138, 70] on input "6556805775895030" at bounding box center [275, 70] width 452 height 17
type input "3841991646476193"
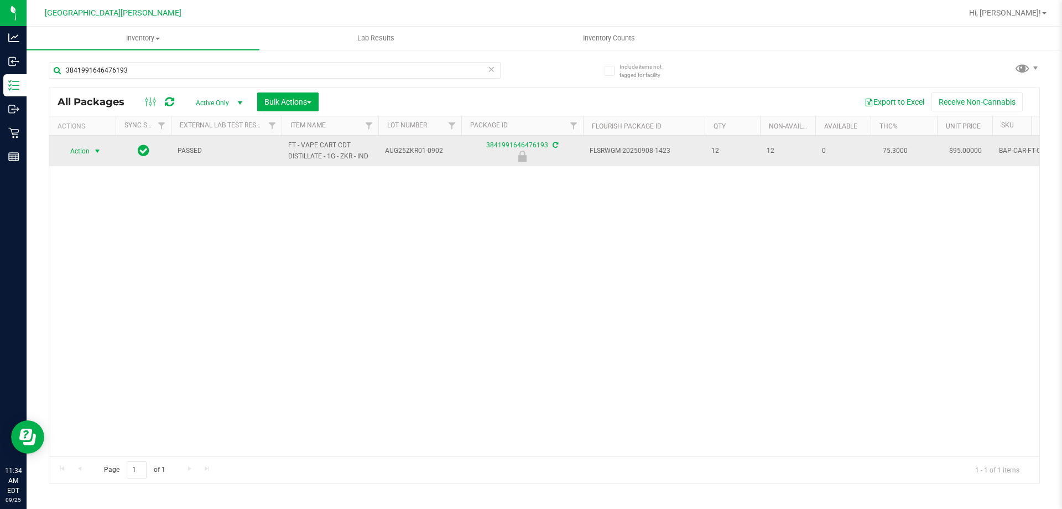
click at [89, 153] on span "Action" at bounding box center [75, 150] width 30 height 15
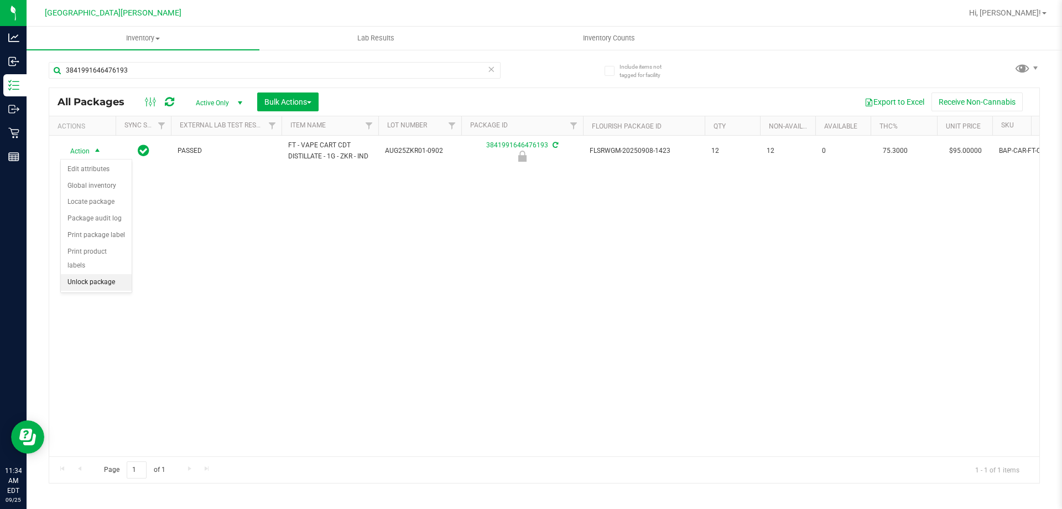
click at [94, 274] on li "Unlock package" at bounding box center [96, 282] width 71 height 17
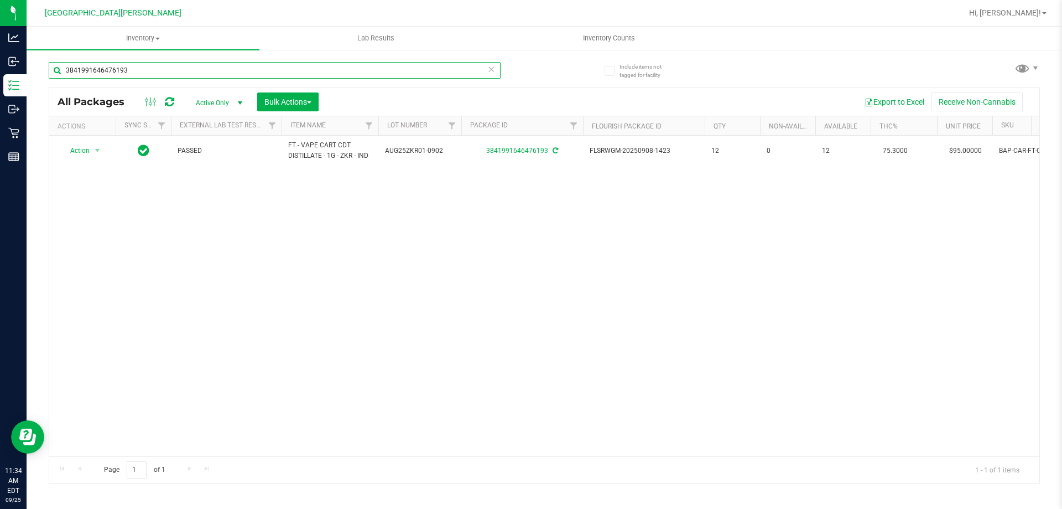
click at [152, 71] on input "3841991646476193" at bounding box center [275, 70] width 452 height 17
type input "[CREDIT_CARD_NUMBER]"
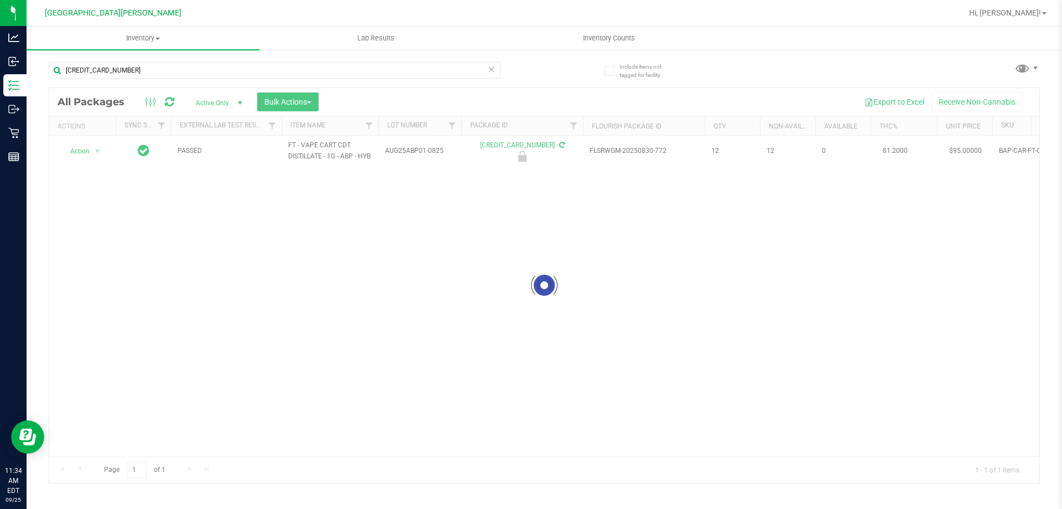
drag, startPoint x: 118, startPoint y: 210, endPoint x: 90, endPoint y: 213, distance: 28.4
click at [90, 219] on div at bounding box center [544, 285] width 991 height 395
click at [78, 156] on span "Action" at bounding box center [75, 150] width 30 height 15
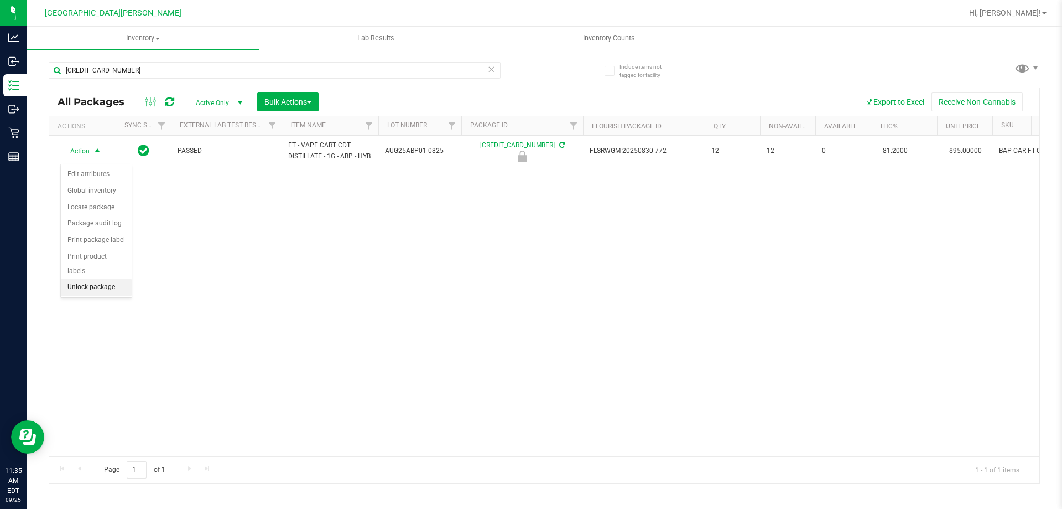
click at [96, 279] on li "Unlock package" at bounding box center [96, 287] width 71 height 17
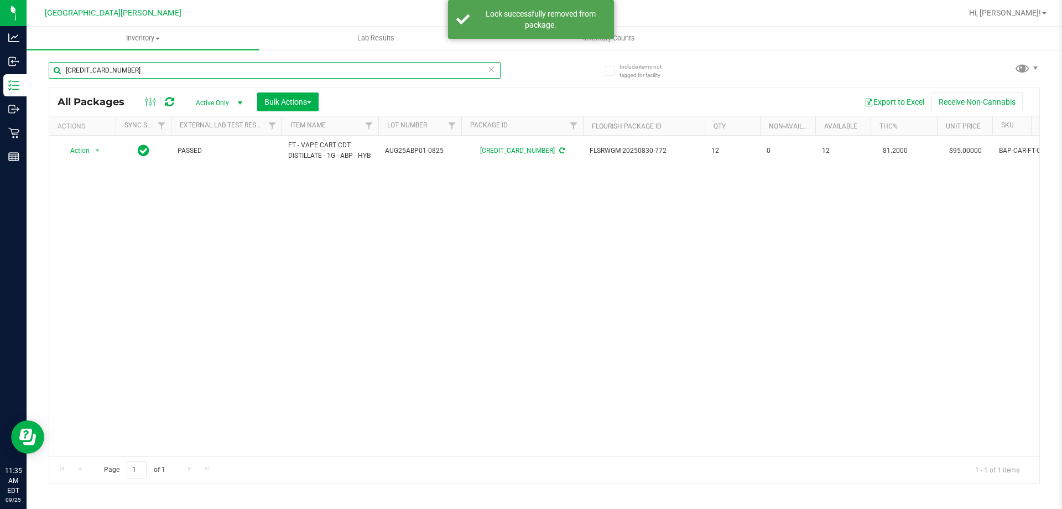
click at [139, 69] on input "[CREDIT_CARD_NUMBER]" at bounding box center [275, 70] width 452 height 17
type input "0002774366557589"
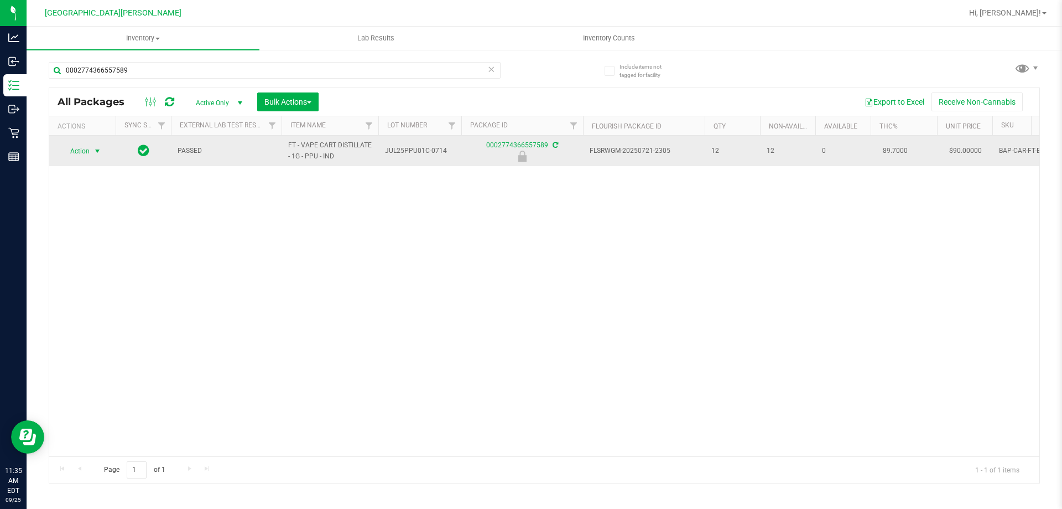
click at [89, 153] on span "Action" at bounding box center [75, 150] width 30 height 15
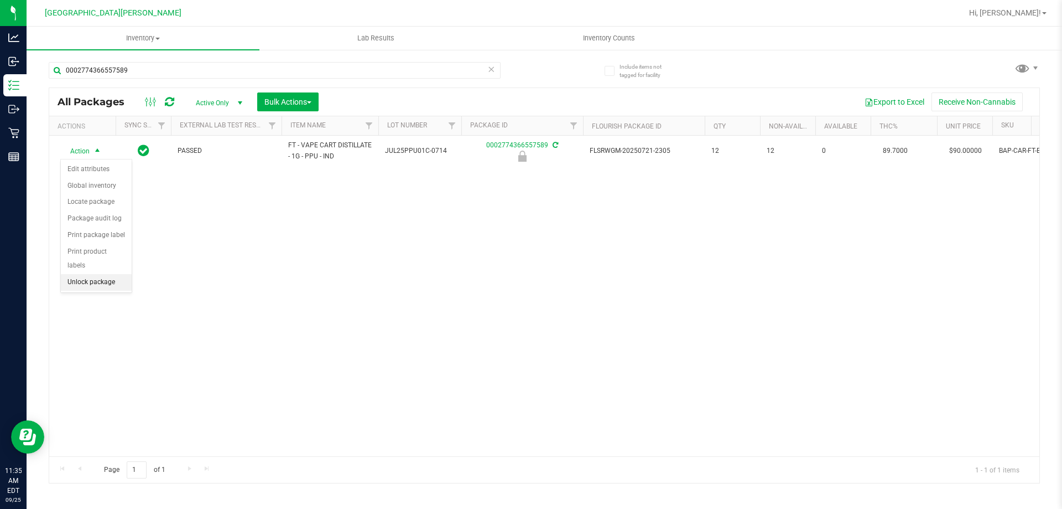
click at [100, 274] on li "Unlock package" at bounding box center [96, 282] width 71 height 17
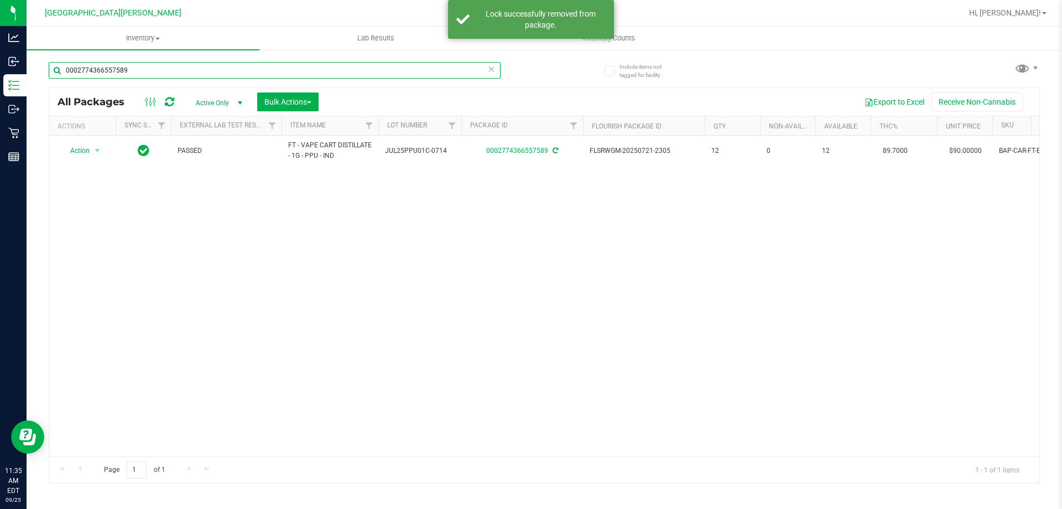
click at [149, 74] on input "0002774366557589" at bounding box center [275, 70] width 452 height 17
type input "[CREDIT_CARD_NUMBER]"
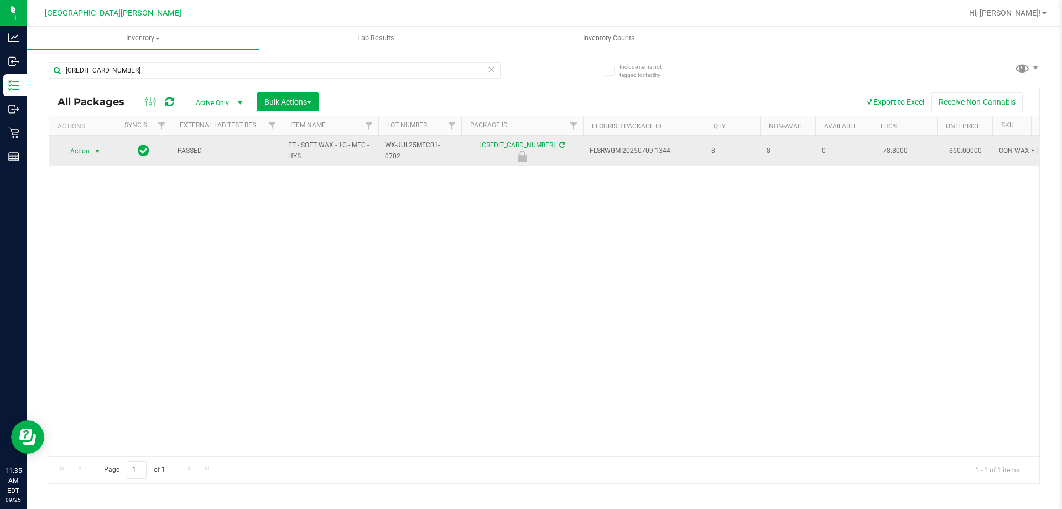
click at [90, 149] on span "Action" at bounding box center [75, 150] width 30 height 15
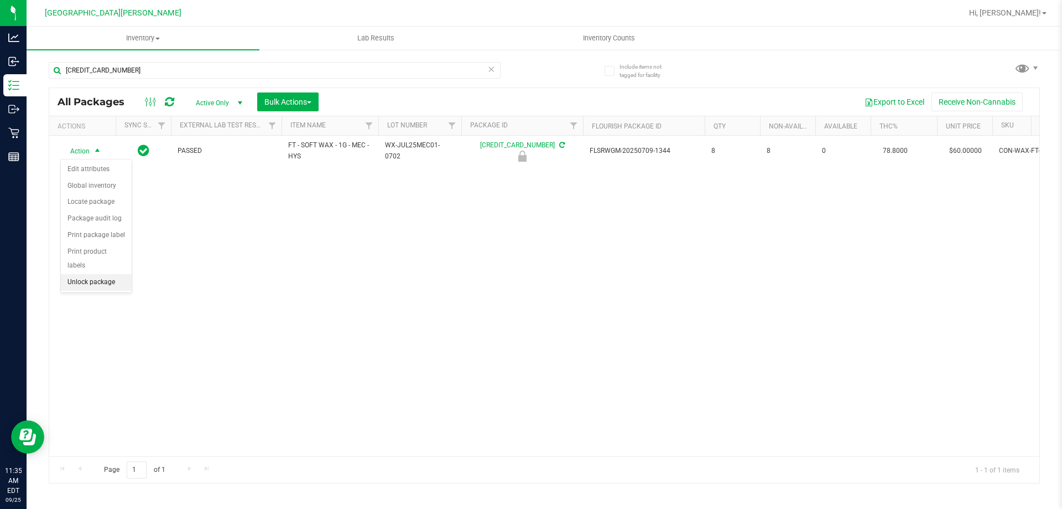
click at [91, 274] on li "Unlock package" at bounding box center [96, 282] width 71 height 17
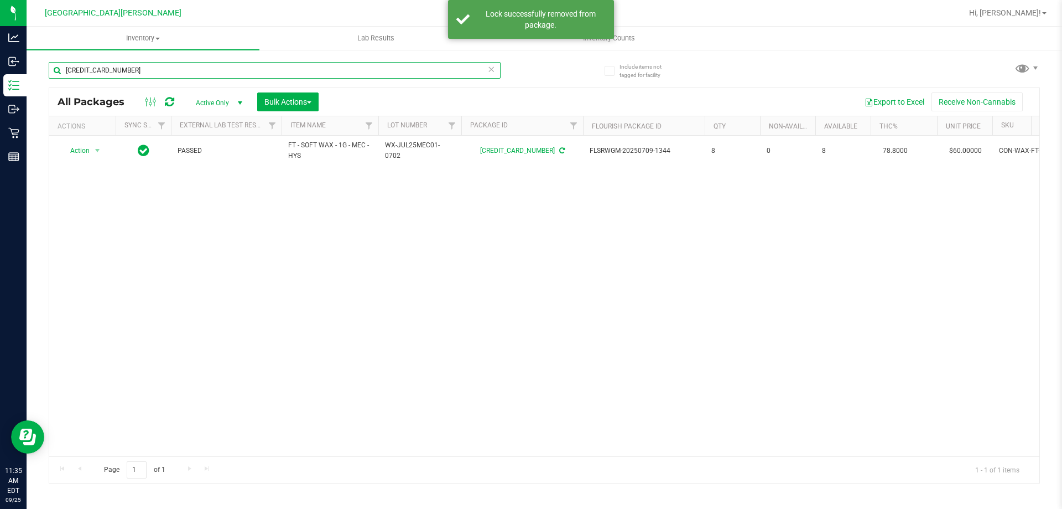
click at [152, 69] on input "[CREDIT_CARD_NUMBER]" at bounding box center [275, 70] width 452 height 17
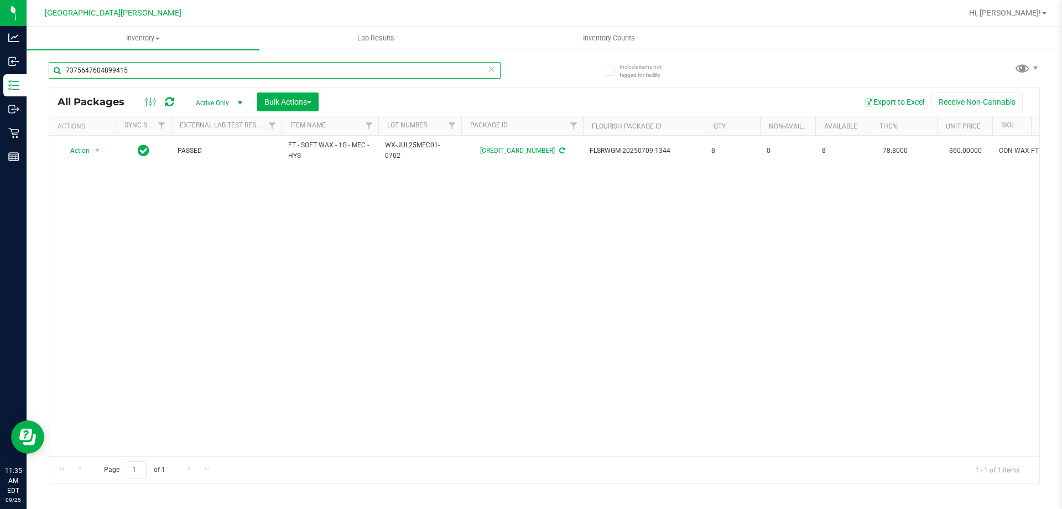
type input "7375647604899415"
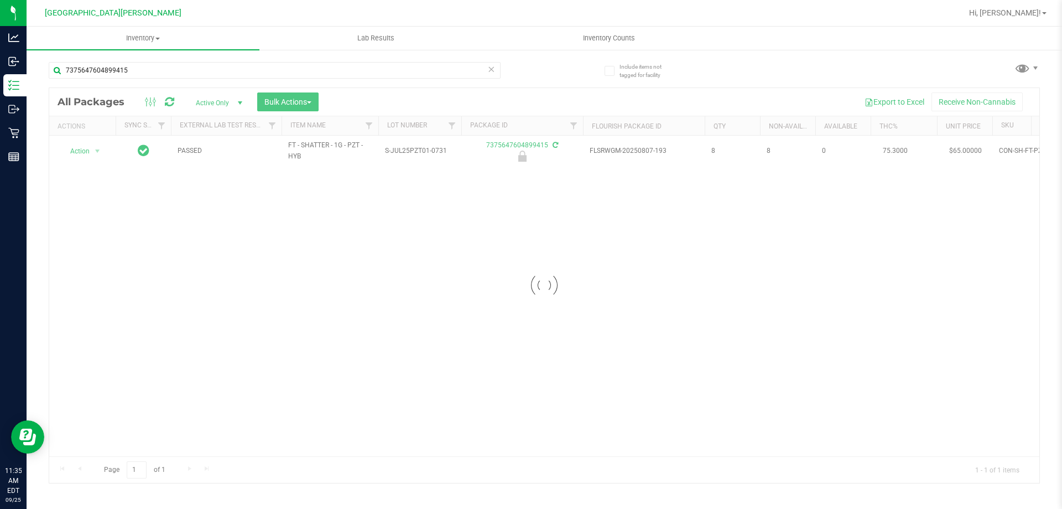
click at [80, 153] on div at bounding box center [544, 285] width 991 height 395
click at [84, 152] on span "Action" at bounding box center [75, 150] width 30 height 15
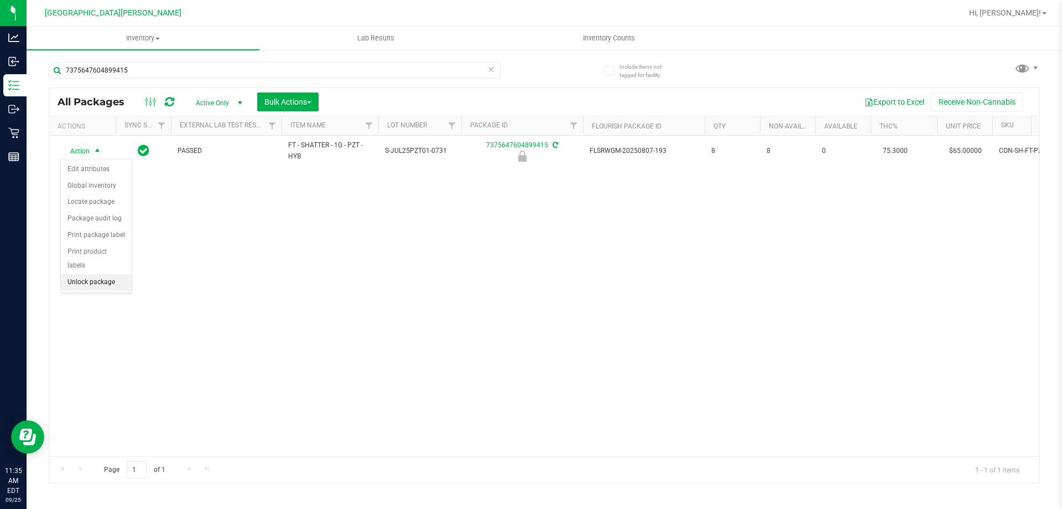
click at [101, 274] on li "Unlock package" at bounding box center [96, 282] width 71 height 17
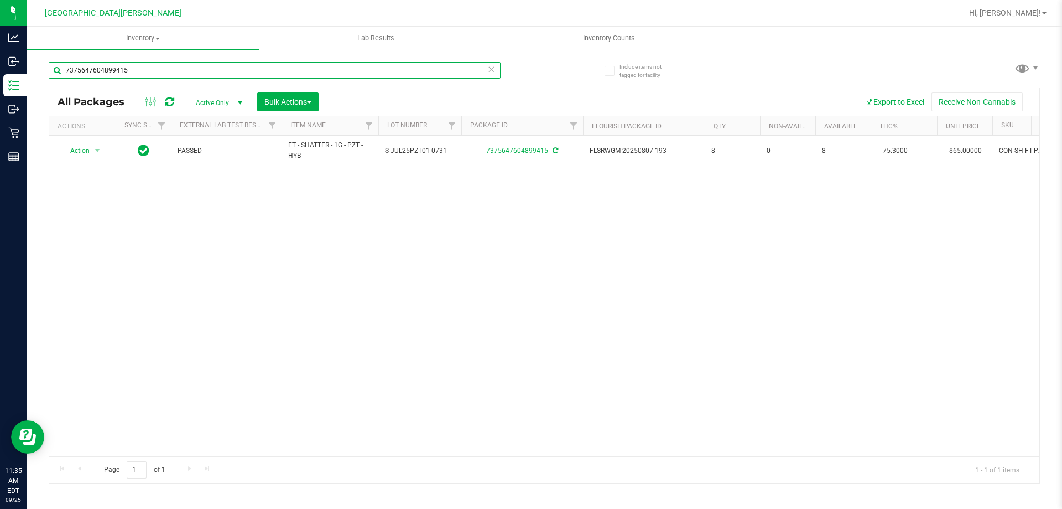
click at [132, 73] on input "7375647604899415" at bounding box center [275, 70] width 452 height 17
type input "3955879083855218"
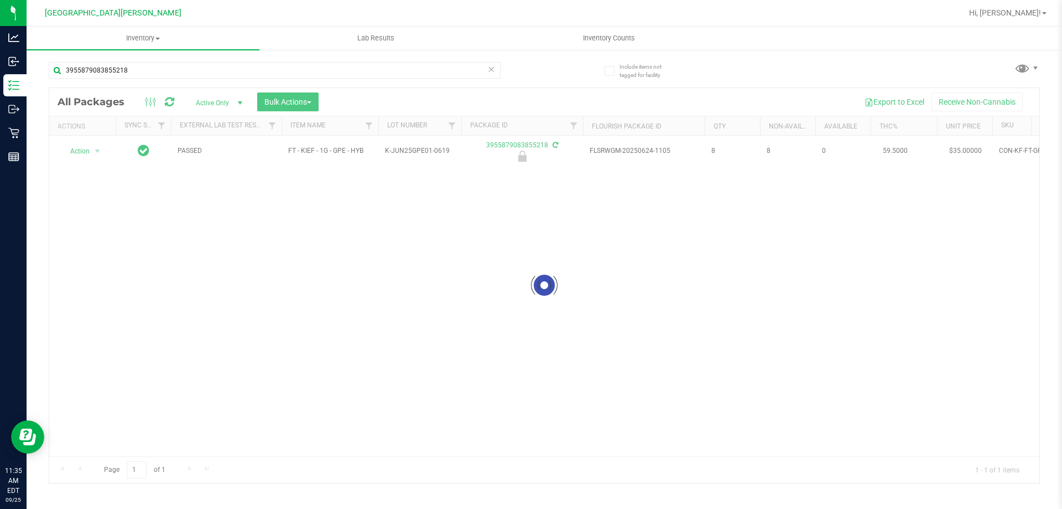
click at [82, 157] on div at bounding box center [544, 285] width 991 height 395
click at [85, 150] on div at bounding box center [544, 285] width 991 height 395
click at [85, 150] on span "Action" at bounding box center [75, 150] width 30 height 15
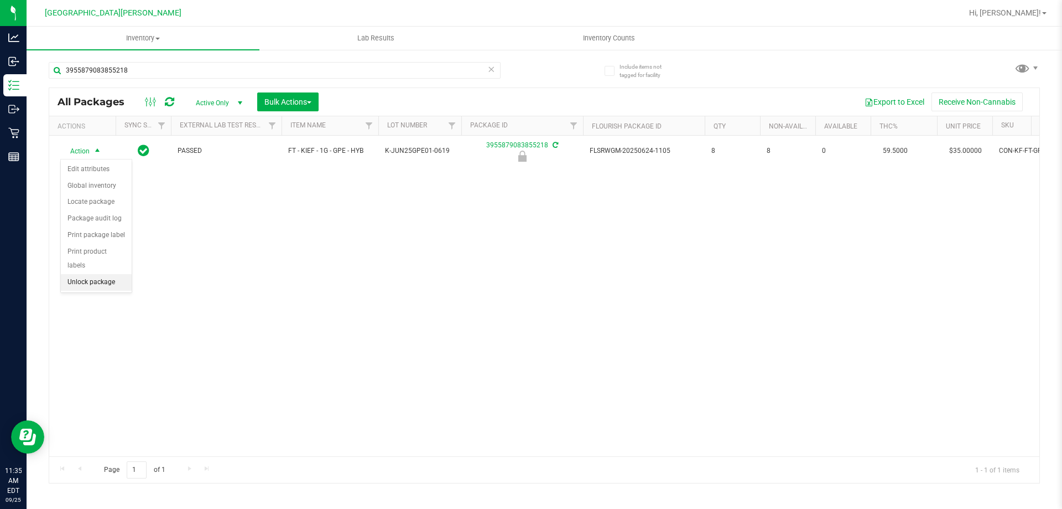
click at [99, 274] on li "Unlock package" at bounding box center [96, 282] width 71 height 17
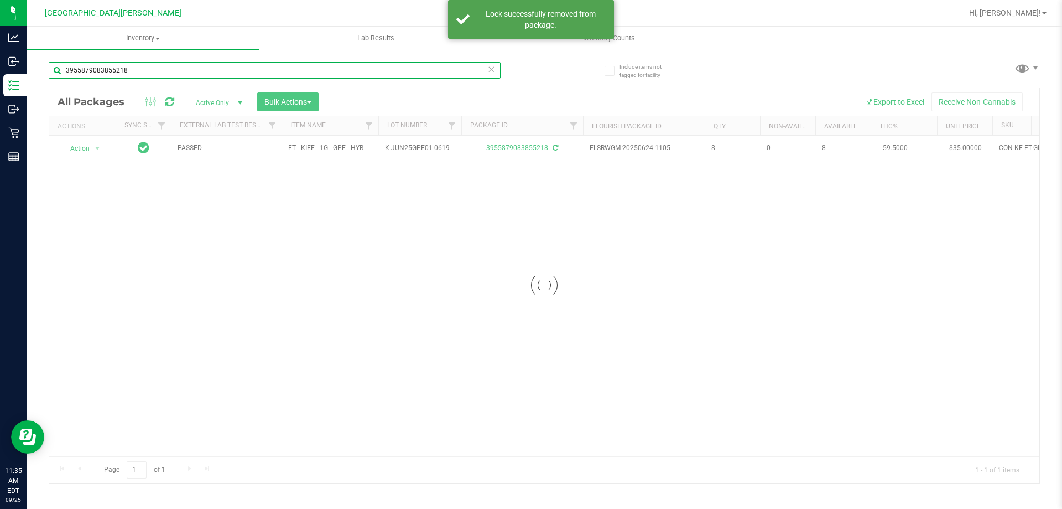
click at [131, 72] on input "3955879083855218" at bounding box center [275, 70] width 452 height 17
type input "2284892715429524"
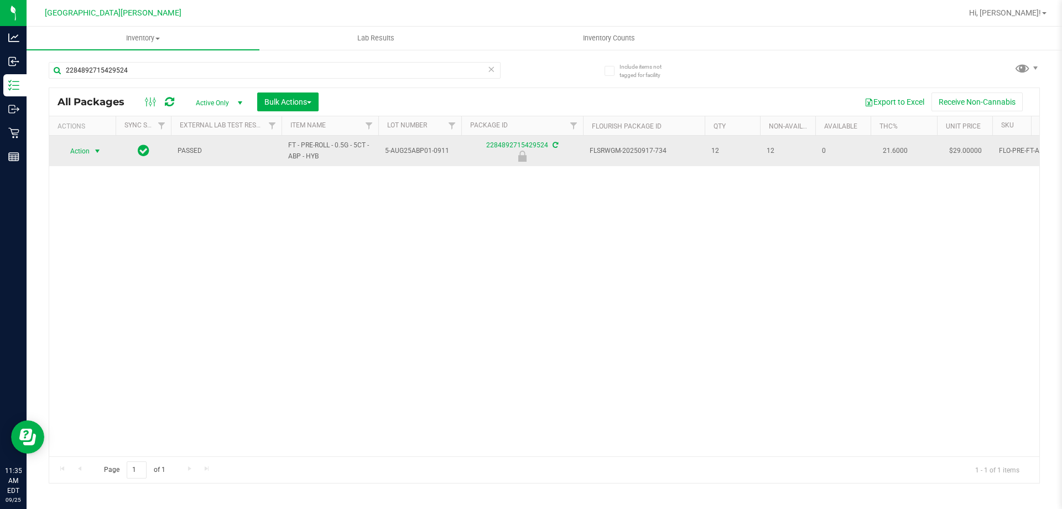
click at [76, 149] on span "Action" at bounding box center [75, 150] width 30 height 15
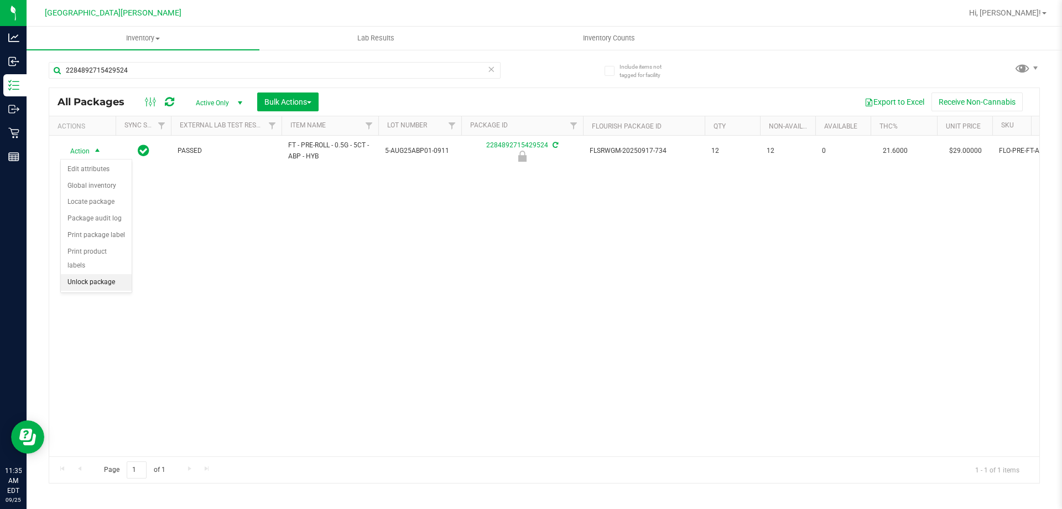
click at [86, 274] on li "Unlock package" at bounding box center [96, 282] width 71 height 17
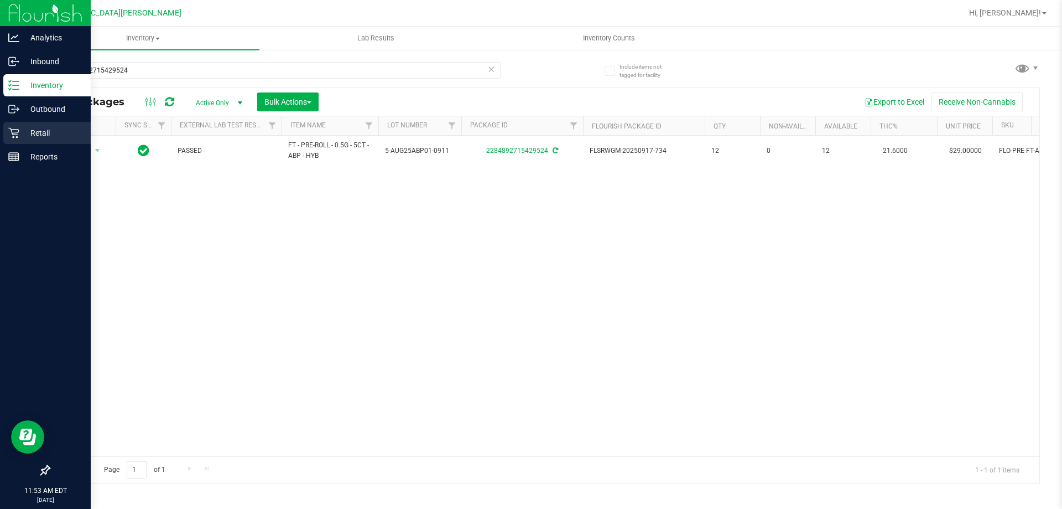
click at [12, 139] on div "Retail" at bounding box center [46, 133] width 87 height 22
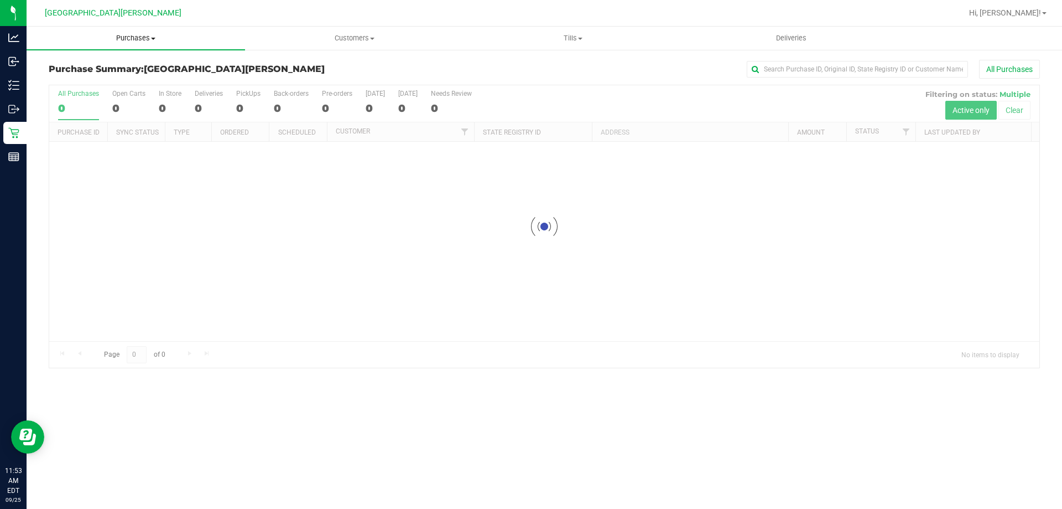
click at [126, 34] on span "Purchases" at bounding box center [136, 38] width 219 height 10
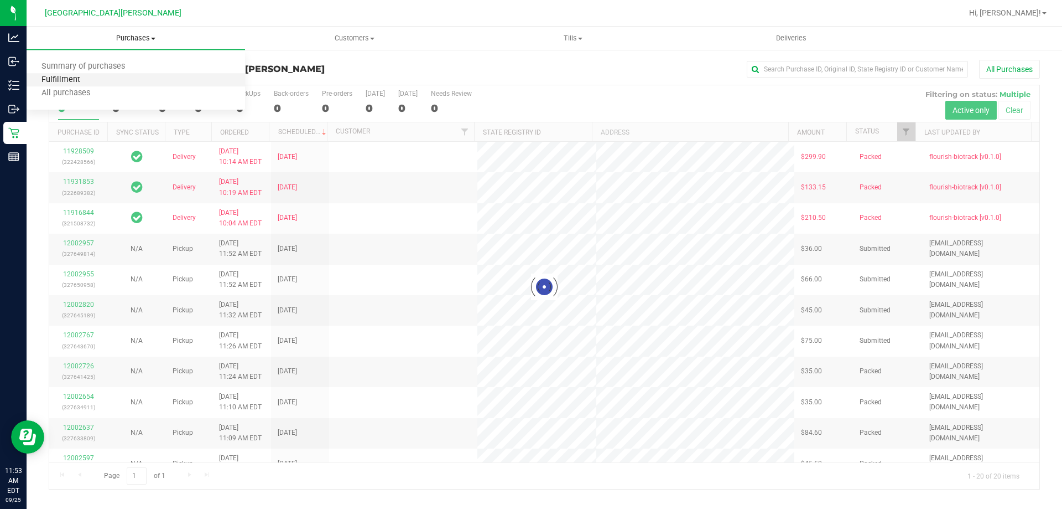
click at [65, 79] on span "Fulfillment" at bounding box center [61, 79] width 69 height 9
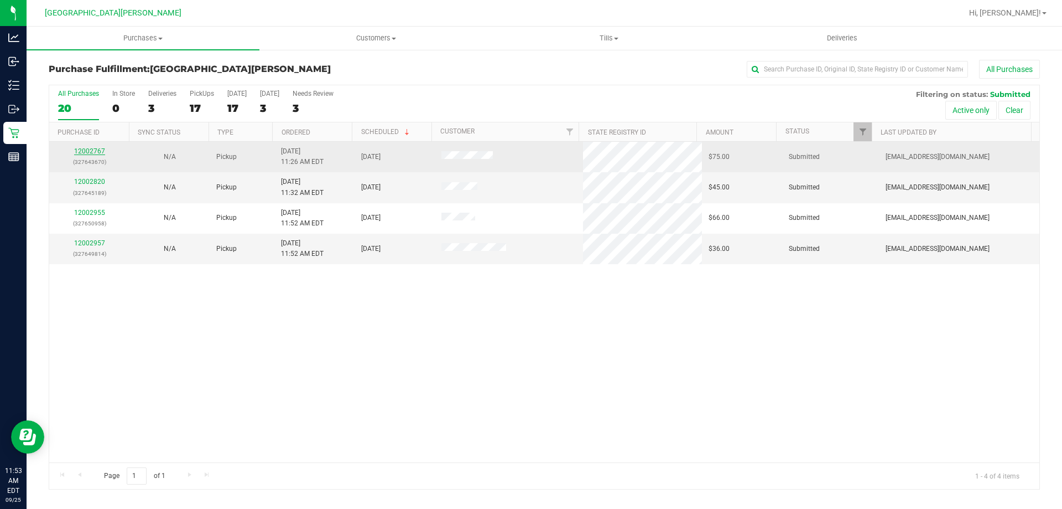
click at [96, 148] on link "12002767" at bounding box center [89, 151] width 31 height 8
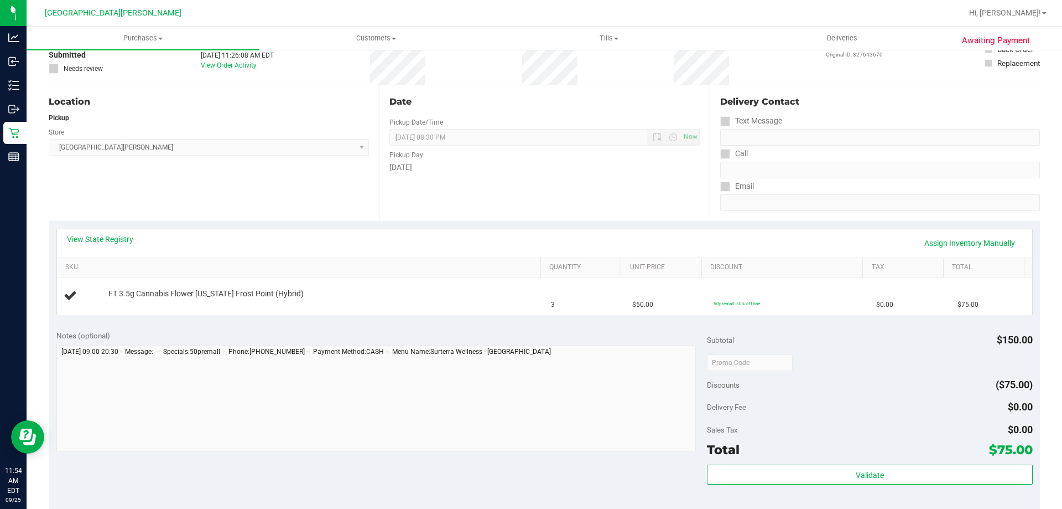
scroll to position [111, 0]
